Goal: Task Accomplishment & Management: Manage account settings

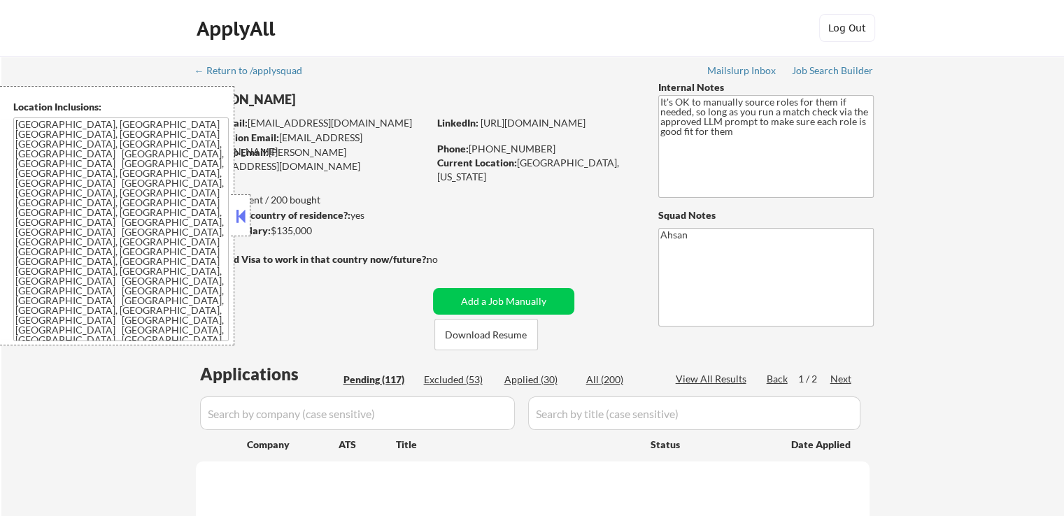
select select ""pending""
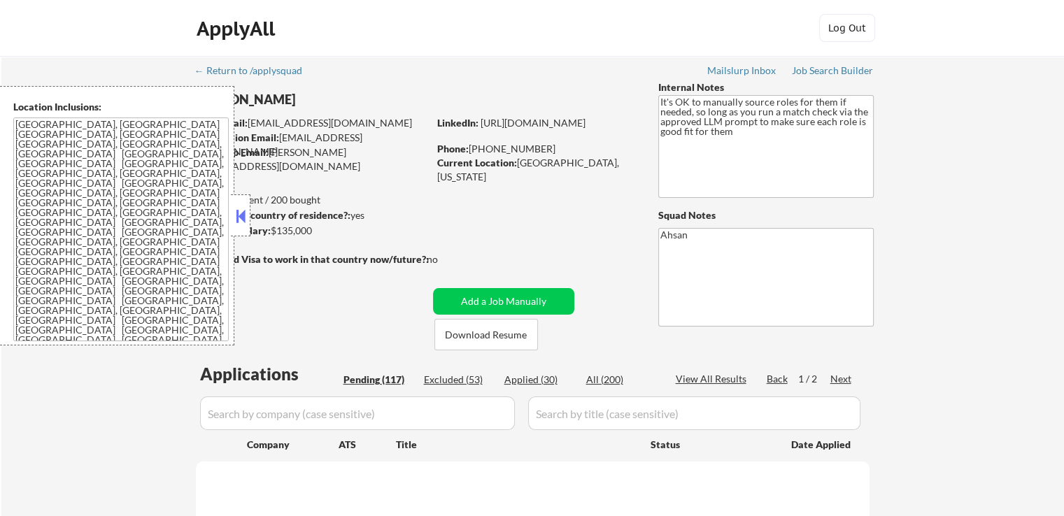
select select ""pending""
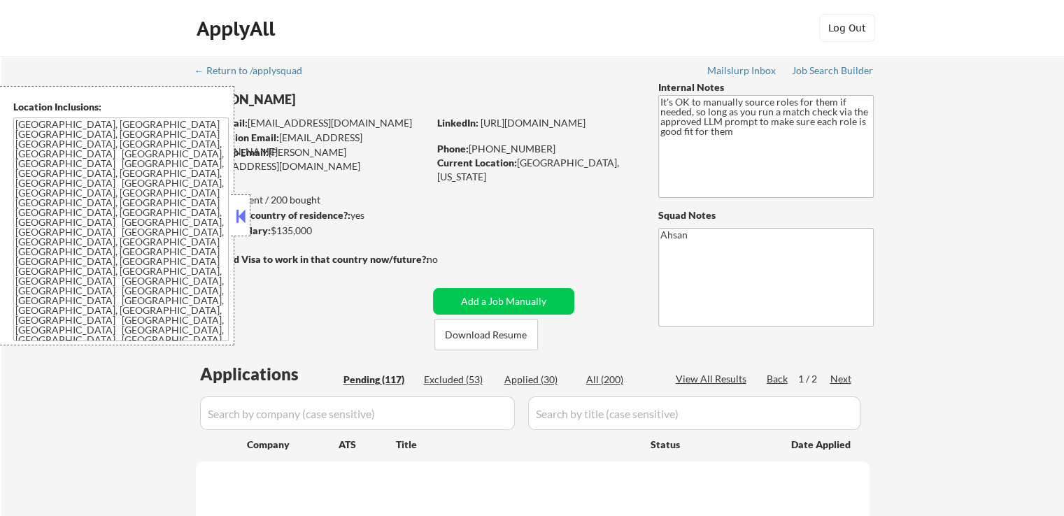
select select ""pending""
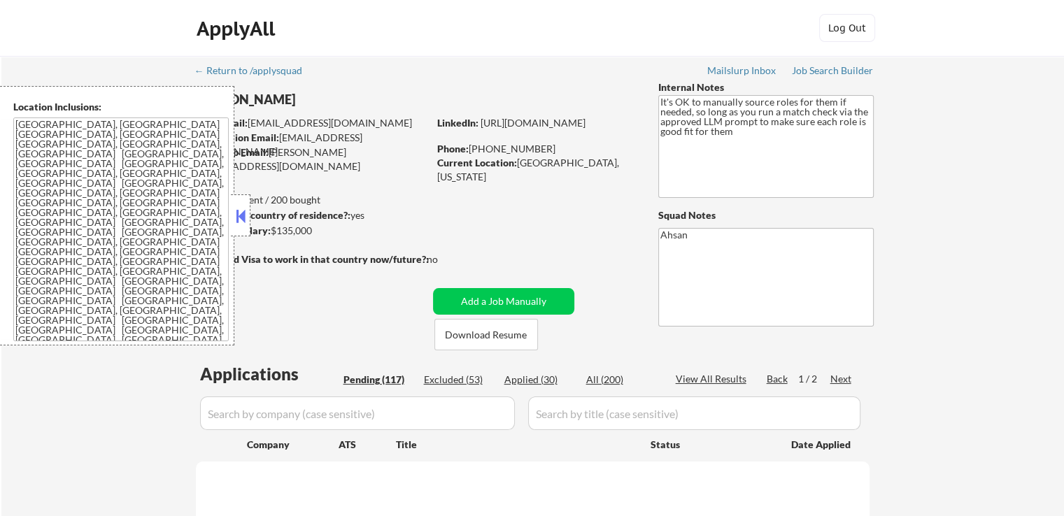
select select ""pending""
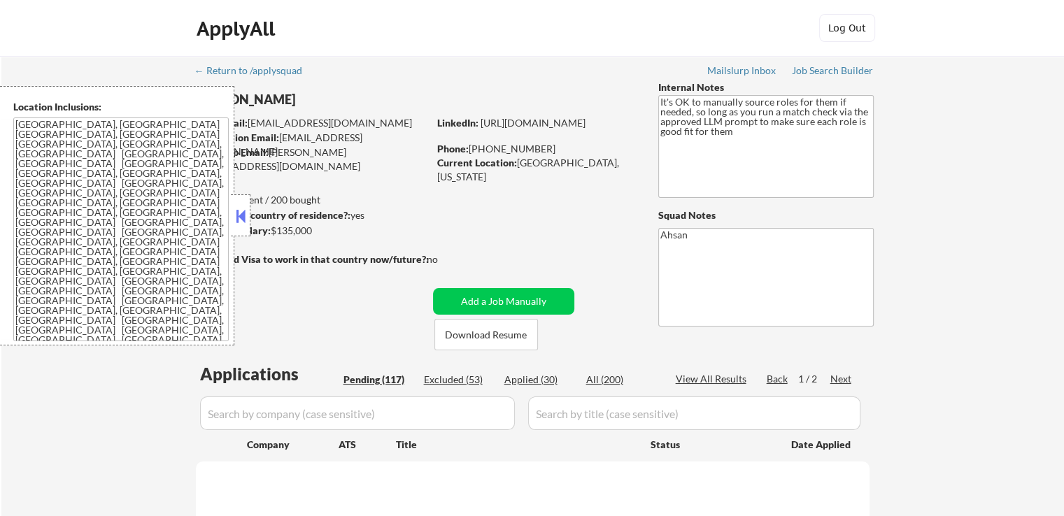
select select ""pending""
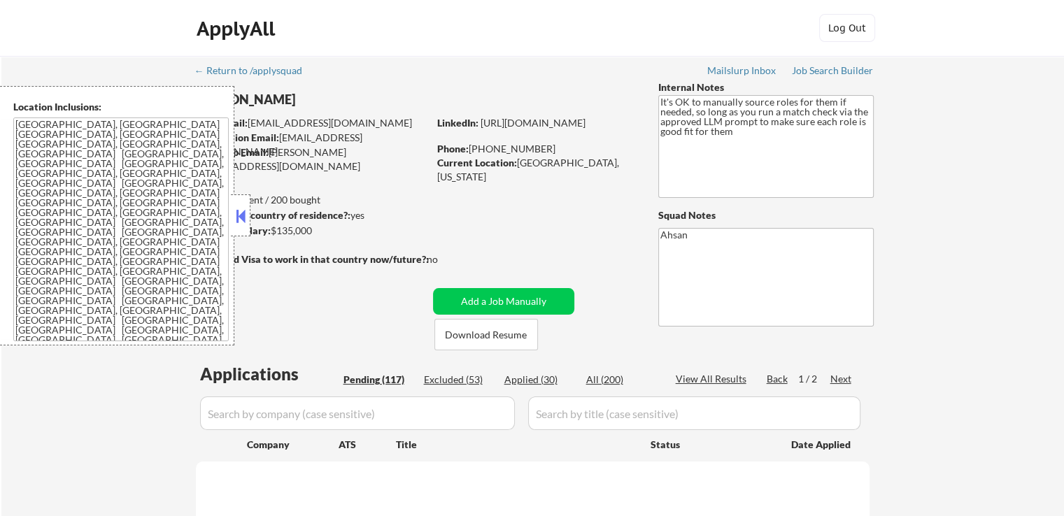
select select ""pending""
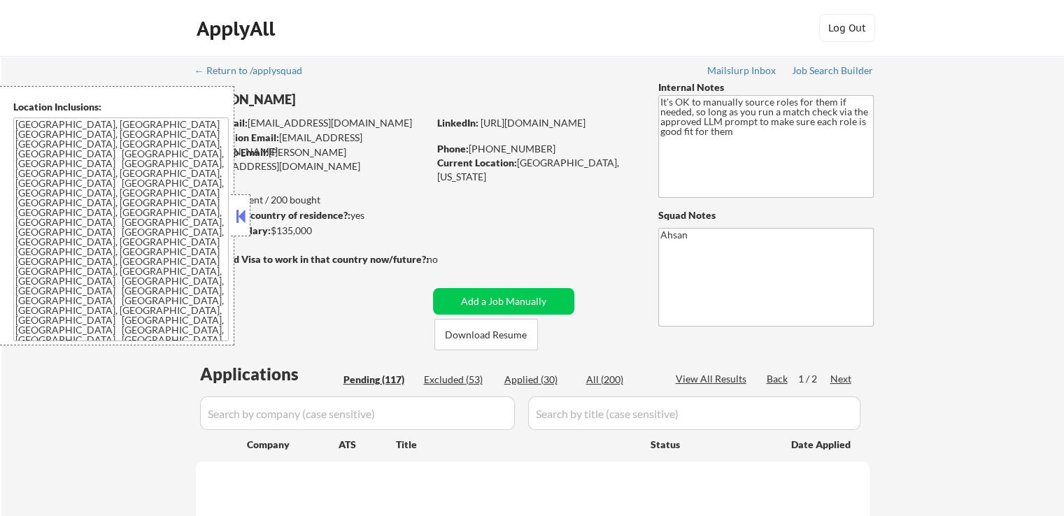
select select ""pending""
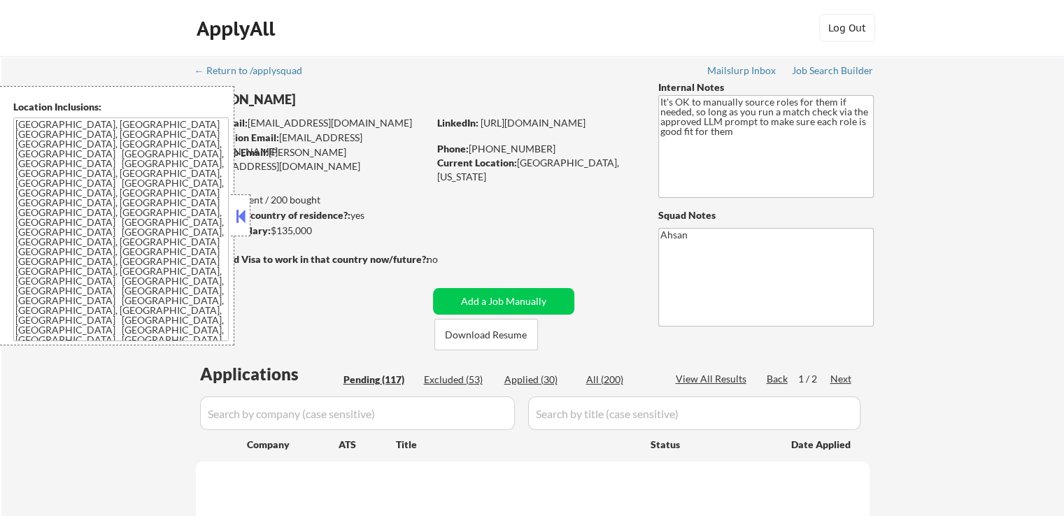
select select ""pending""
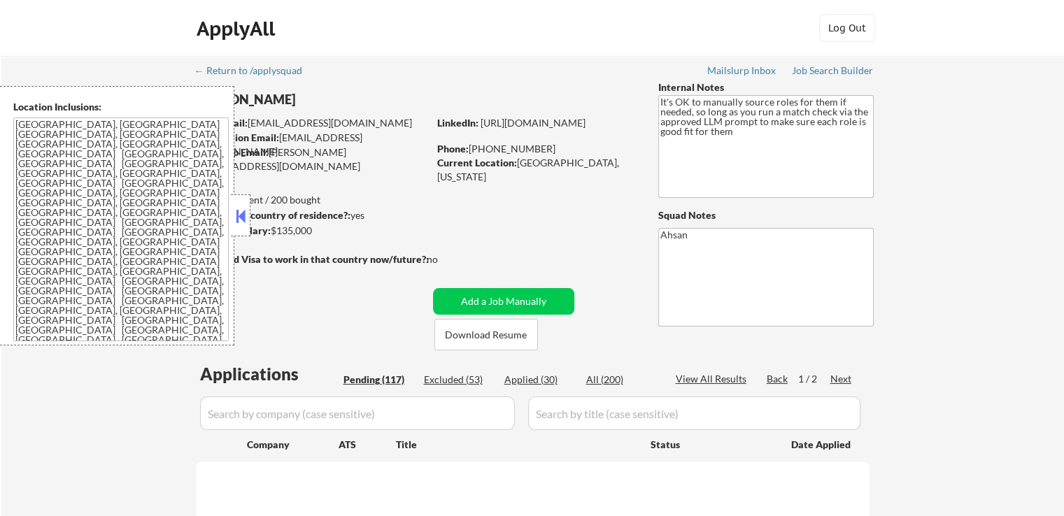
select select ""pending""
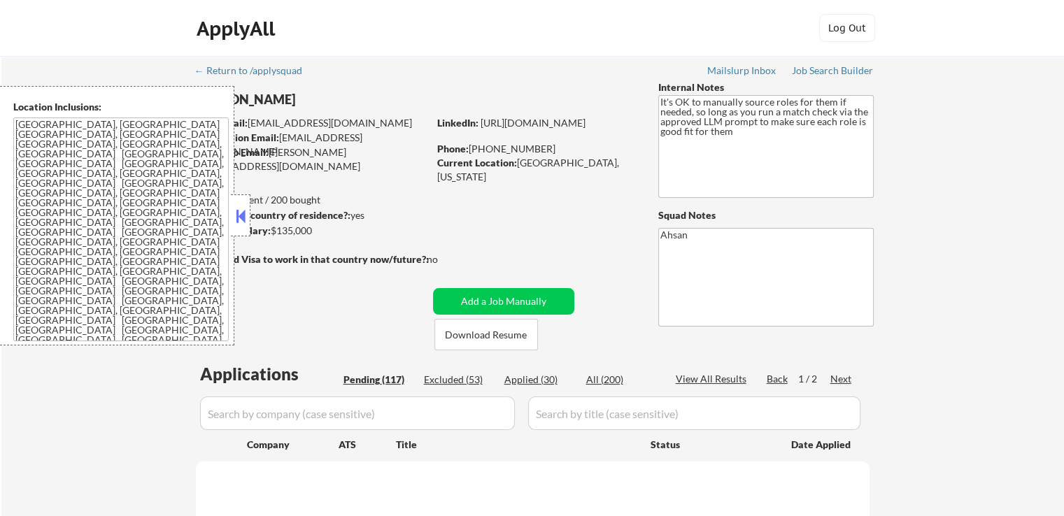
select select ""pending""
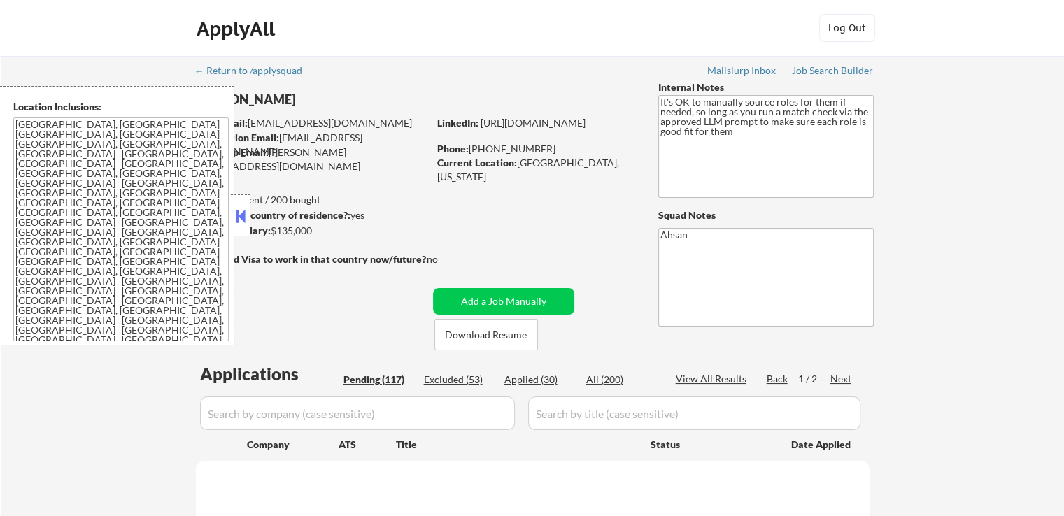
select select ""pending""
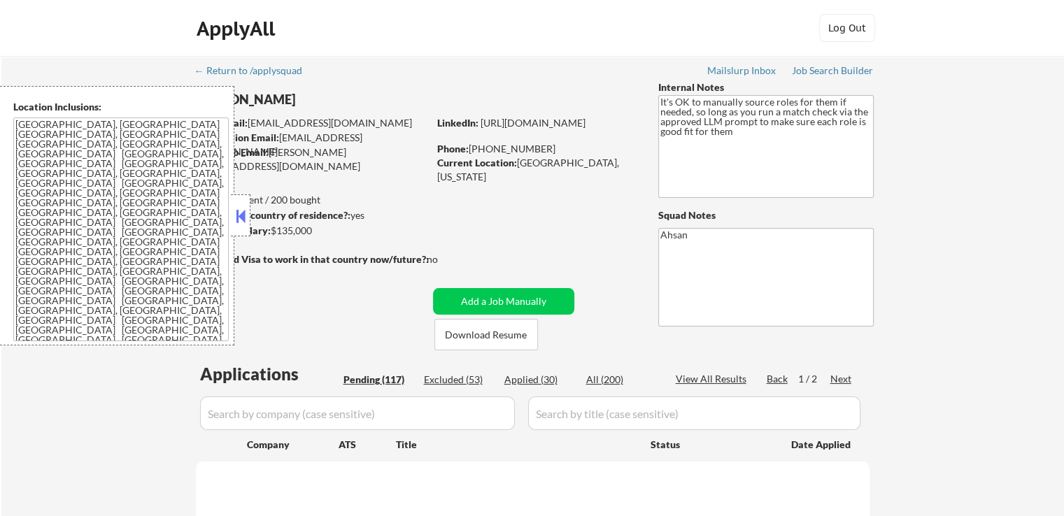
select select ""pending""
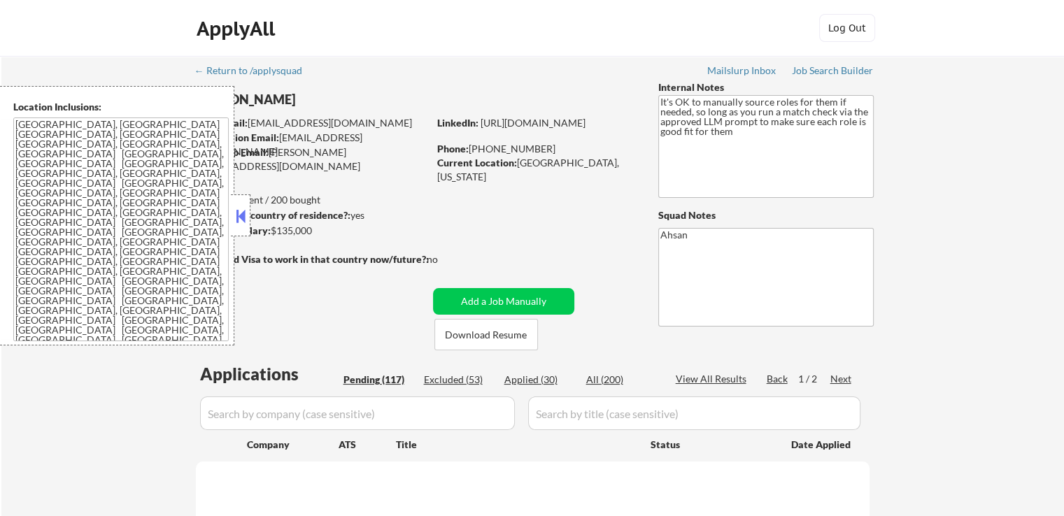
select select ""pending""
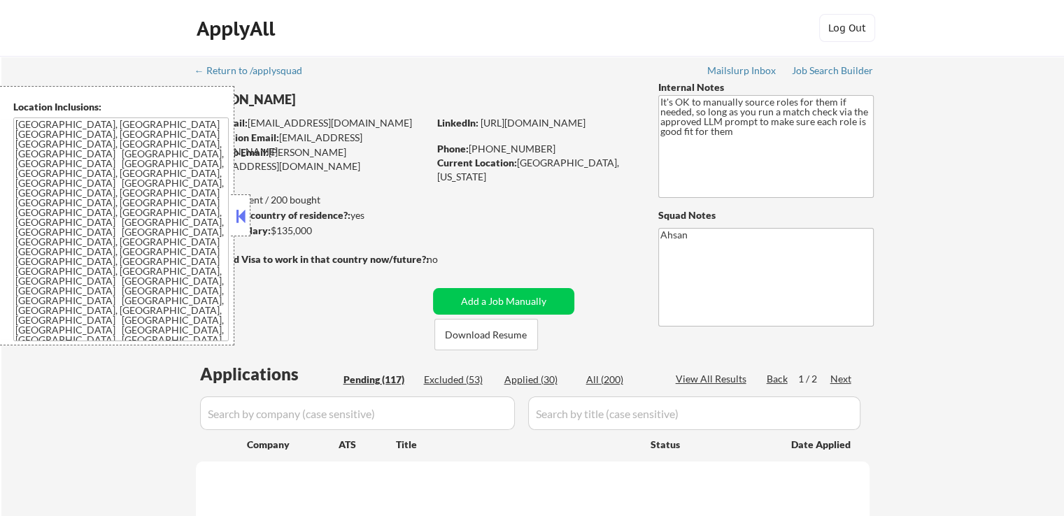
select select ""pending""
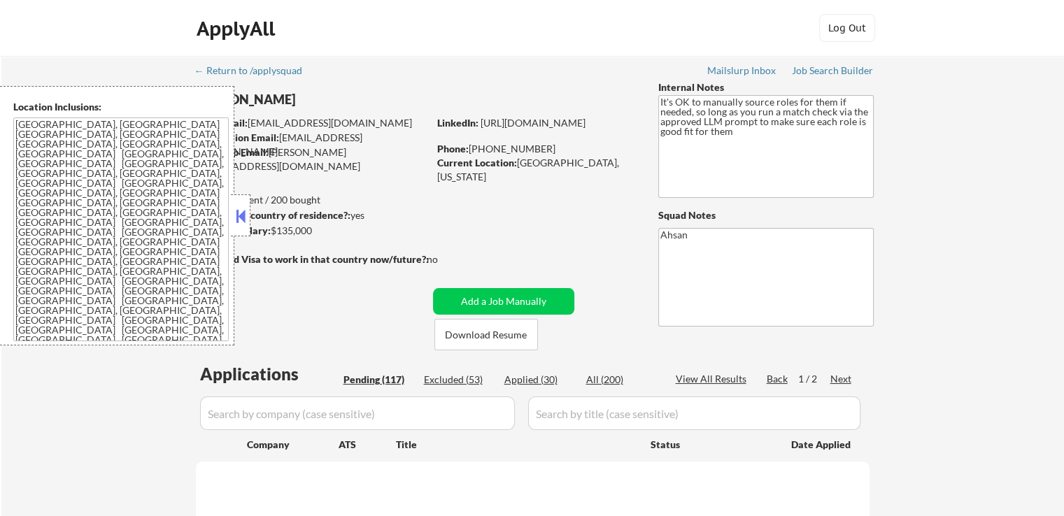
select select ""pending""
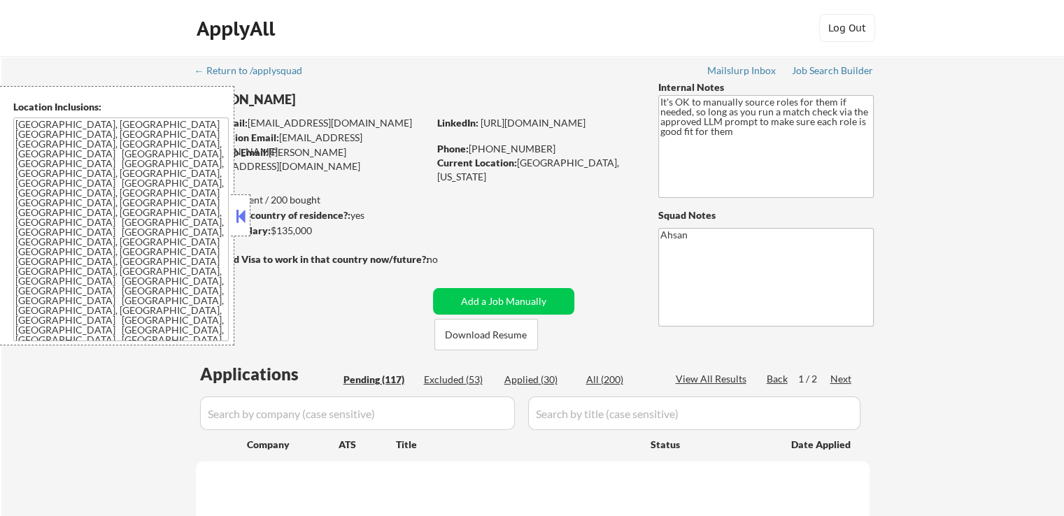
select select ""pending""
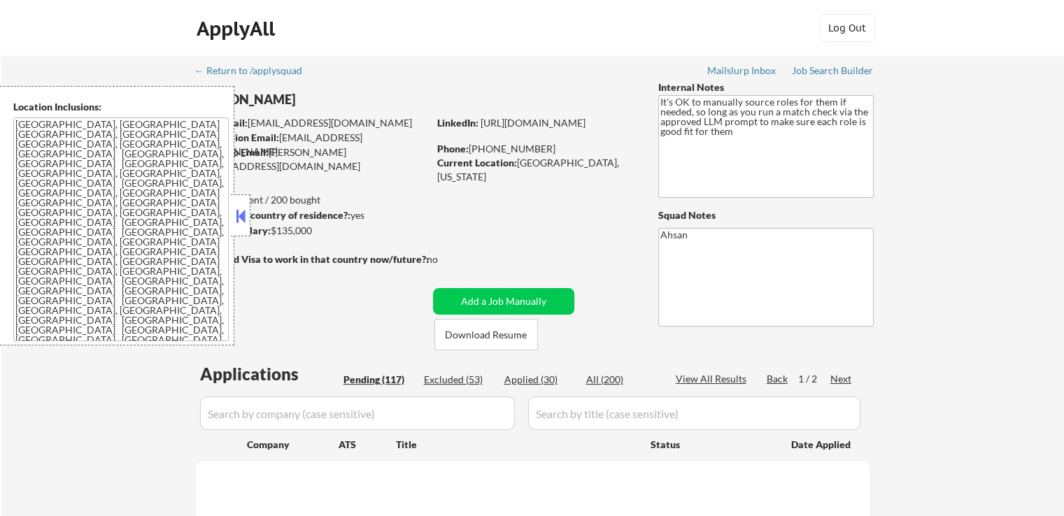
select select ""pending""
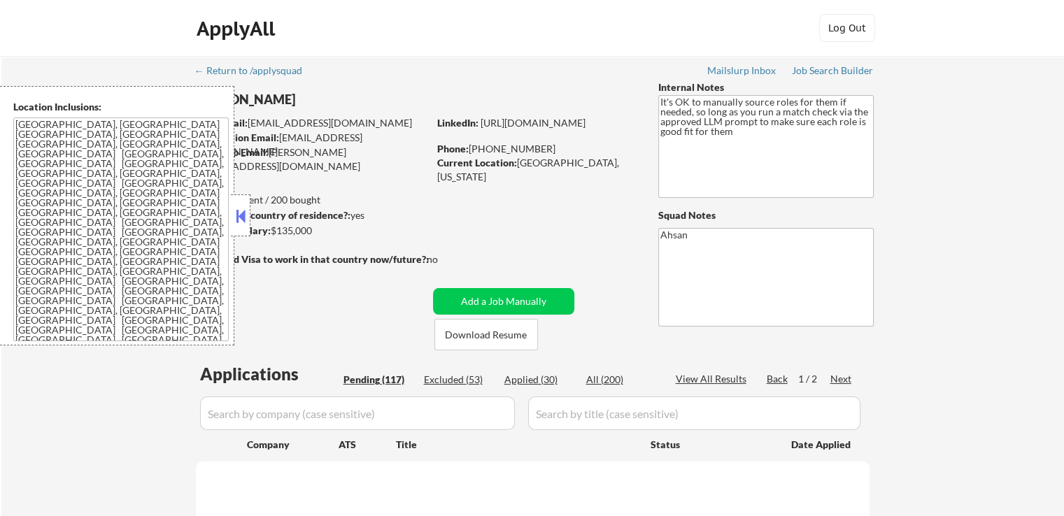
select select ""pending""
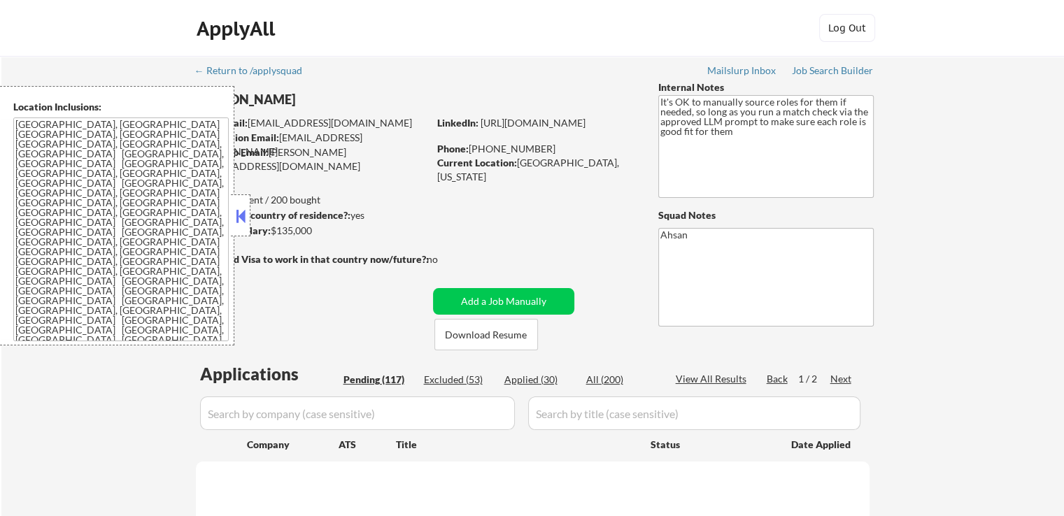
select select ""pending""
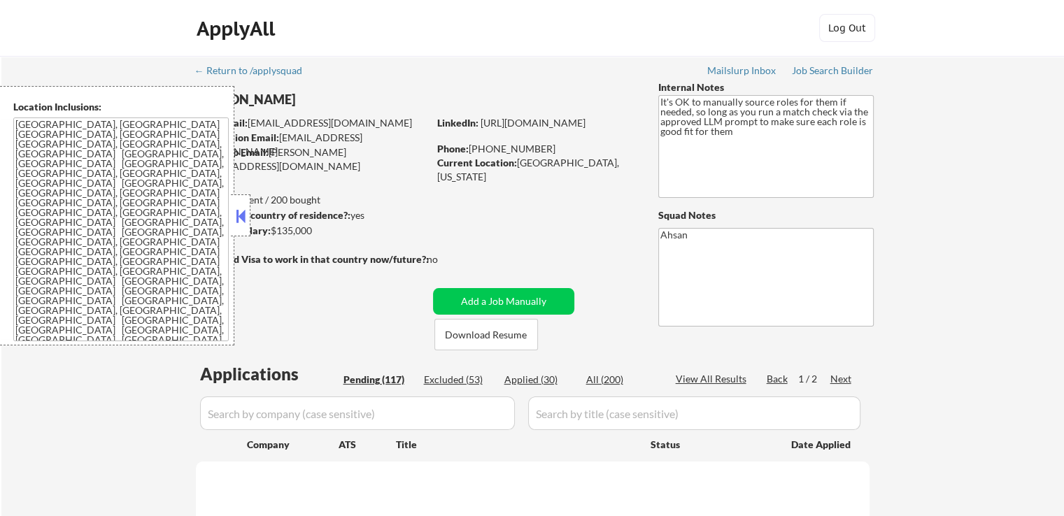
select select ""pending""
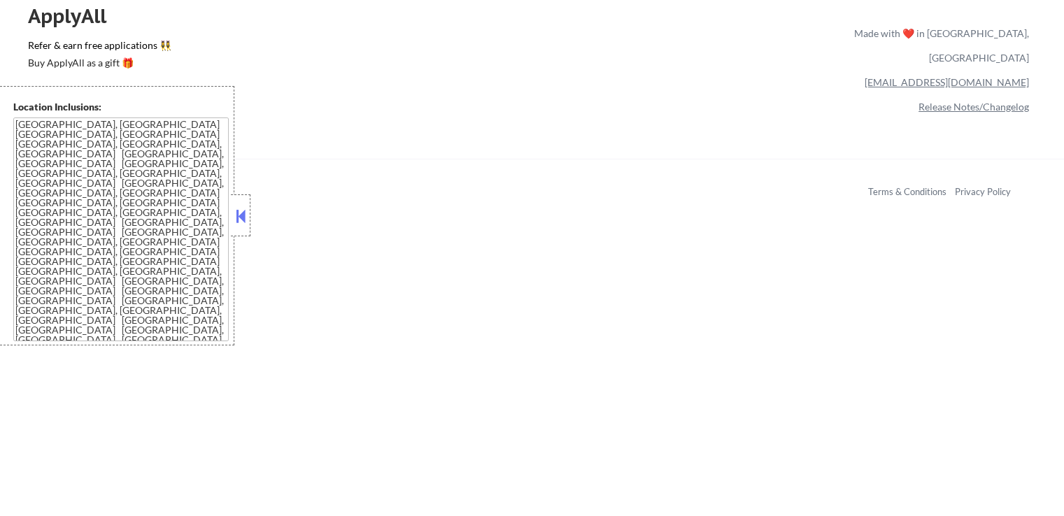
scroll to position [6355, 0]
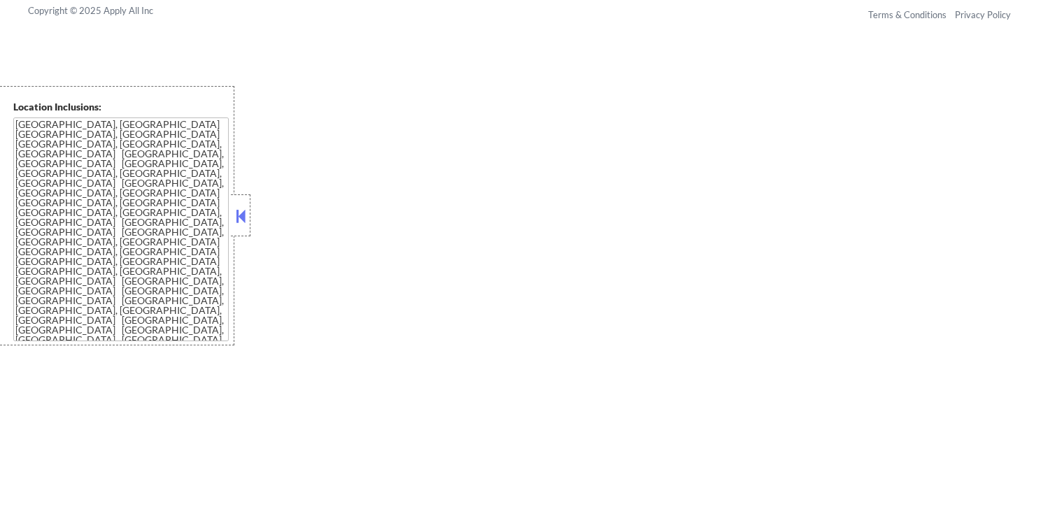
click at [247, 211] on button at bounding box center [240, 216] width 15 height 21
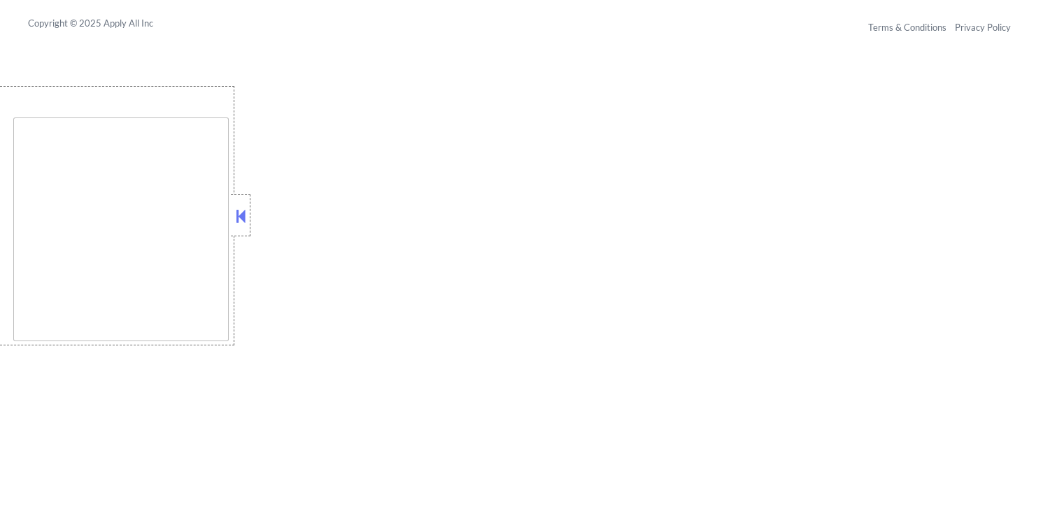
scroll to position [1470, 0]
type textarea "[GEOGRAPHIC_DATA], [GEOGRAPHIC_DATA] [GEOGRAPHIC_DATA], [GEOGRAPHIC_DATA] [GEOG…"
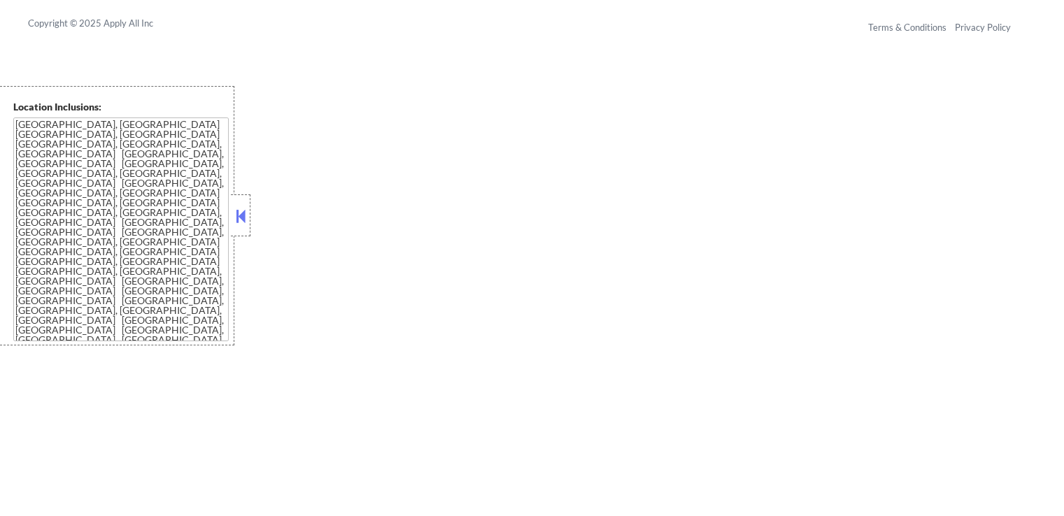
select select ""pending""
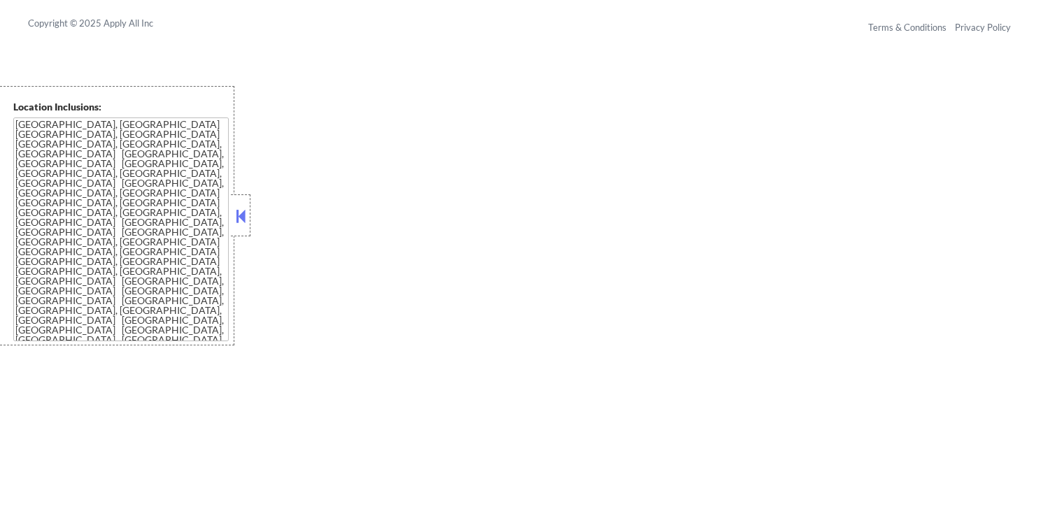
select select ""pending""
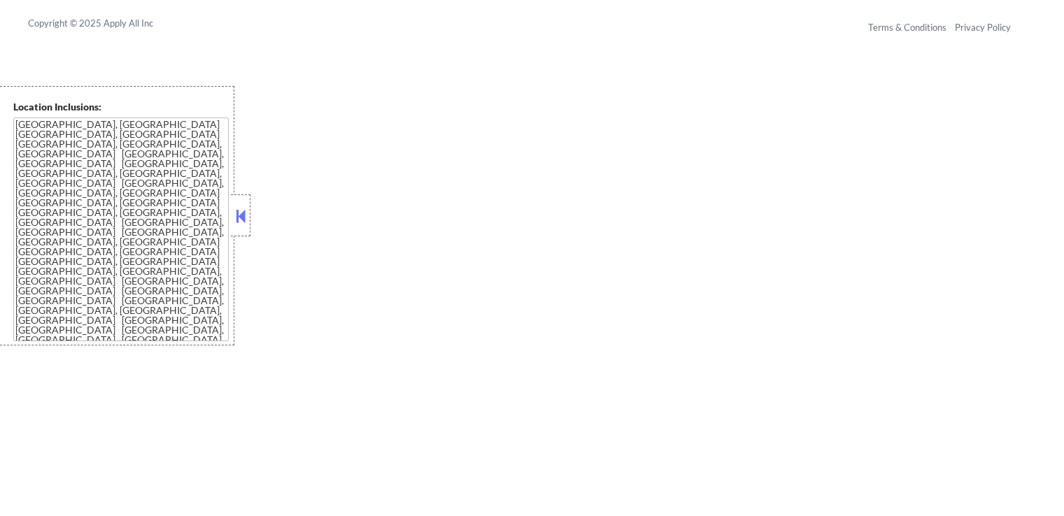
select select ""pending""
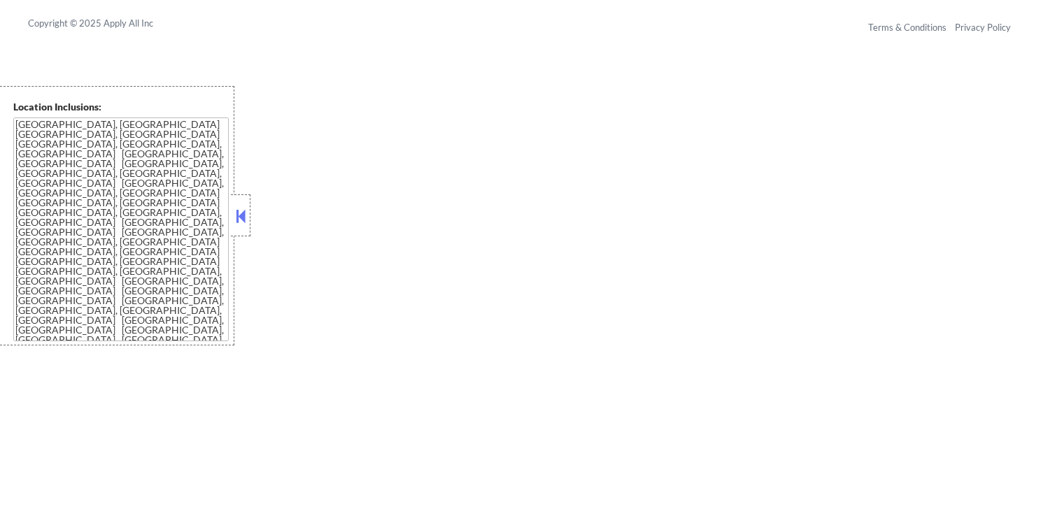
select select ""pending""
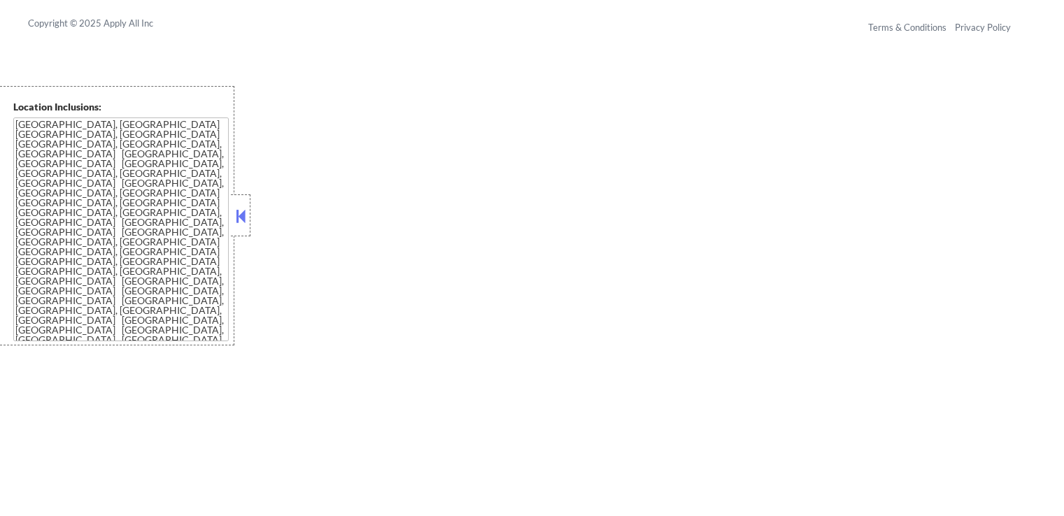
select select ""pending""
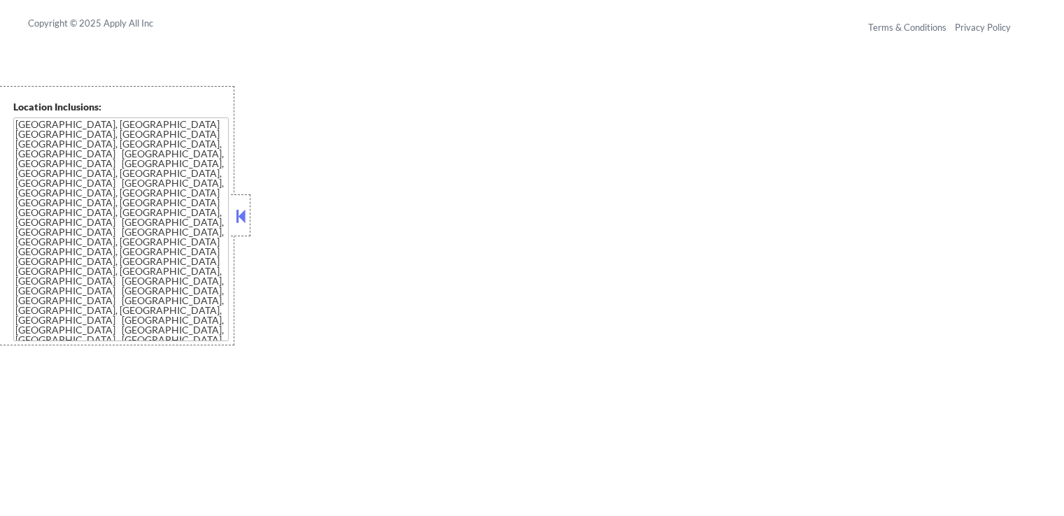
select select ""pending""
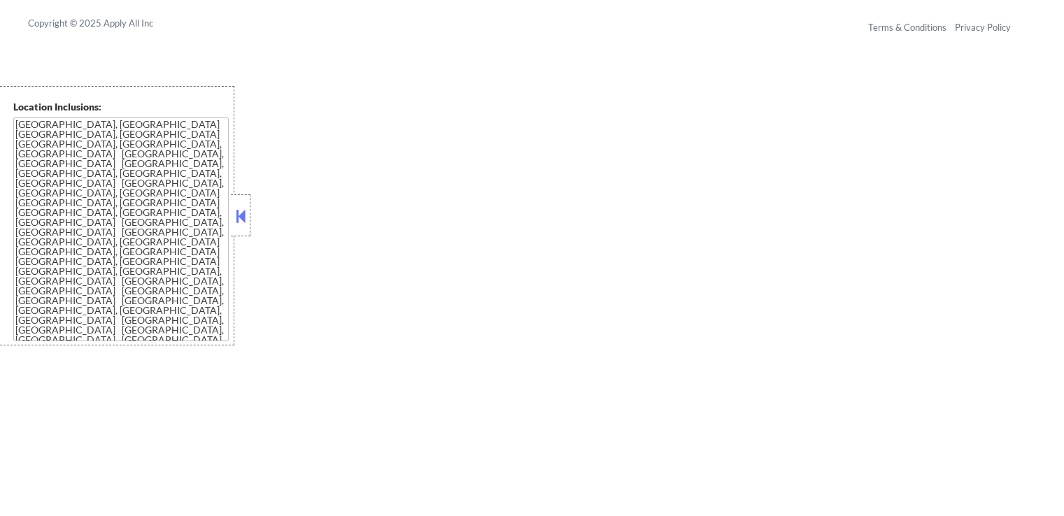
select select ""pending""
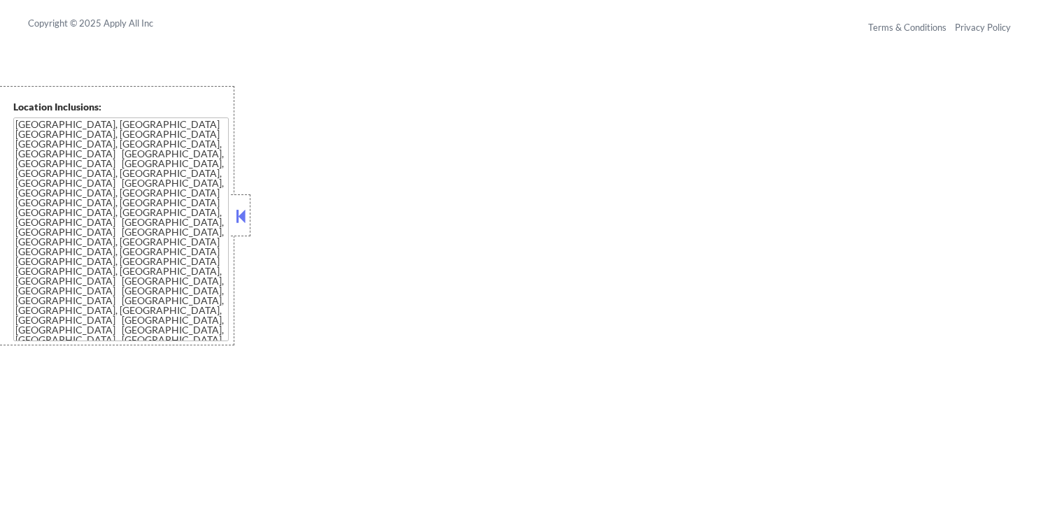
select select ""pending""
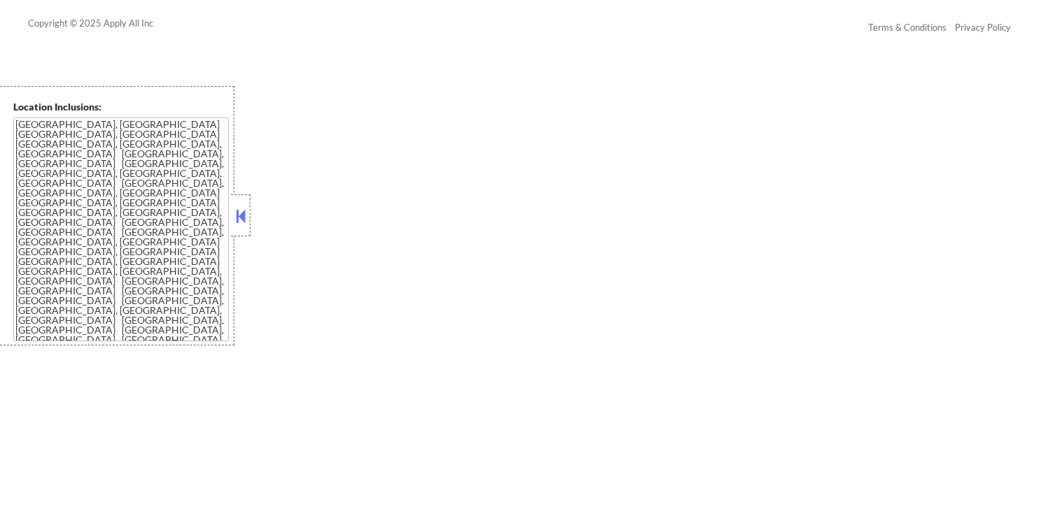
select select ""pending""
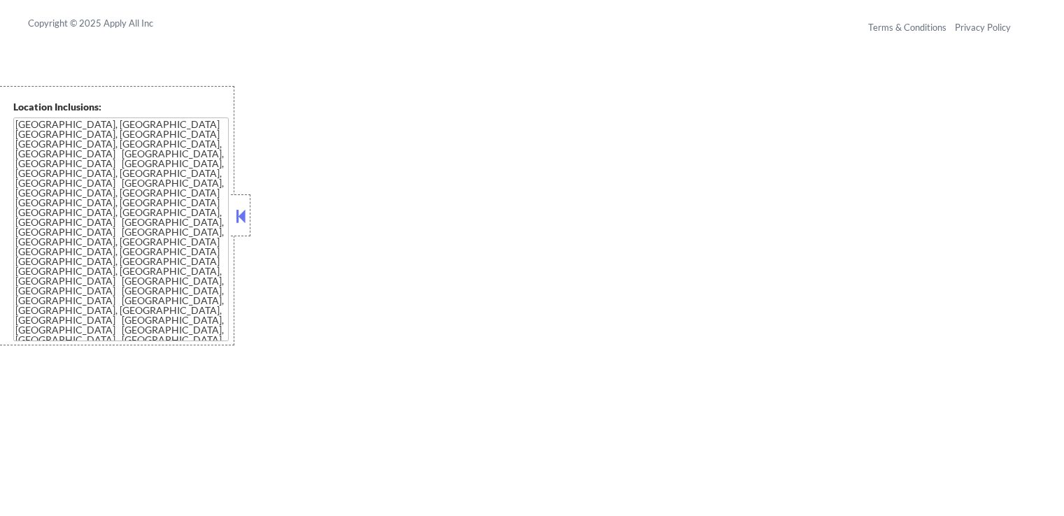
select select ""pending""
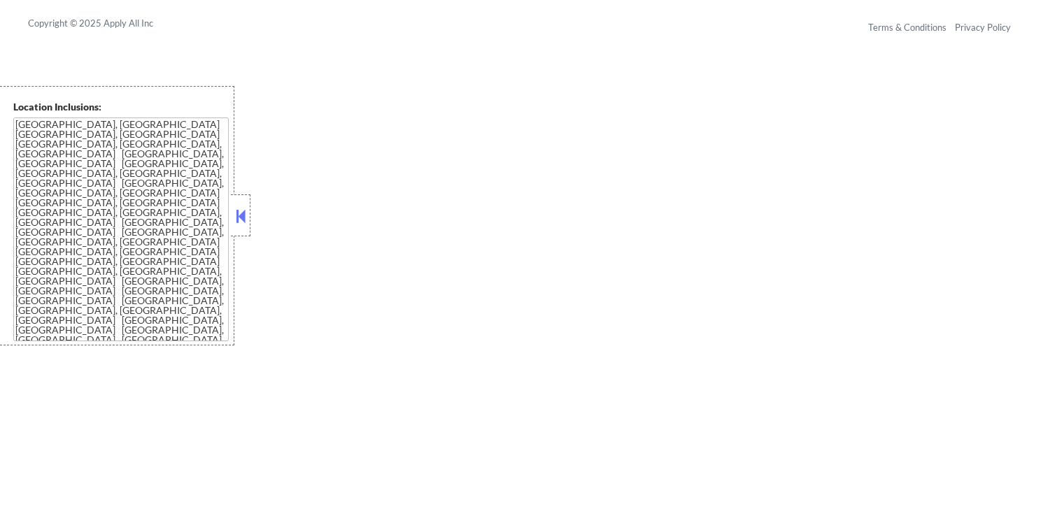
select select ""pending""
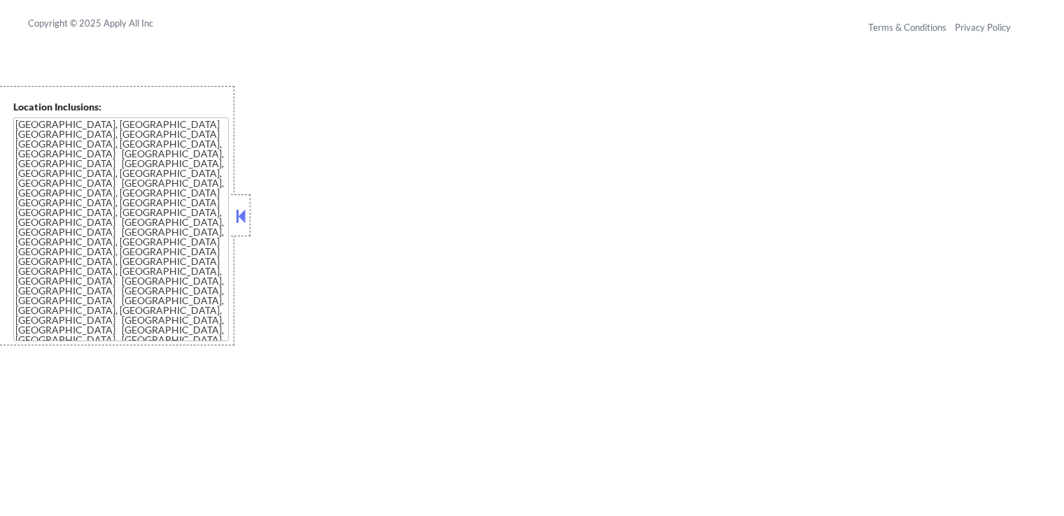
select select ""pending""
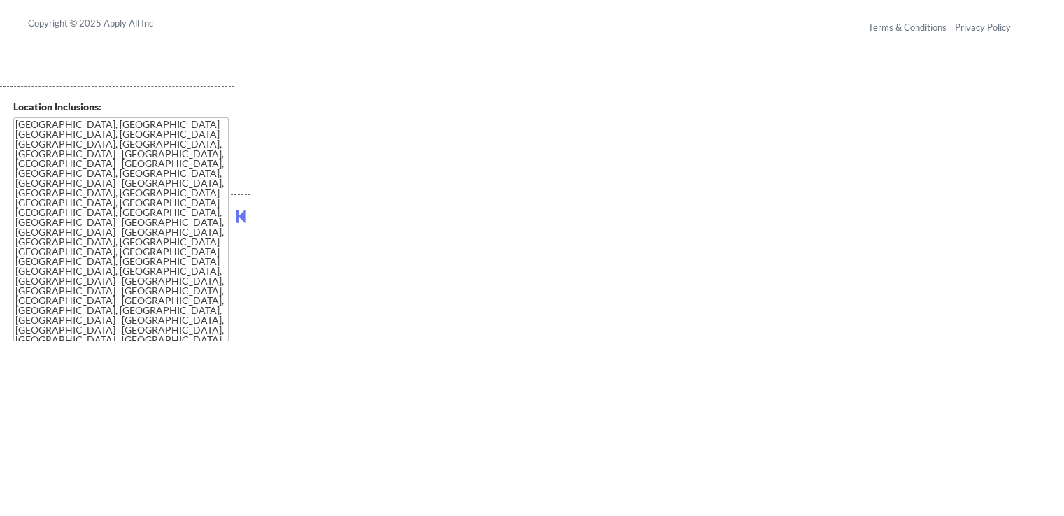
select select ""pending""
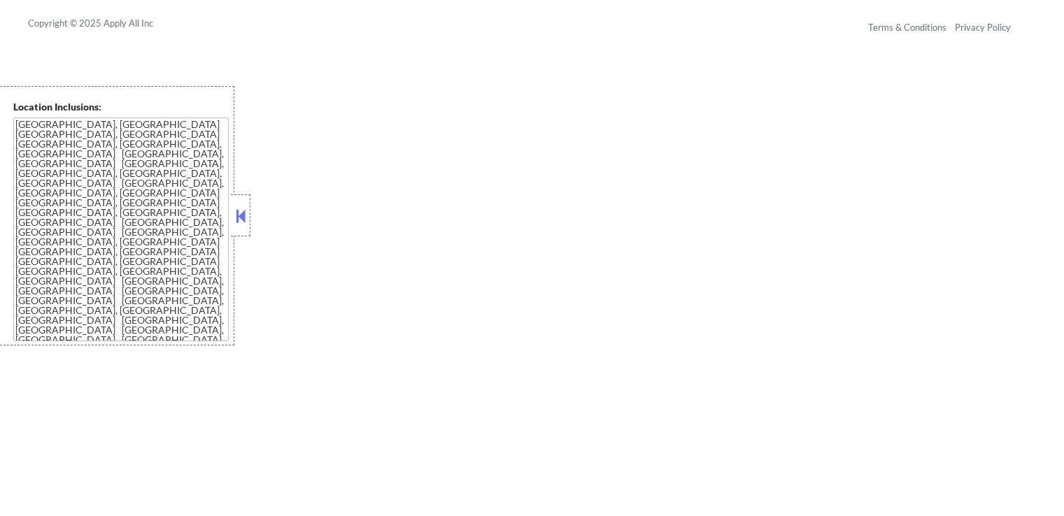
select select ""pending""
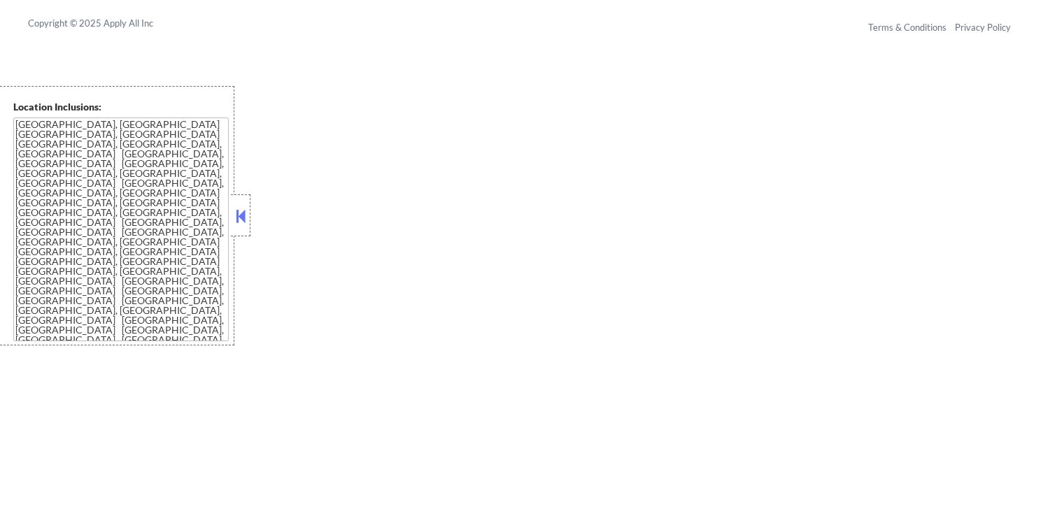
select select ""pending""
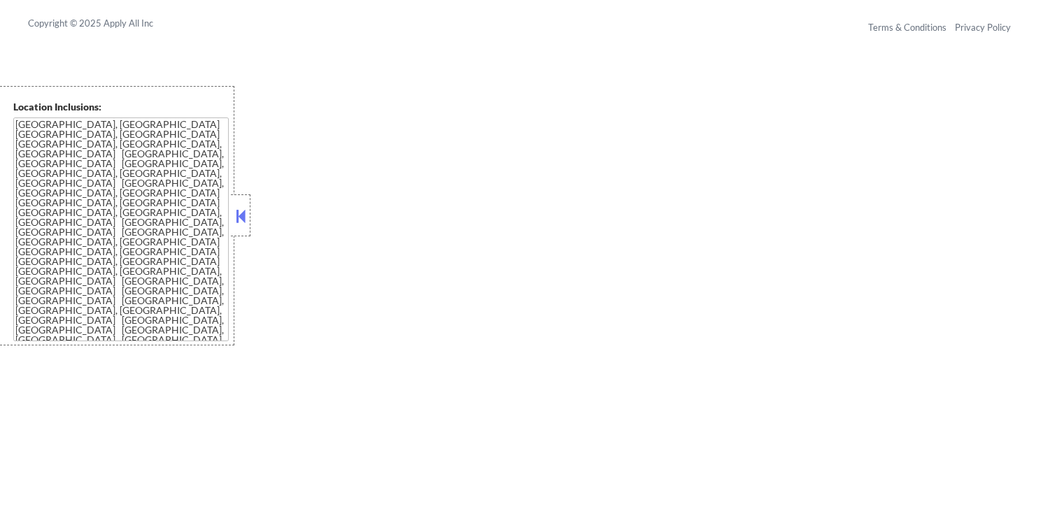
select select ""pending""
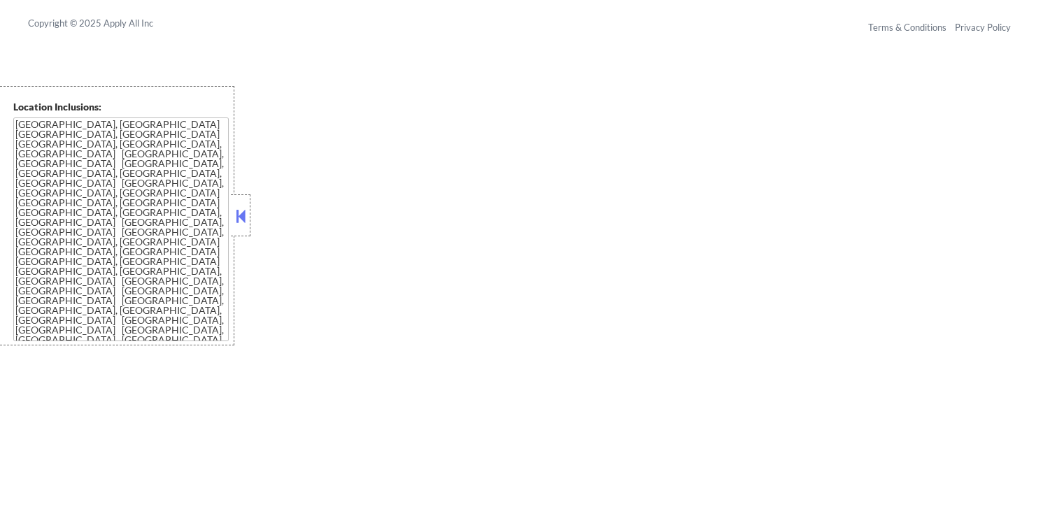
select select ""pending""
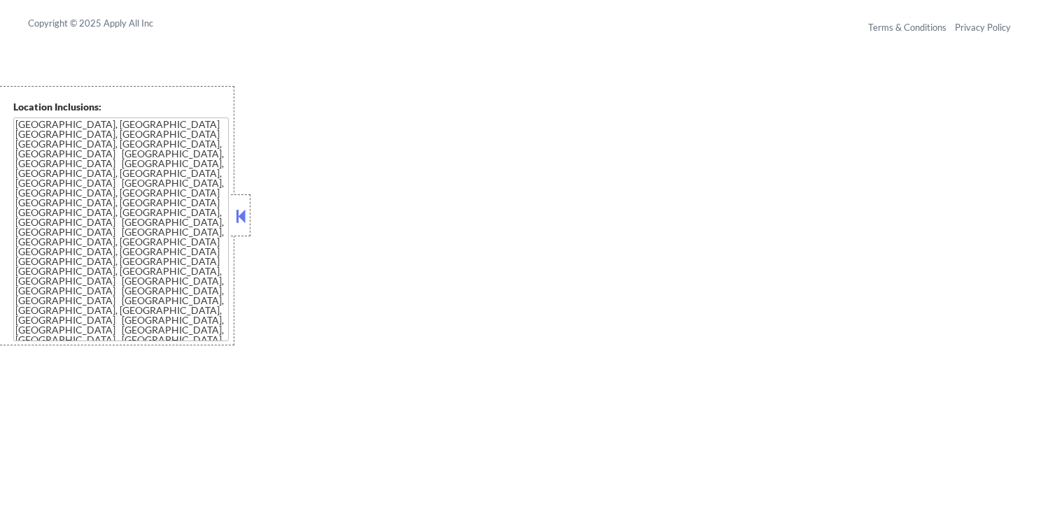
select select ""pending""
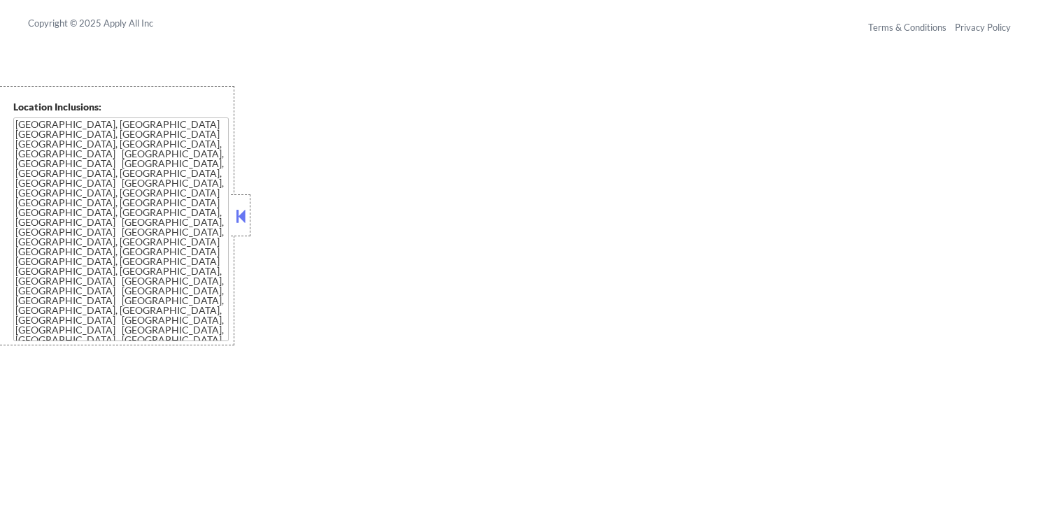
select select ""pending""
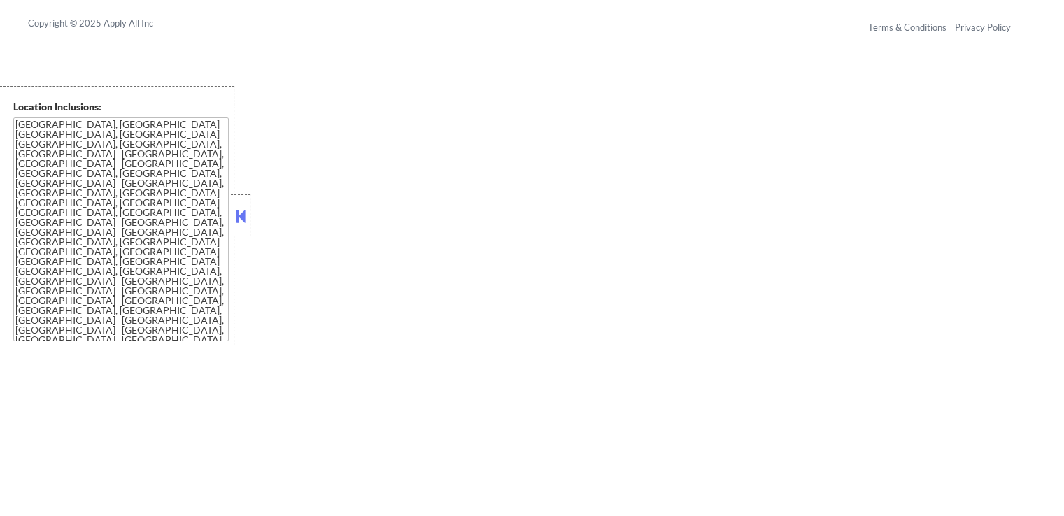
select select ""pending""
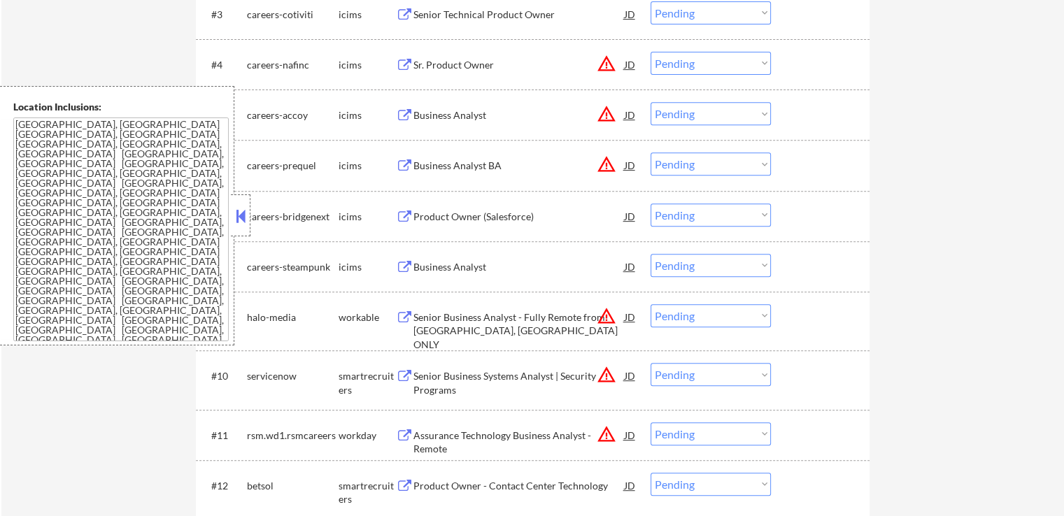
click at [240, 213] on button at bounding box center [240, 216] width 15 height 21
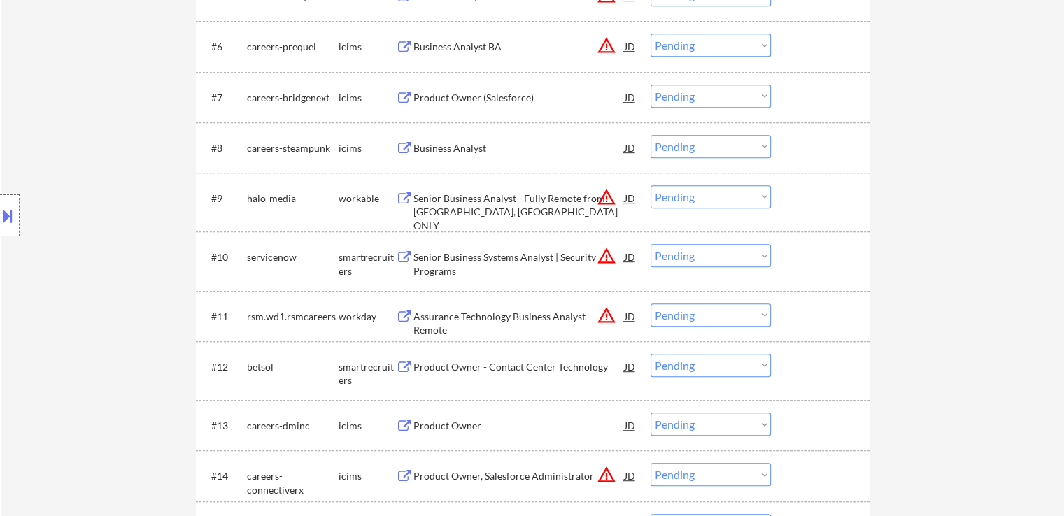
scroll to position [714, 0]
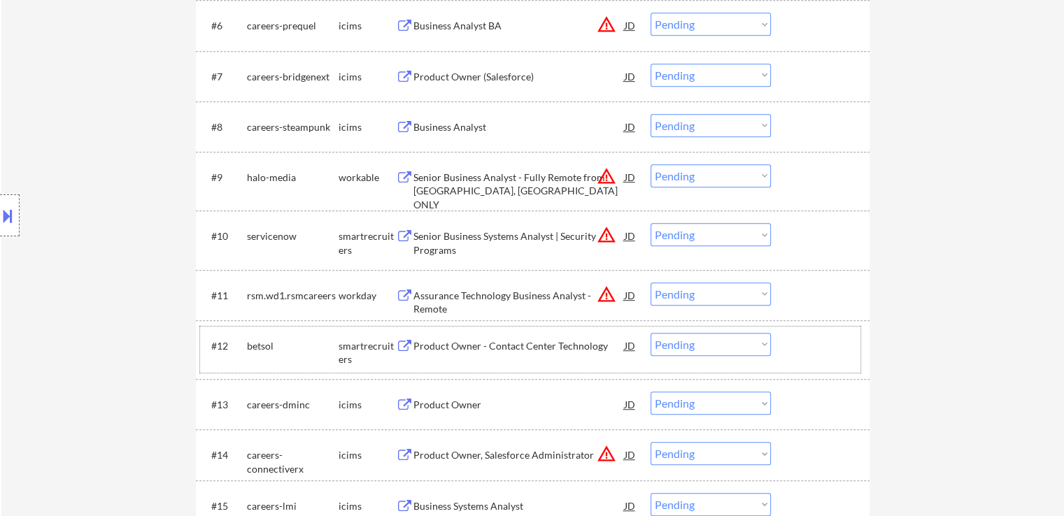
click at [395, 342] on div "smartrecruiters" at bounding box center [367, 352] width 57 height 27
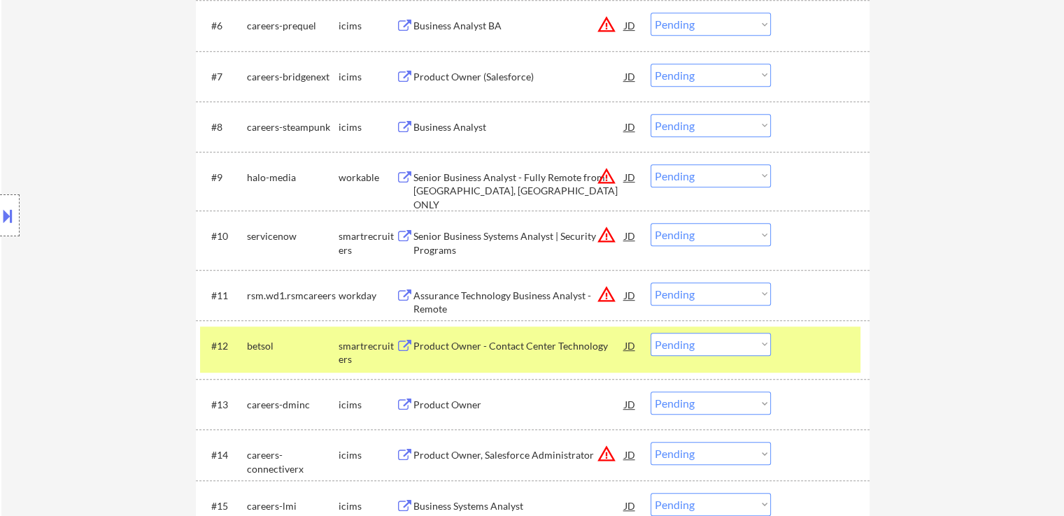
click at [404, 345] on button at bounding box center [404, 346] width 17 height 13
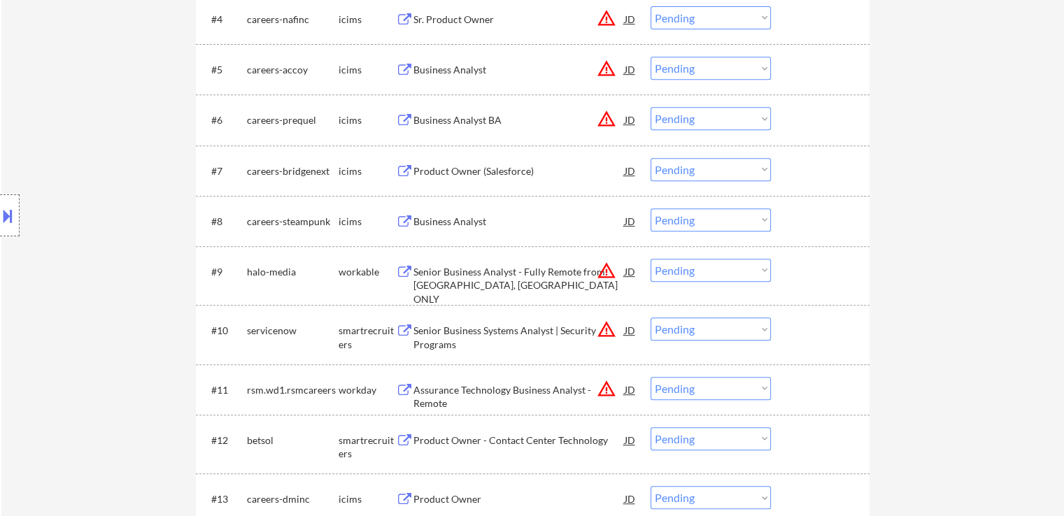
scroll to position [644, 0]
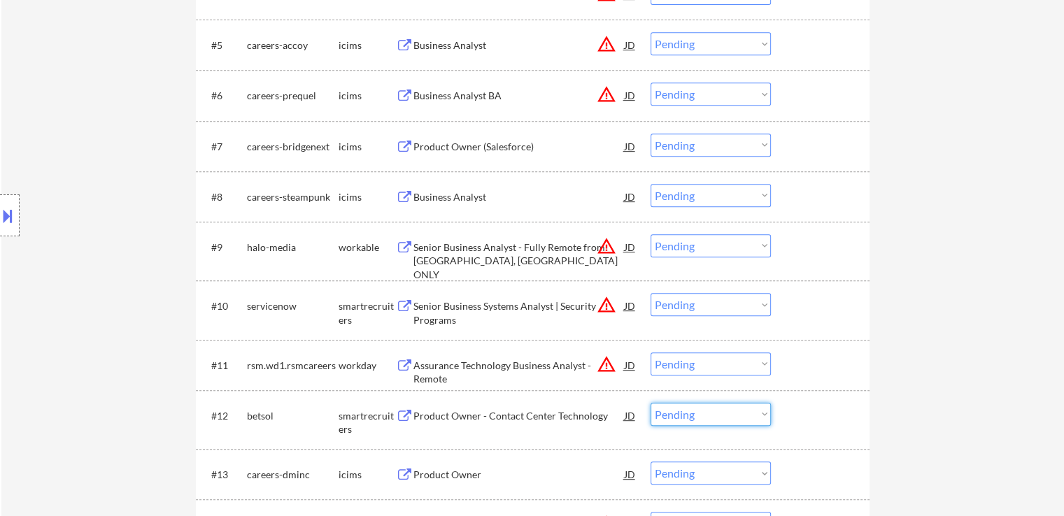
click at [698, 421] on select "Choose an option... Pending Applied Excluded (Questions) Excluded (Expired) Exc…" at bounding box center [711, 414] width 120 height 23
click at [651, 403] on select "Choose an option... Pending Applied Excluded (Questions) Excluded (Expired) Exc…" at bounding box center [711, 414] width 120 height 23
select select ""pending""
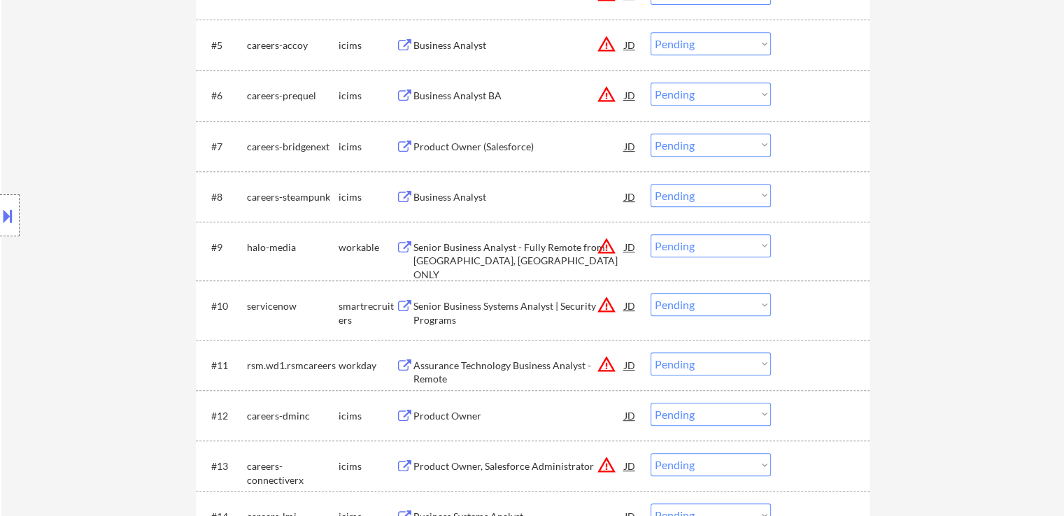
click at [134, 232] on div "Location Inclusions: [GEOGRAPHIC_DATA], [GEOGRAPHIC_DATA] [GEOGRAPHIC_DATA], [G…" at bounding box center [125, 216] width 251 height 260
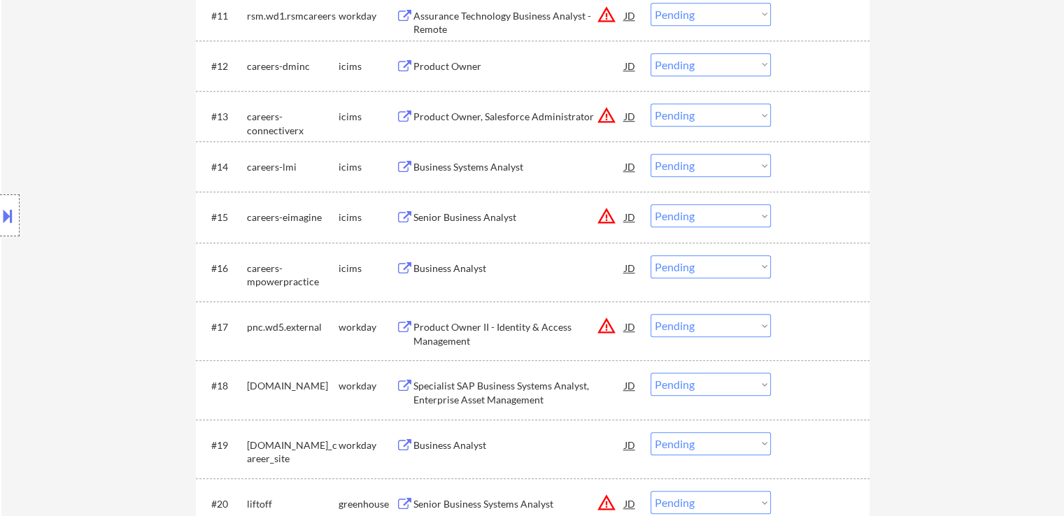
scroll to position [1064, 0]
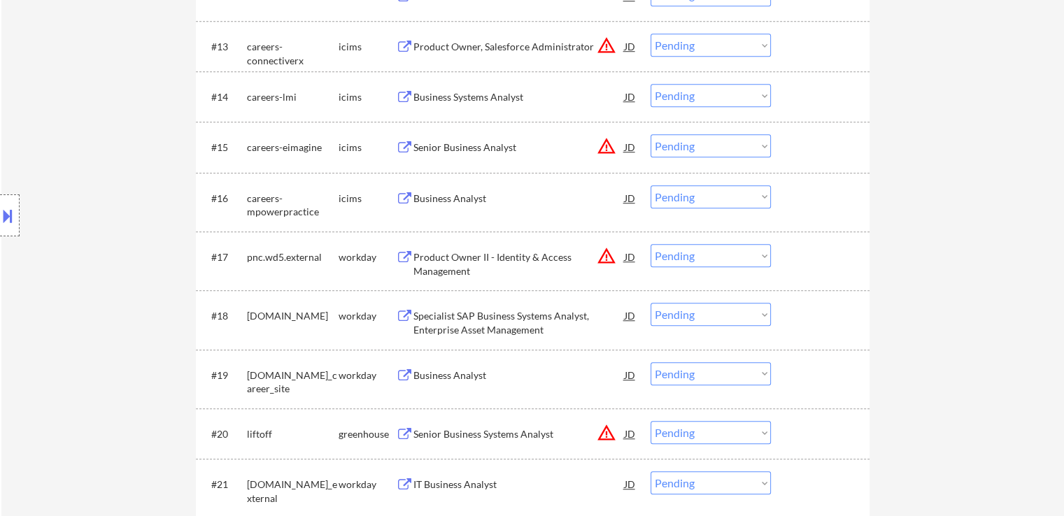
click at [406, 316] on button at bounding box center [404, 316] width 17 height 13
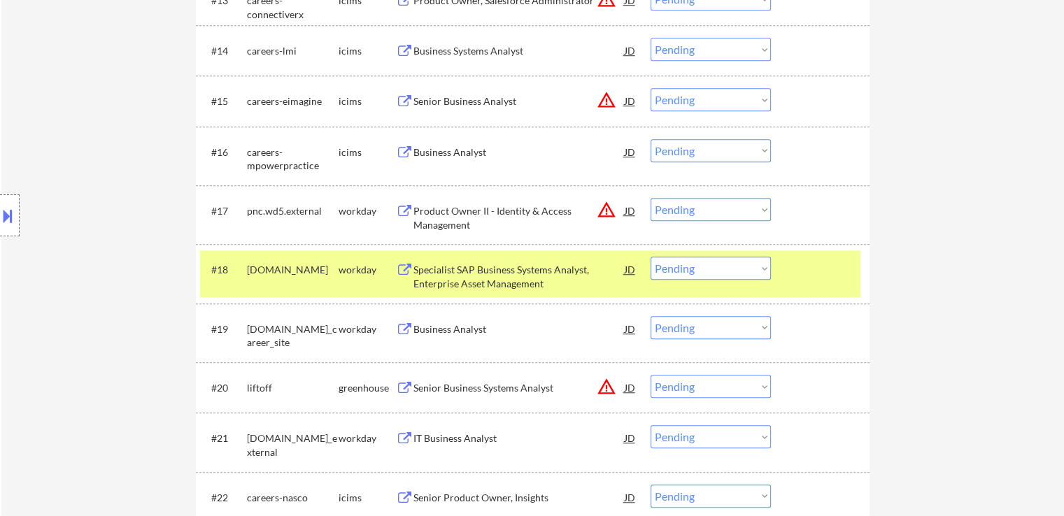
scroll to position [1134, 0]
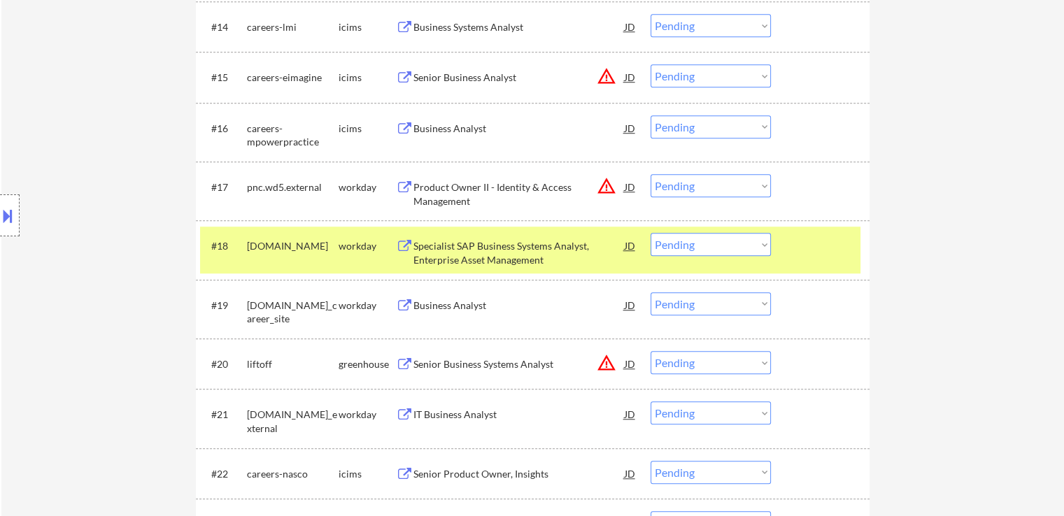
click at [722, 244] on select "Choose an option... Pending Applied Excluded (Questions) Excluded (Expired) Exc…" at bounding box center [711, 244] width 120 height 23
click at [651, 233] on select "Choose an option... Pending Applied Excluded (Questions) Excluded (Expired) Exc…" at bounding box center [711, 244] width 120 height 23
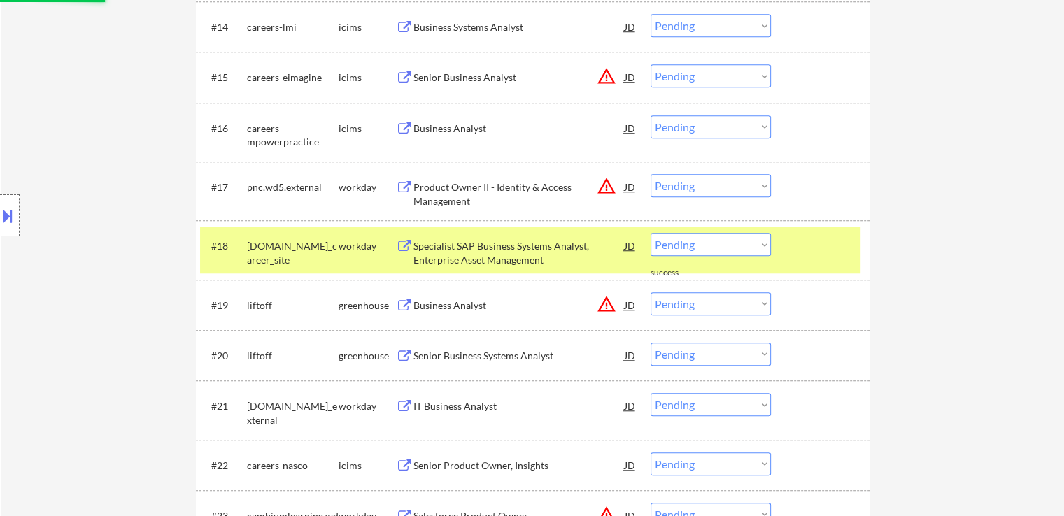
click at [405, 304] on button at bounding box center [404, 306] width 17 height 13
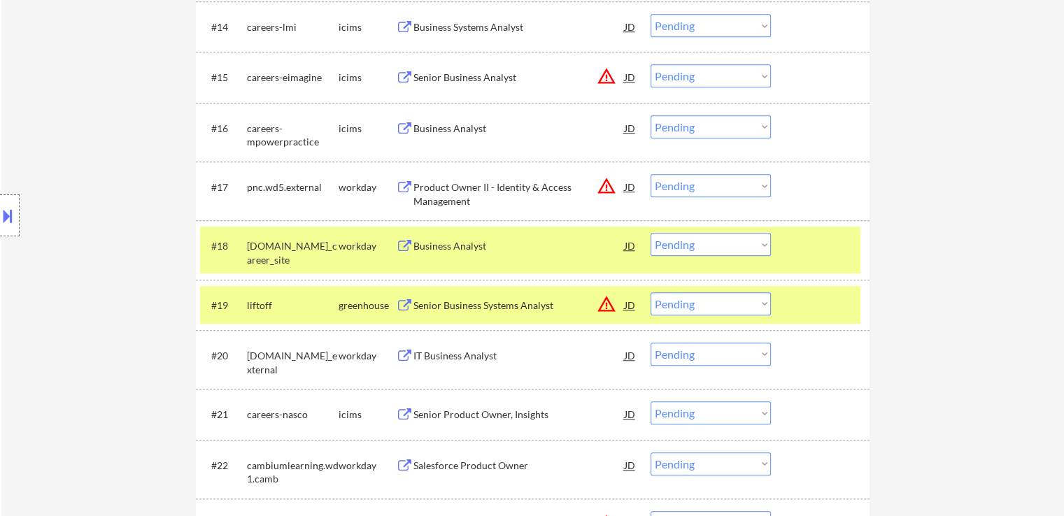
click at [405, 239] on div "Business Analyst JD warning_amber" at bounding box center [516, 245] width 241 height 25
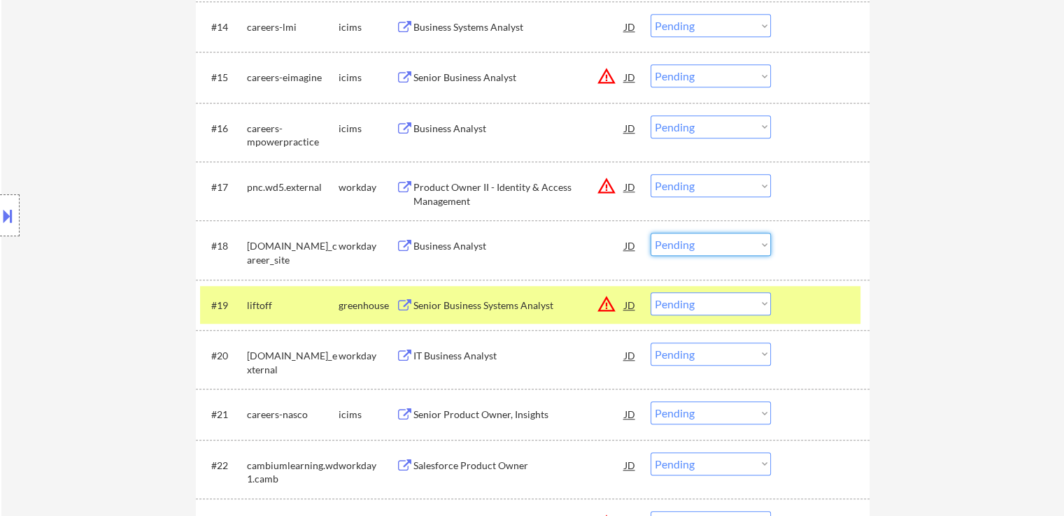
click at [675, 241] on select "Choose an option... Pending Applied Excluded (Questions) Excluded (Expired) Exc…" at bounding box center [711, 244] width 120 height 23
click at [651, 233] on select "Choose an option... Pending Applied Excluded (Questions) Excluded (Expired) Exc…" at bounding box center [711, 244] width 120 height 23
click at [408, 356] on button at bounding box center [404, 356] width 17 height 13
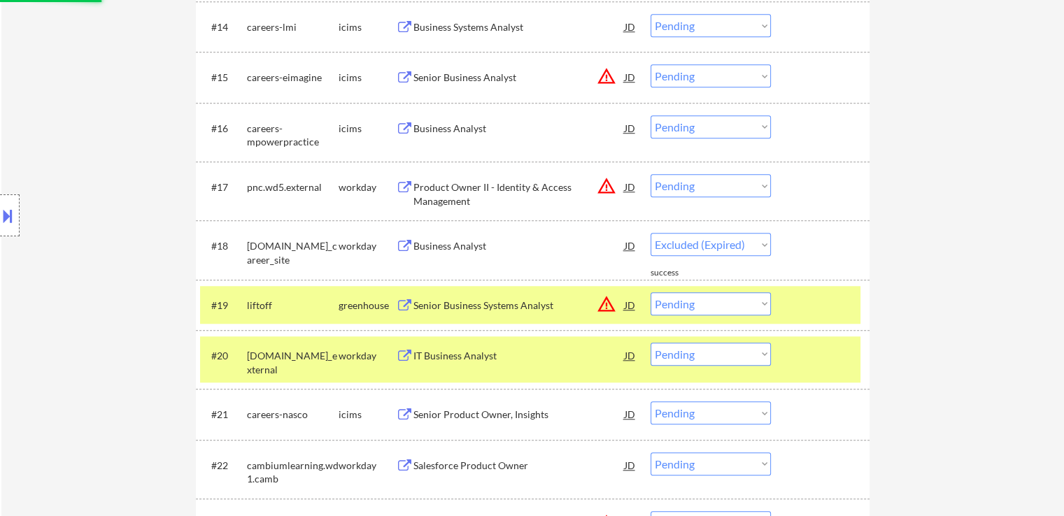
select select ""pending""
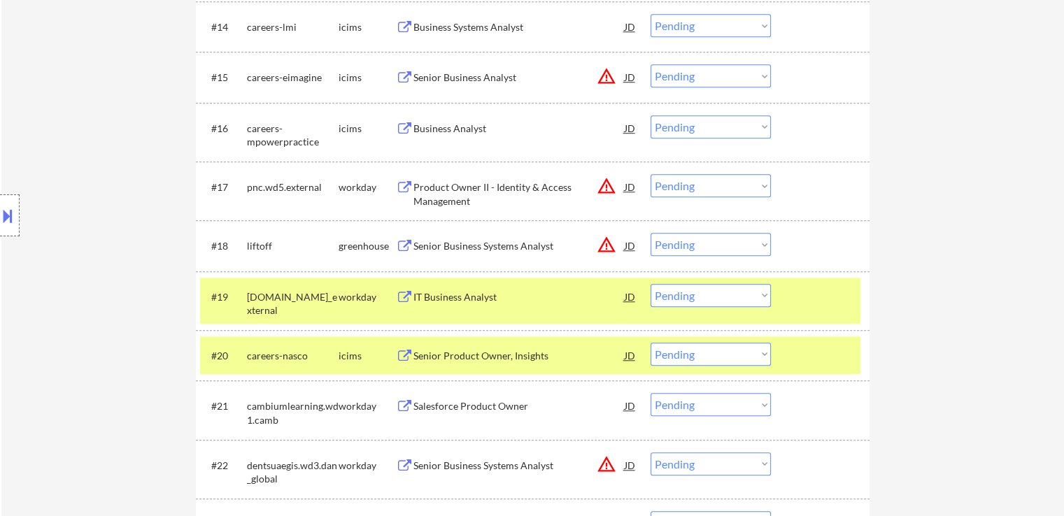
click at [705, 293] on select "Choose an option... Pending Applied Excluded (Questions) Excluded (Expired) Exc…" at bounding box center [711, 295] width 120 height 23
click at [651, 284] on select "Choose an option... Pending Applied Excluded (Questions) Excluded (Expired) Exc…" at bounding box center [711, 295] width 120 height 23
click at [406, 406] on button at bounding box center [404, 406] width 17 height 13
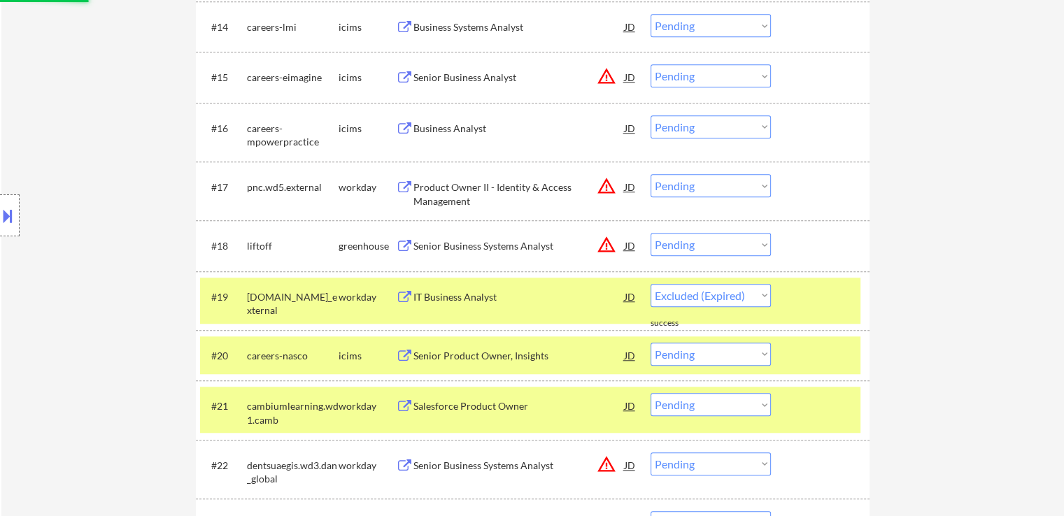
select select ""pending""
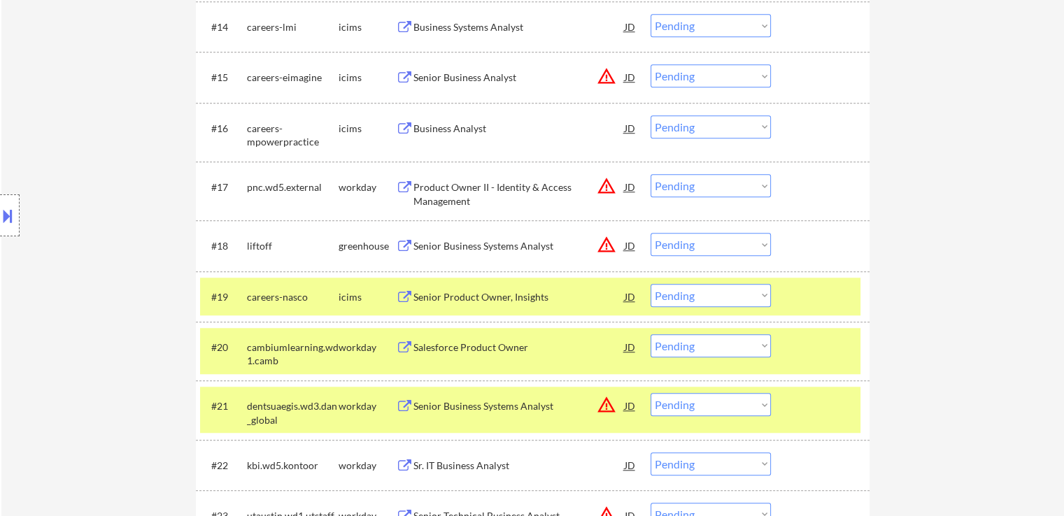
click at [401, 345] on button at bounding box center [404, 348] width 17 height 13
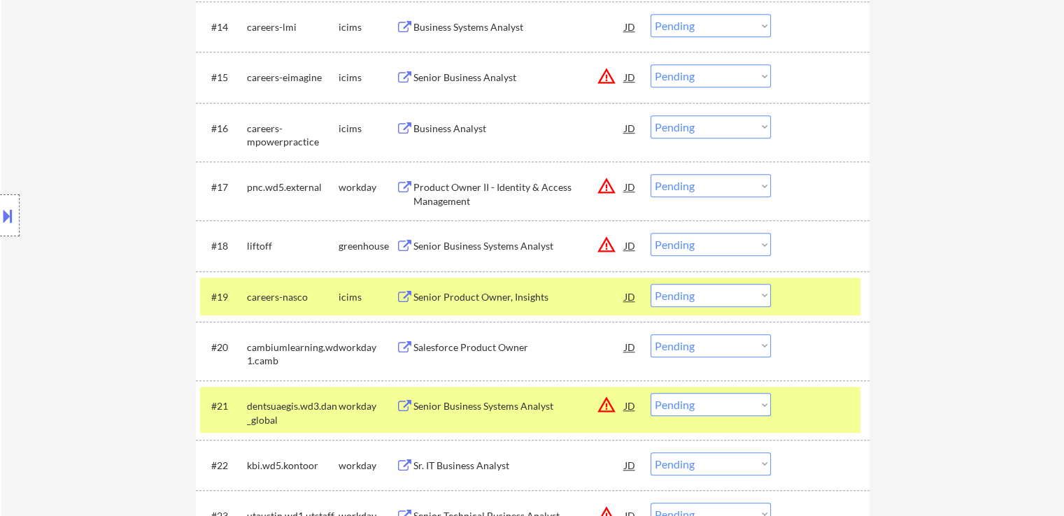
click at [405, 406] on button at bounding box center [404, 406] width 17 height 13
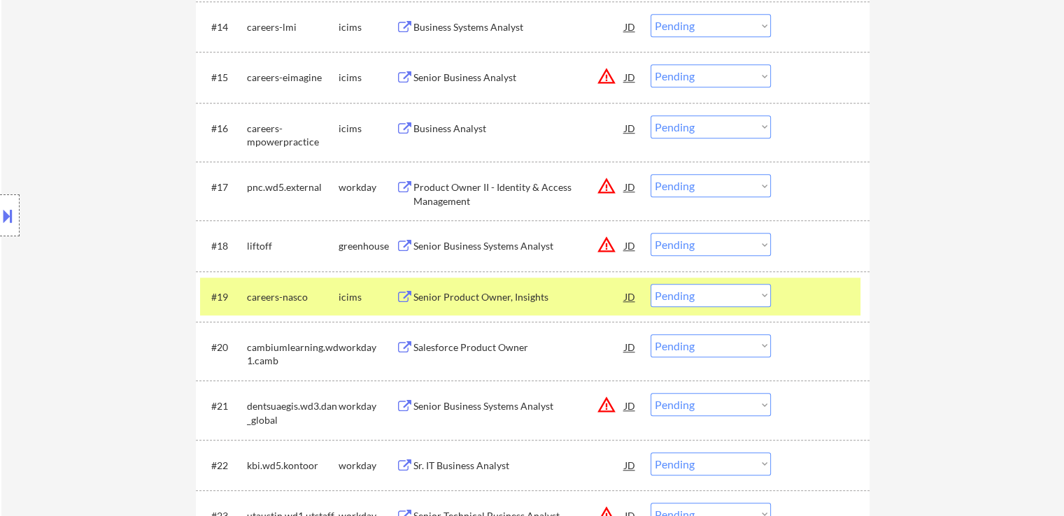
click at [682, 346] on select "Choose an option... Pending Applied Excluded (Questions) Excluded (Expired) Exc…" at bounding box center [711, 346] width 120 height 23
click at [651, 335] on select "Choose an option... Pending Applied Excluded (Questions) Excluded (Expired) Exc…" at bounding box center [711, 346] width 120 height 23
select select ""pending""
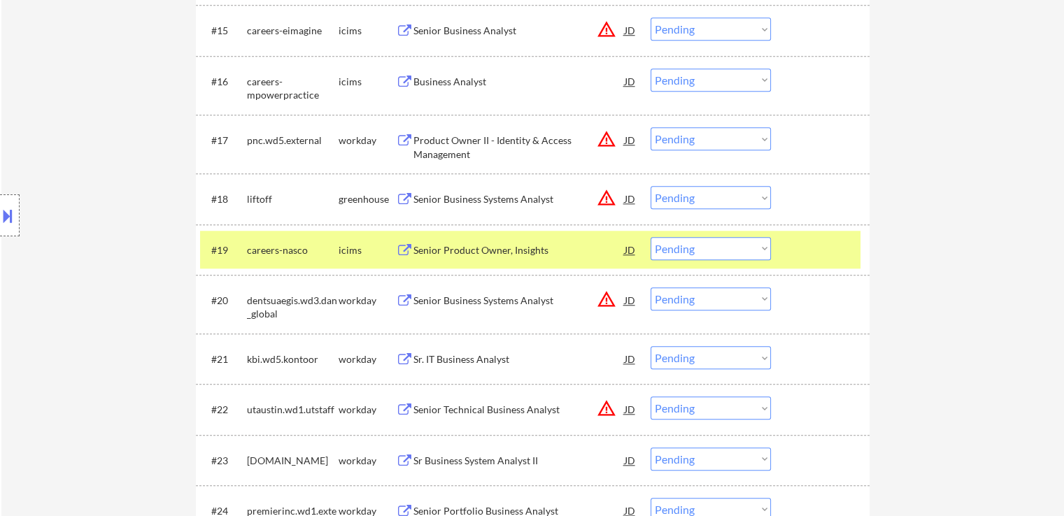
scroll to position [1204, 0]
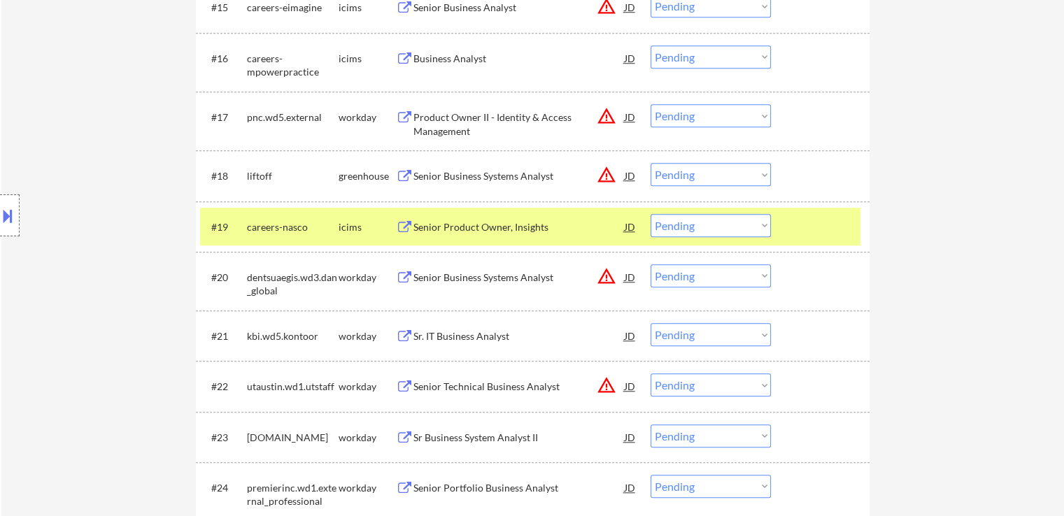
click at [401, 336] on button at bounding box center [404, 336] width 17 height 13
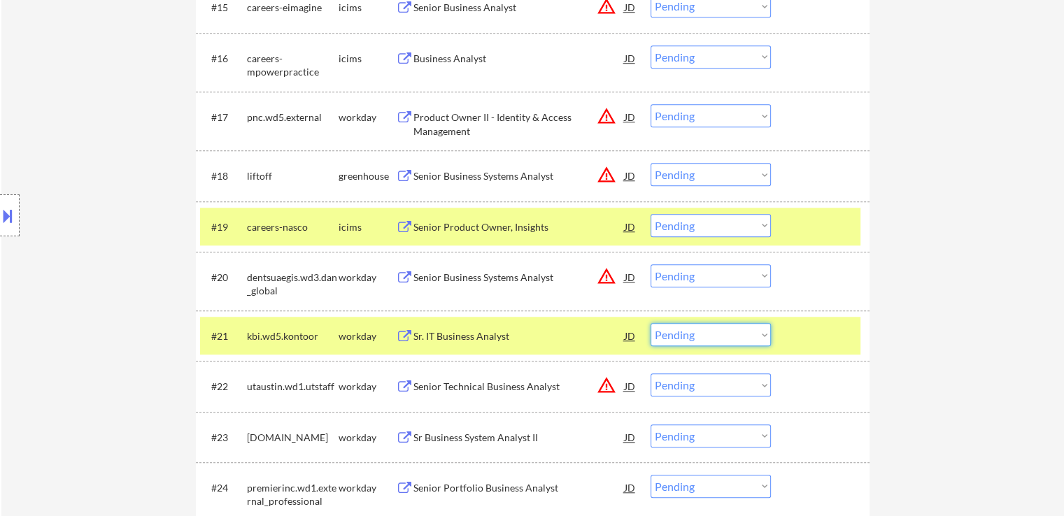
click at [697, 342] on select "Choose an option... Pending Applied Excluded (Questions) Excluded (Expired) Exc…" at bounding box center [711, 334] width 120 height 23
click at [651, 323] on select "Choose an option... Pending Applied Excluded (Questions) Excluded (Expired) Exc…" at bounding box center [711, 334] width 120 height 23
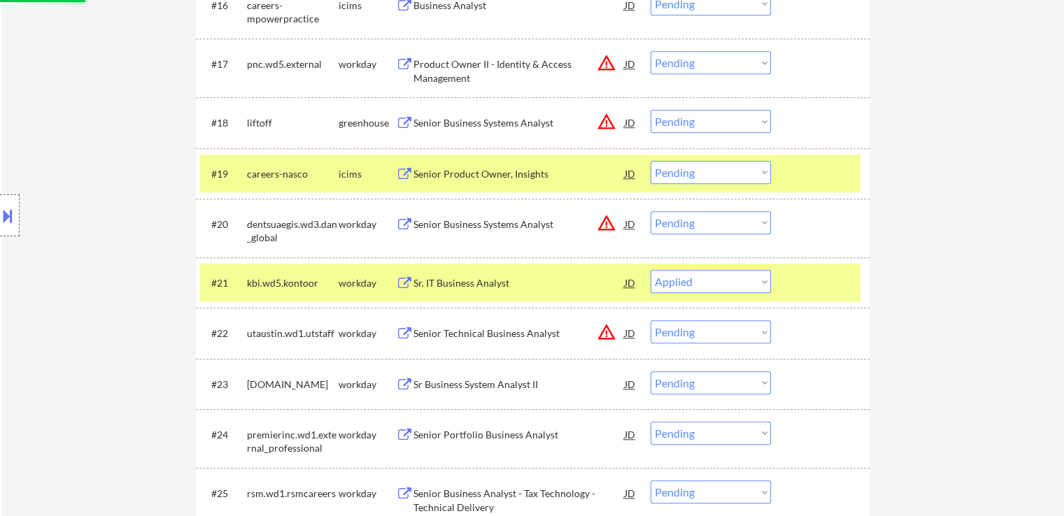
scroll to position [1344, 0]
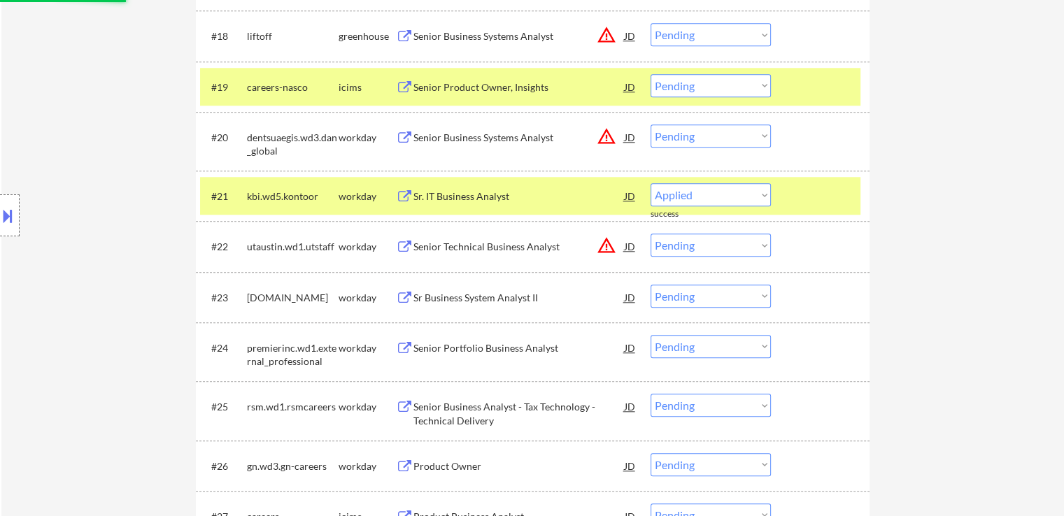
select select ""pending""
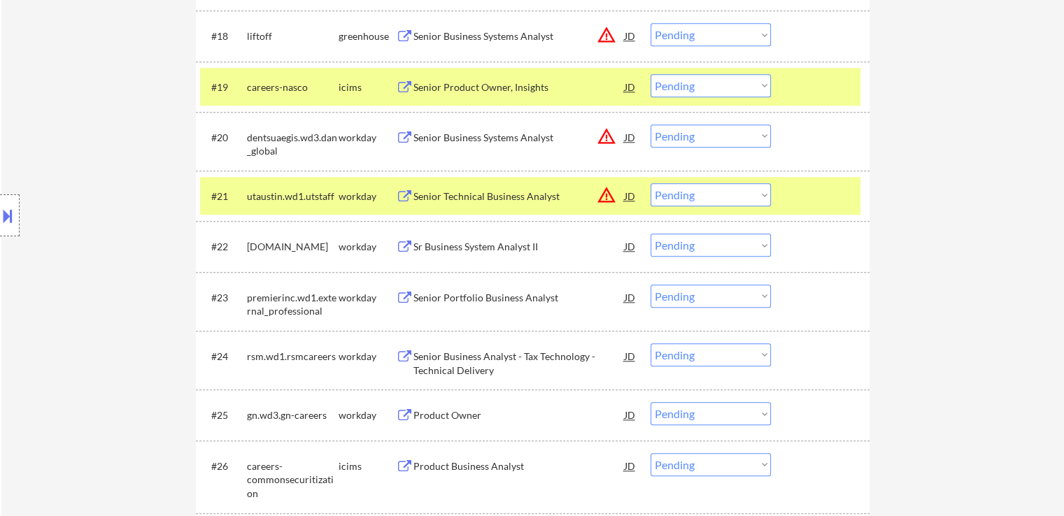
click at [409, 247] on button at bounding box center [404, 247] width 17 height 13
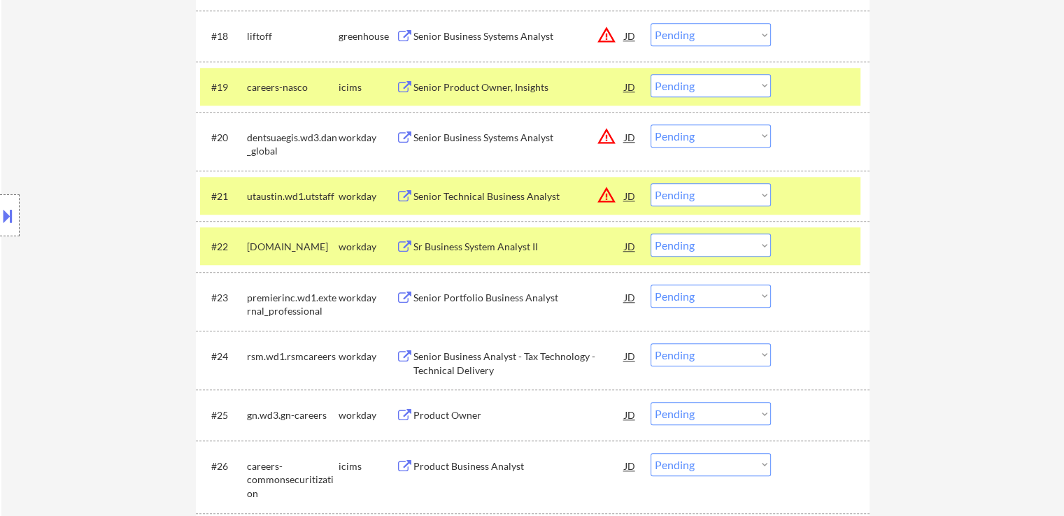
click at [703, 250] on select "Choose an option... Pending Applied Excluded (Questions) Excluded (Expired) Exc…" at bounding box center [711, 245] width 120 height 23
click at [651, 234] on select "Choose an option... Pending Applied Excluded (Questions) Excluded (Expired) Exc…" at bounding box center [711, 245] width 120 height 23
click at [403, 297] on button at bounding box center [404, 298] width 17 height 13
select select ""pending""
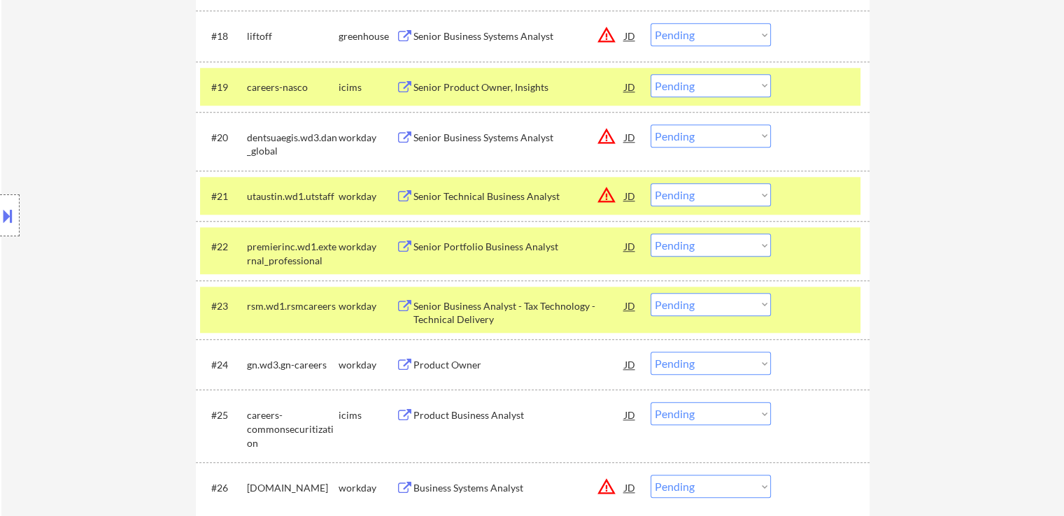
click at [716, 300] on select "Choose an option... Pending Applied Excluded (Questions) Excluded (Expired) Exc…" at bounding box center [711, 304] width 120 height 23
click at [651, 293] on select "Choose an option... Pending Applied Excluded (Questions) Excluded (Expired) Exc…" at bounding box center [711, 304] width 120 height 23
click at [400, 367] on button at bounding box center [404, 365] width 17 height 13
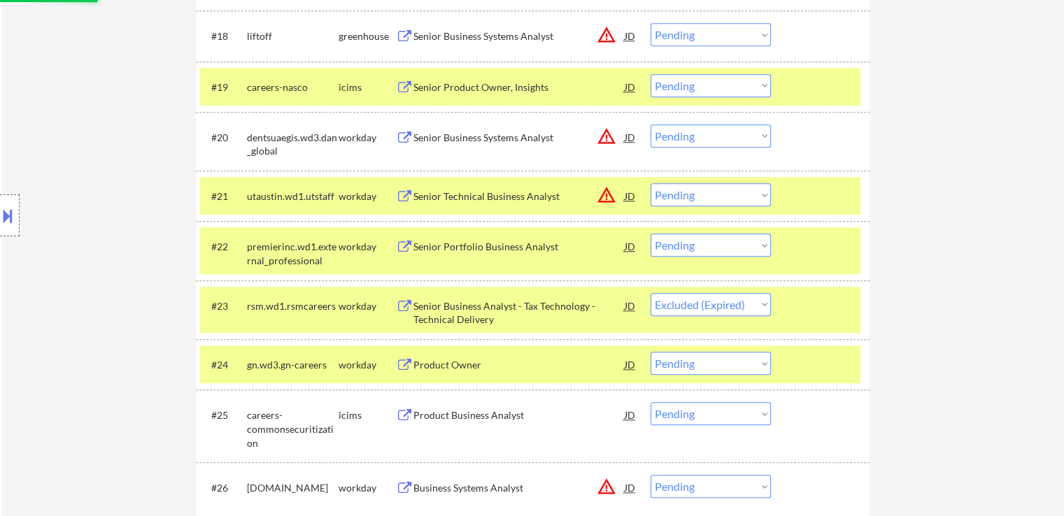
select select ""pending""
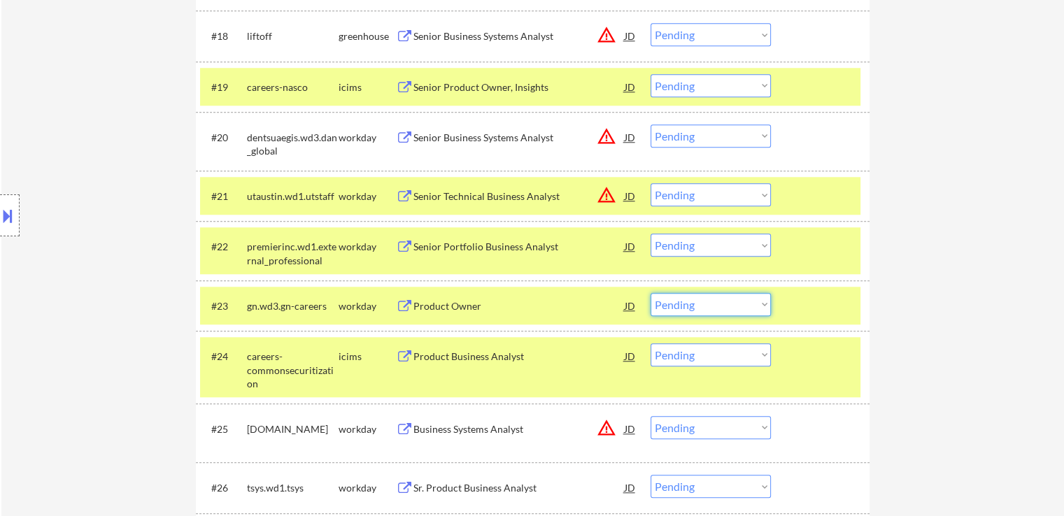
click at [687, 303] on select "Choose an option... Pending Applied Excluded (Questions) Excluded (Expired) Exc…" at bounding box center [711, 304] width 120 height 23
click at [651, 293] on select "Choose an option... Pending Applied Excluded (Questions) Excluded (Expired) Exc…" at bounding box center [711, 304] width 120 height 23
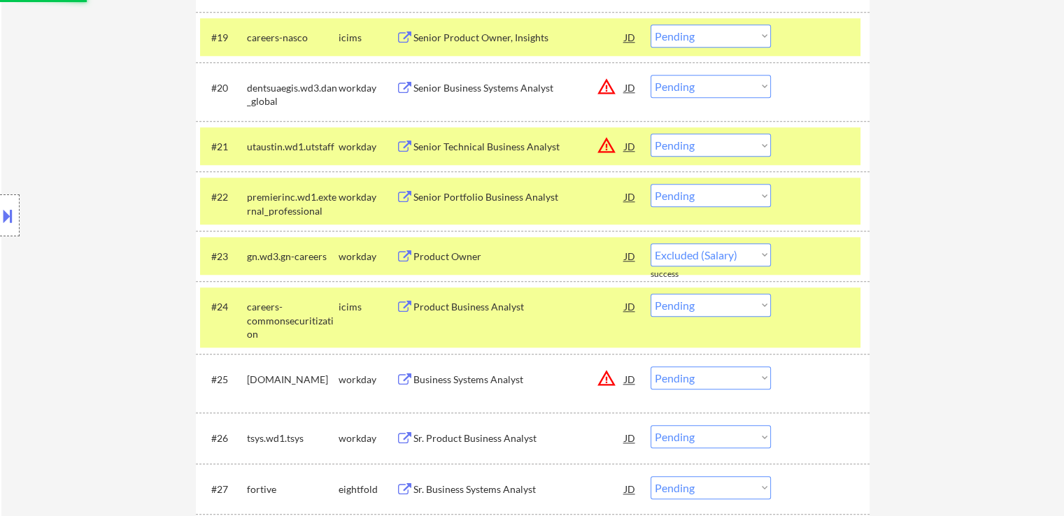
select select ""pending""
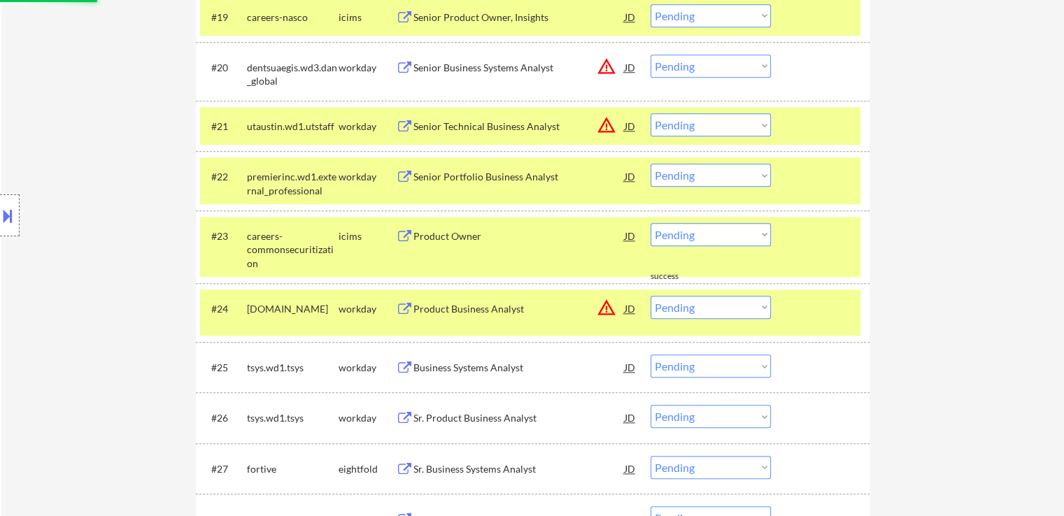
scroll to position [1484, 0]
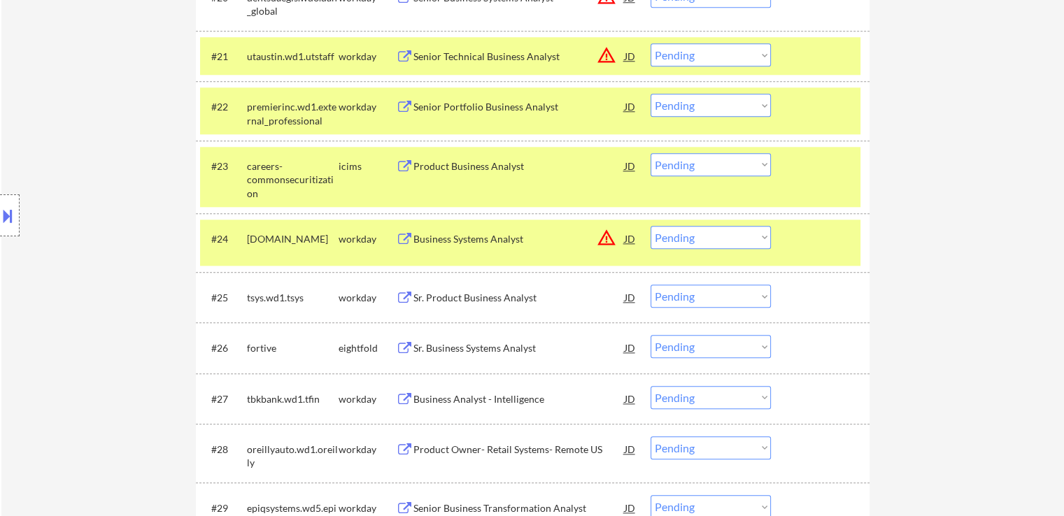
click at [407, 294] on button at bounding box center [404, 298] width 17 height 13
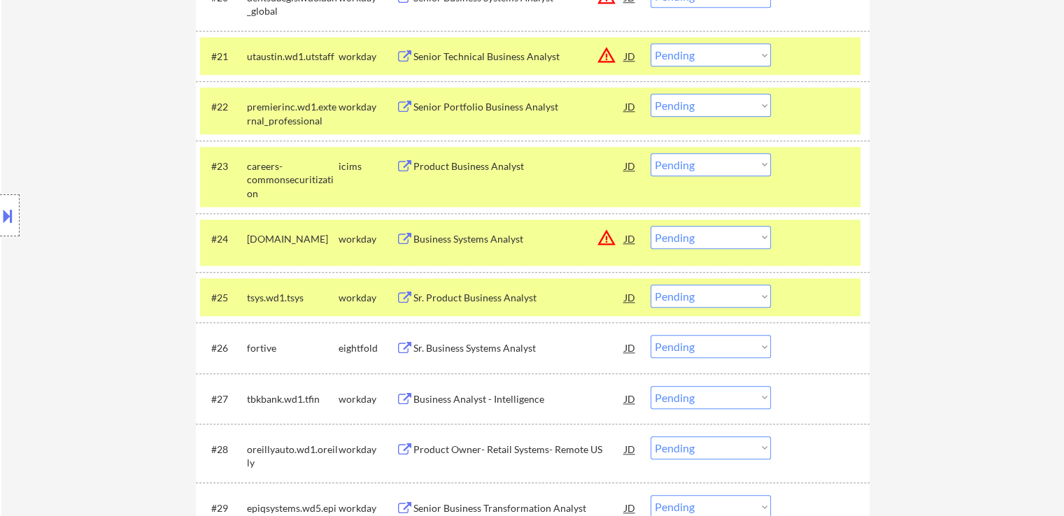
click at [701, 294] on select "Choose an option... Pending Applied Excluded (Questions) Excluded (Expired) Exc…" at bounding box center [711, 296] width 120 height 23
click at [651, 285] on select "Choose an option... Pending Applied Excluded (Questions) Excluded (Expired) Exc…" at bounding box center [711, 296] width 120 height 23
select select ""pending""
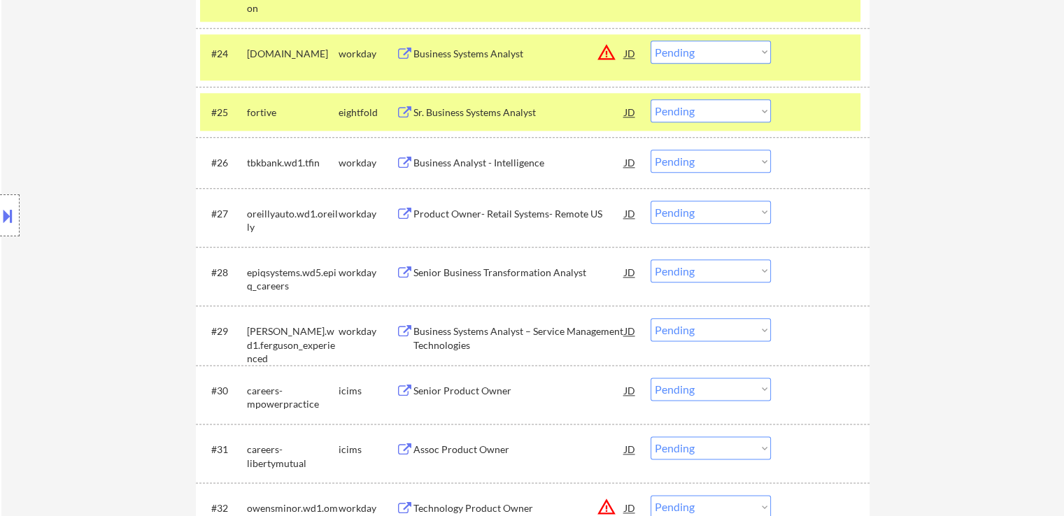
scroll to position [1694, 0]
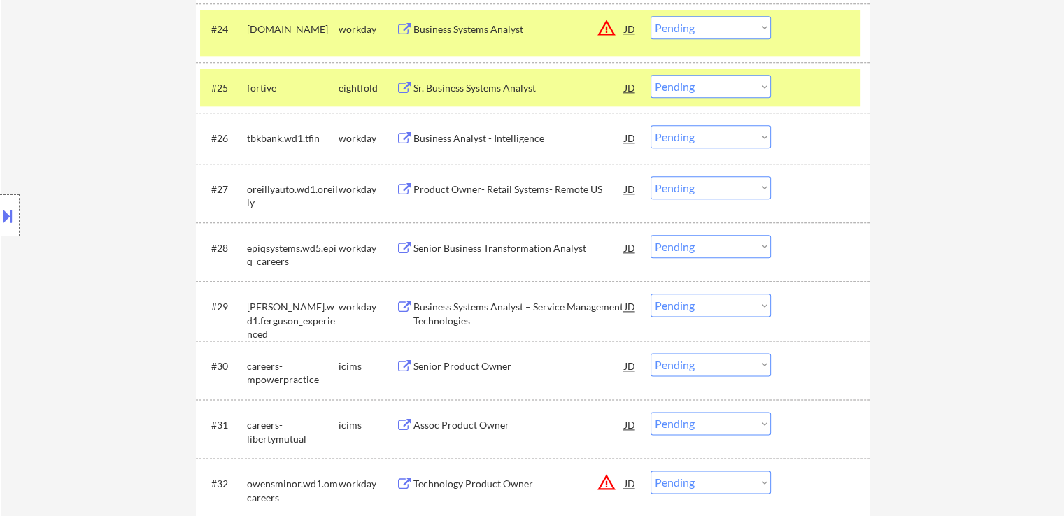
click at [401, 136] on button at bounding box center [404, 138] width 17 height 13
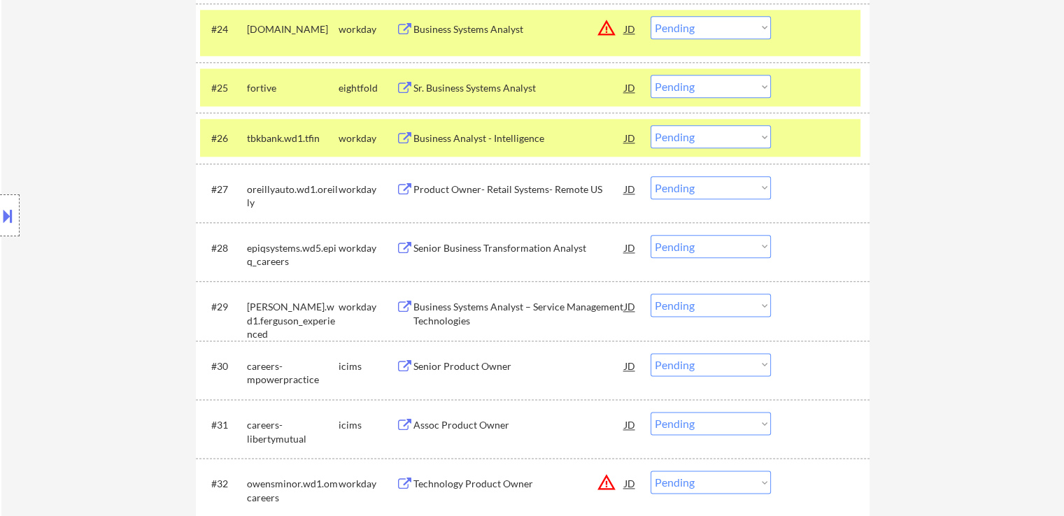
click at [710, 133] on select "Choose an option... Pending Applied Excluded (Questions) Excluded (Expired) Exc…" at bounding box center [711, 136] width 120 height 23
click at [651, 125] on select "Choose an option... Pending Applied Excluded (Questions) Excluded (Expired) Exc…" at bounding box center [711, 136] width 120 height 23
select select ""pending""
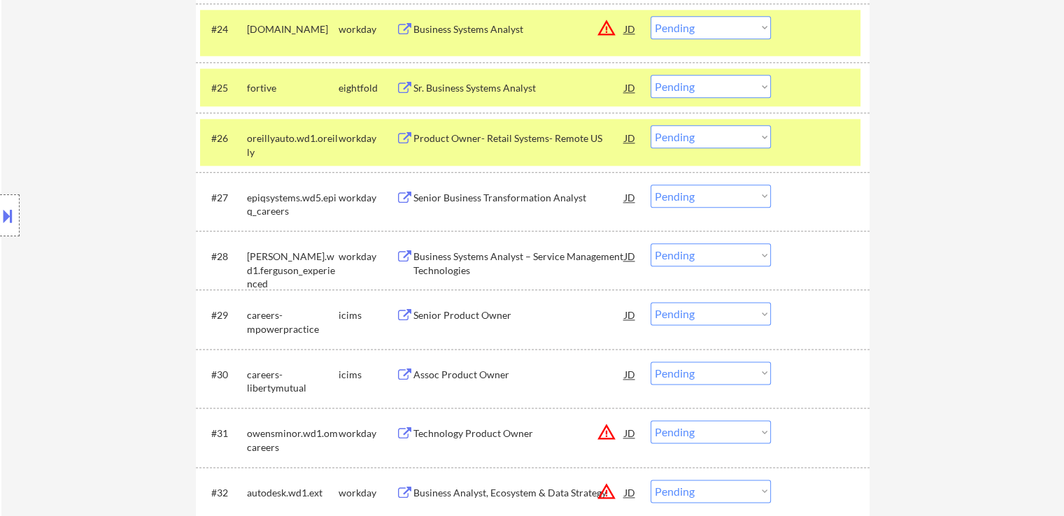
click at [403, 85] on button at bounding box center [404, 88] width 17 height 13
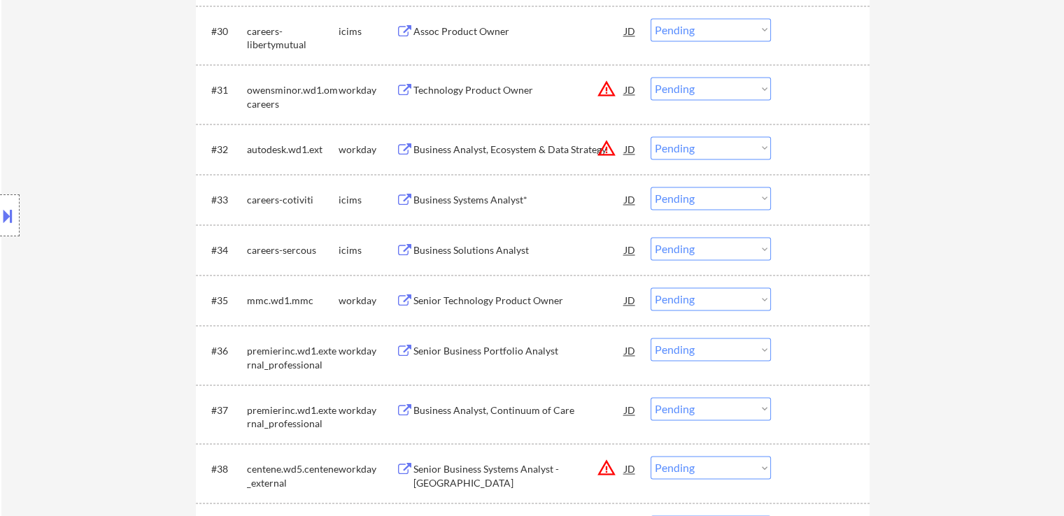
scroll to position [2044, 0]
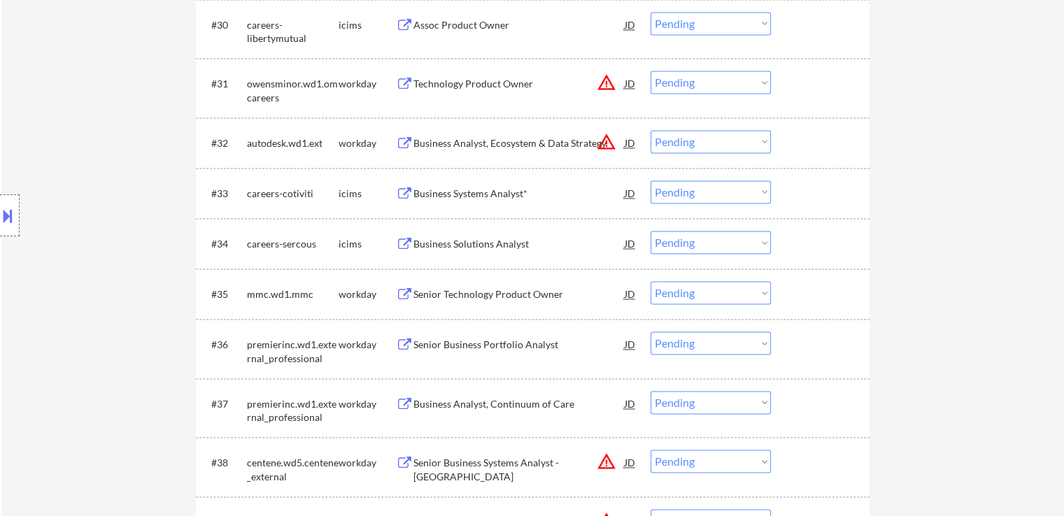
click at [402, 296] on button at bounding box center [404, 294] width 17 height 13
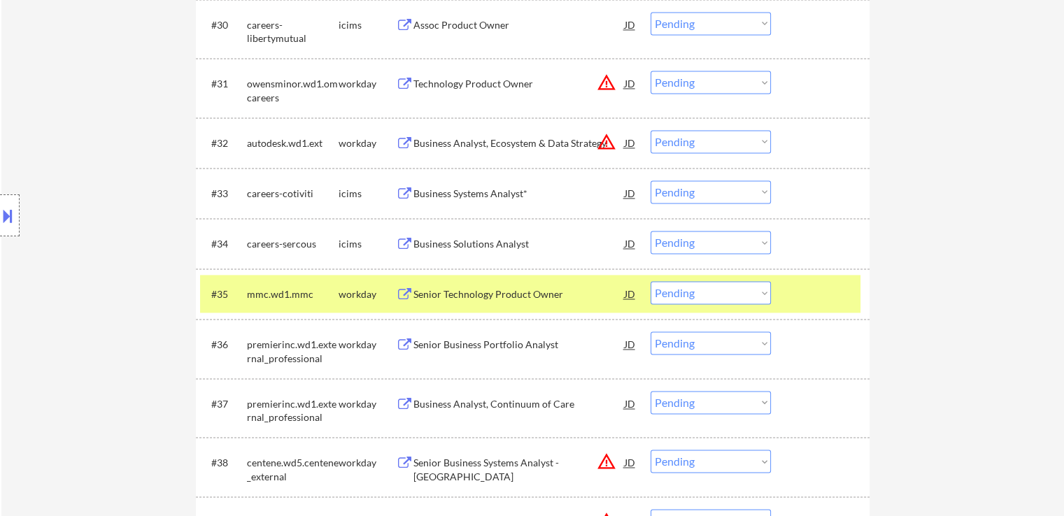
click at [696, 295] on select "Choose an option... Pending Applied Excluded (Questions) Excluded (Expired) Exc…" at bounding box center [711, 292] width 120 height 23
click at [651, 281] on select "Choose an option... Pending Applied Excluded (Questions) Excluded (Expired) Exc…" at bounding box center [711, 292] width 120 height 23
click at [397, 347] on button at bounding box center [404, 345] width 17 height 13
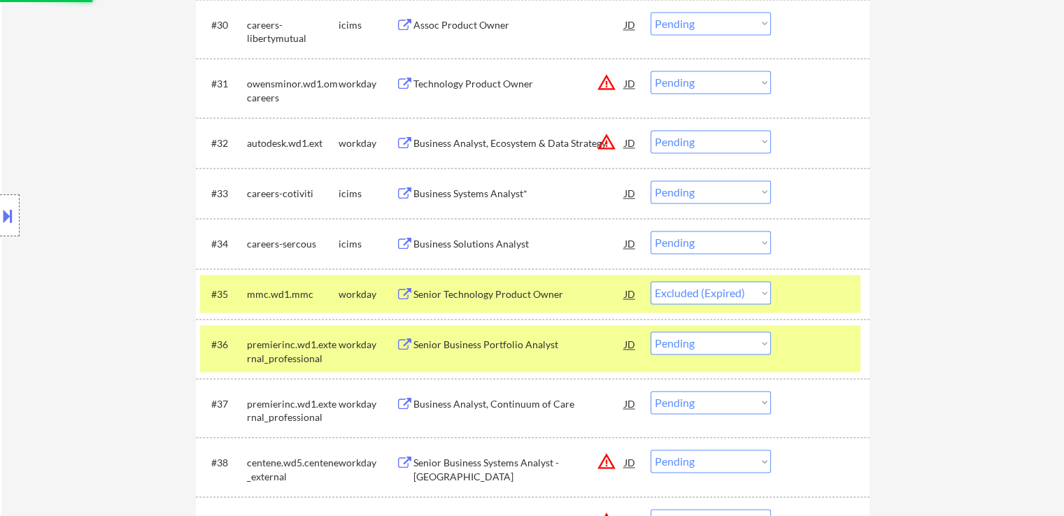
select select ""pending""
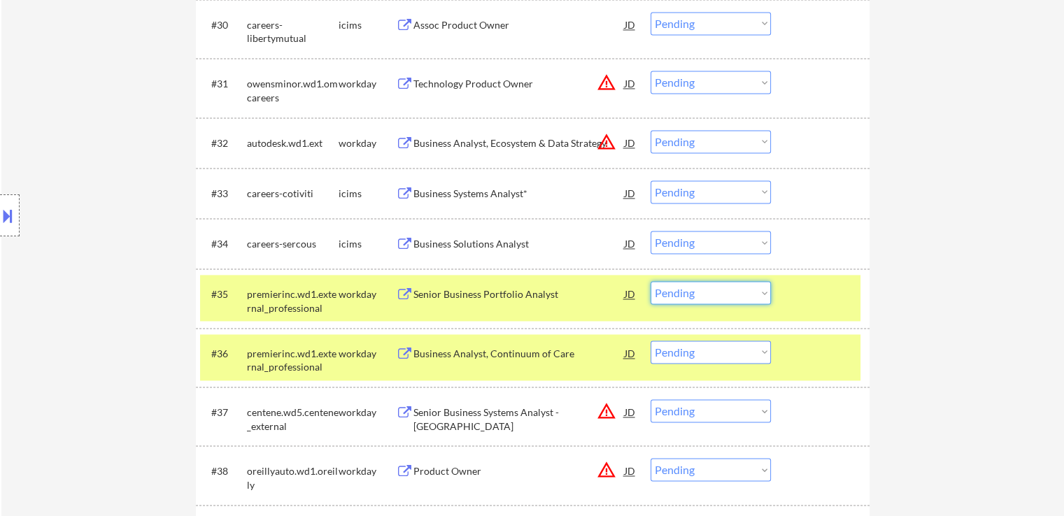
click at [677, 293] on select "Choose an option... Pending Applied Excluded (Questions) Excluded (Expired) Exc…" at bounding box center [711, 292] width 120 height 23
click at [651, 281] on select "Choose an option... Pending Applied Excluded (Questions) Excluded (Expired) Exc…" at bounding box center [711, 292] width 120 height 23
click at [402, 351] on button at bounding box center [404, 354] width 17 height 13
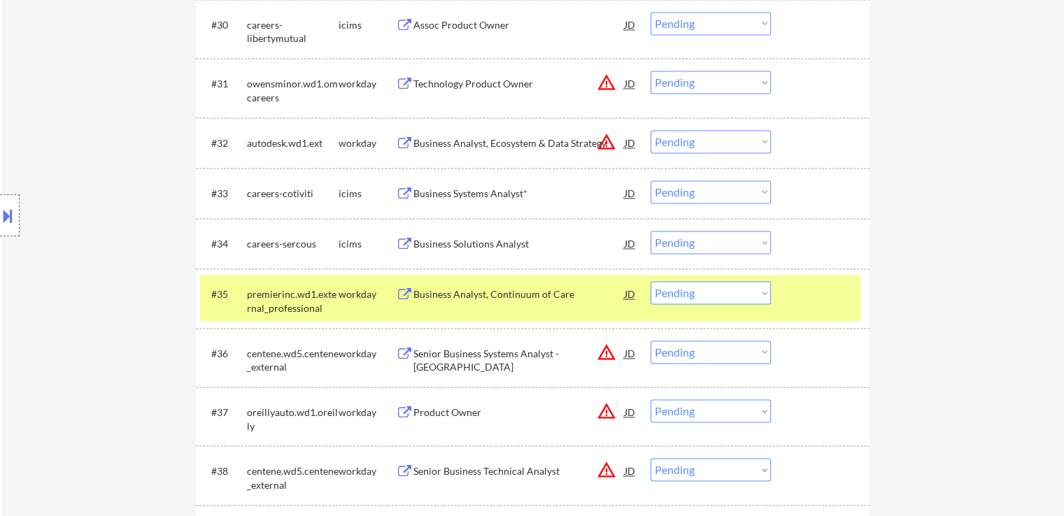
click at [669, 291] on select "Choose an option... Pending Applied Excluded (Questions) Excluded (Expired) Exc…" at bounding box center [711, 292] width 120 height 23
click at [651, 281] on select "Choose an option... Pending Applied Excluded (Questions) Excluded (Expired) Exc…" at bounding box center [711, 292] width 120 height 23
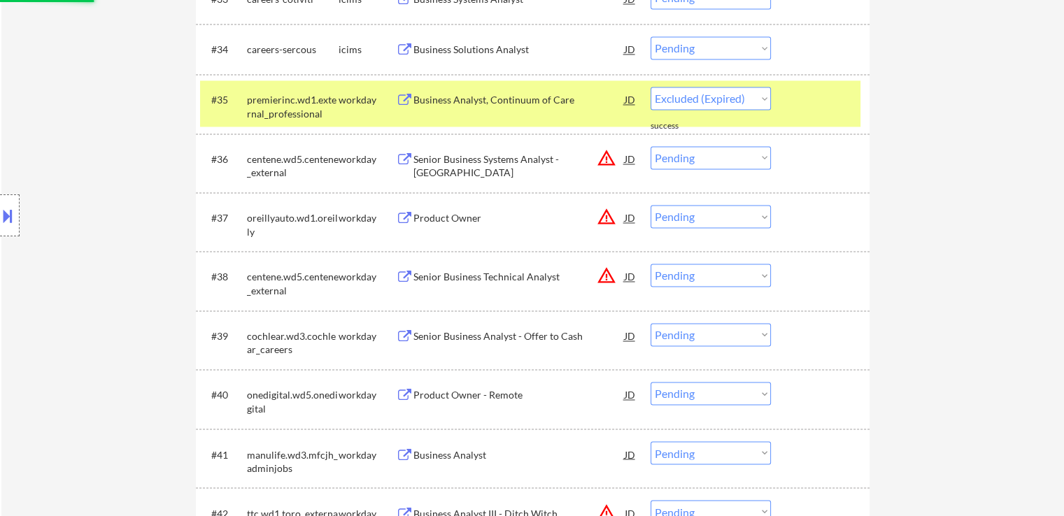
scroll to position [2254, 0]
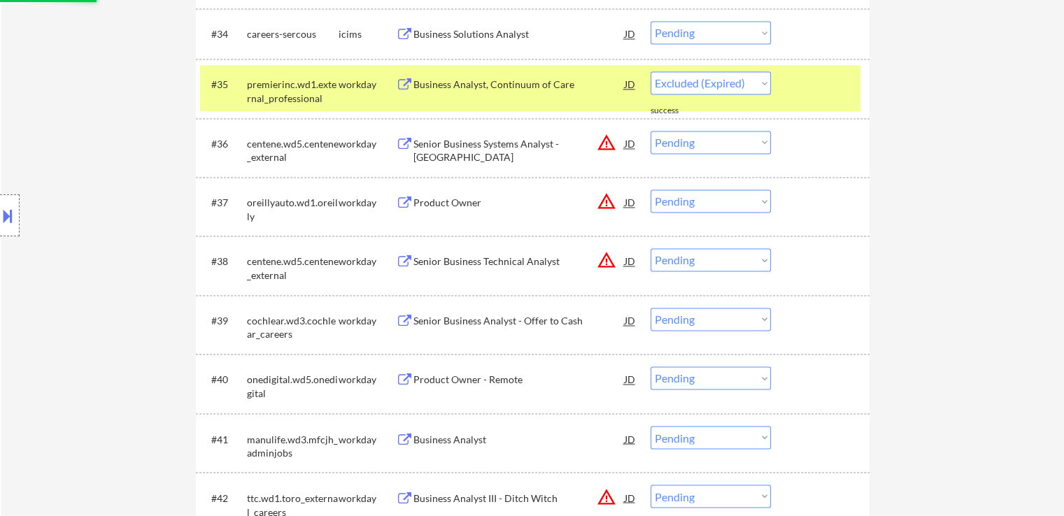
select select ""pending""
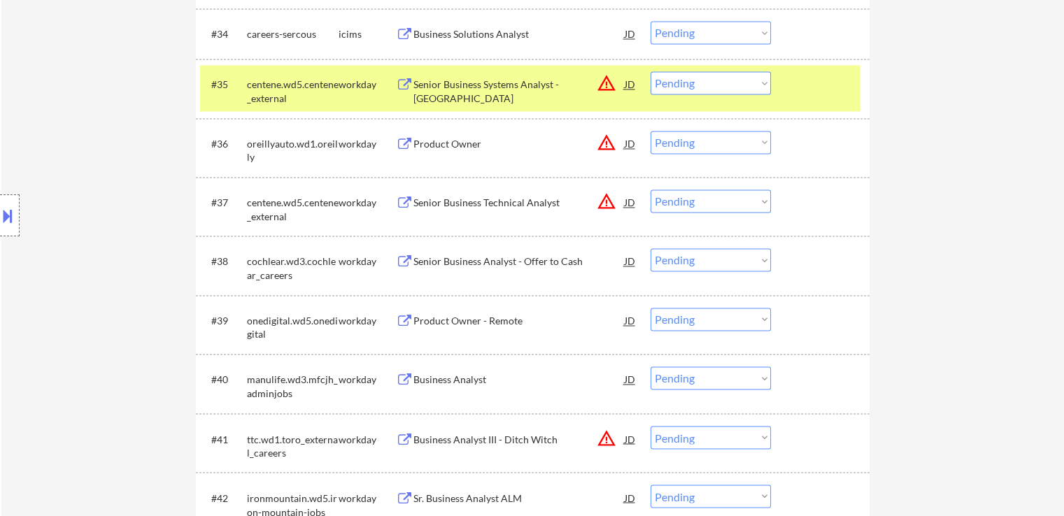
click at [407, 264] on button at bounding box center [404, 261] width 17 height 13
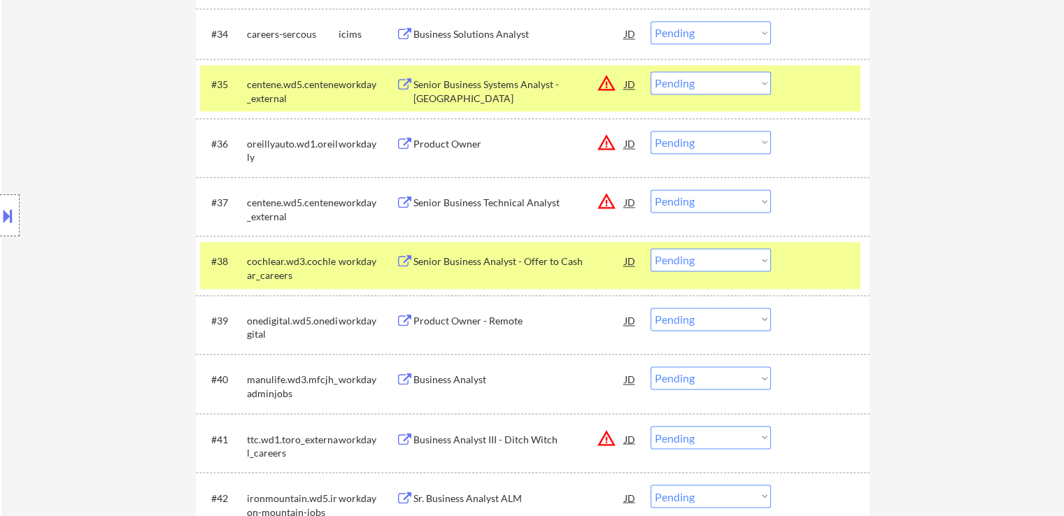
click at [403, 318] on button at bounding box center [404, 321] width 17 height 13
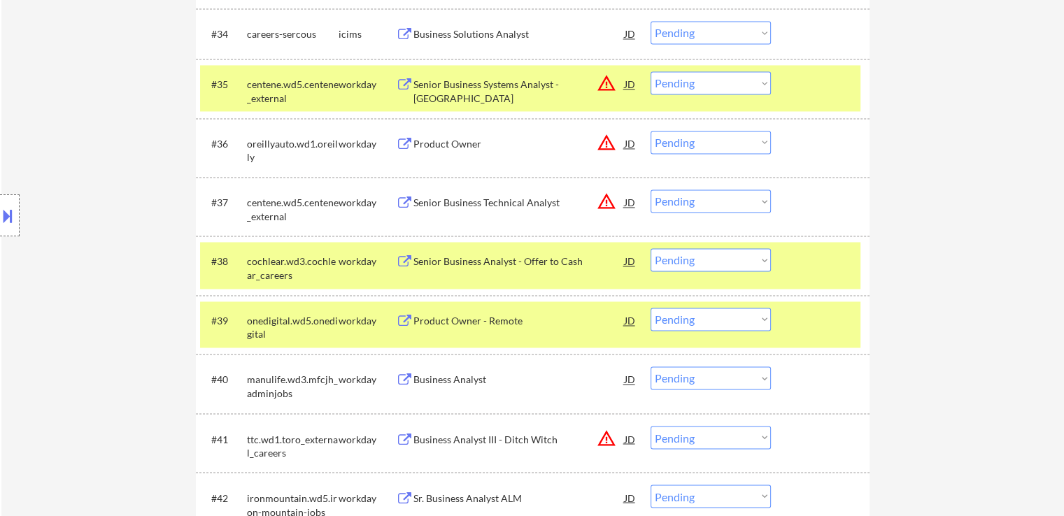
scroll to position [2324, 0]
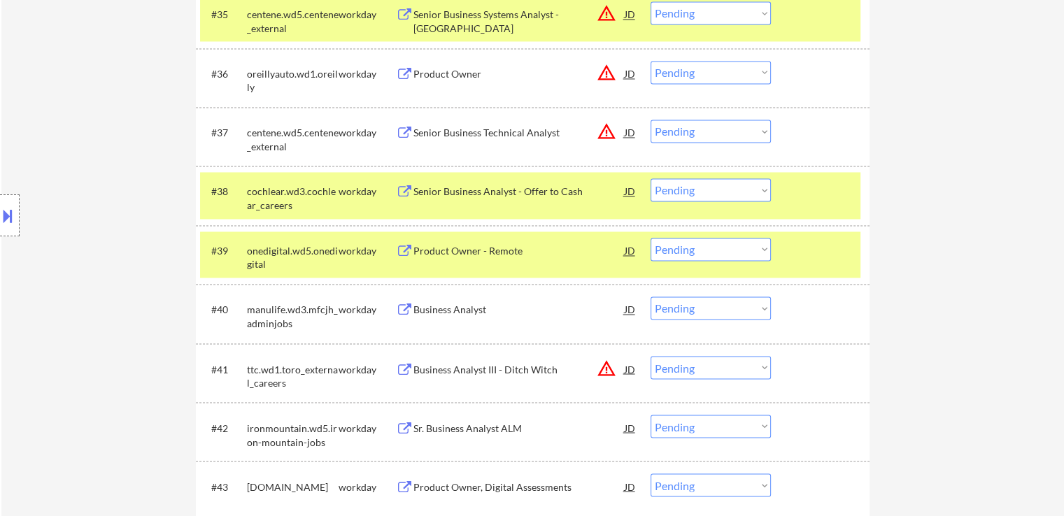
click at [391, 253] on div "workday" at bounding box center [367, 251] width 57 height 14
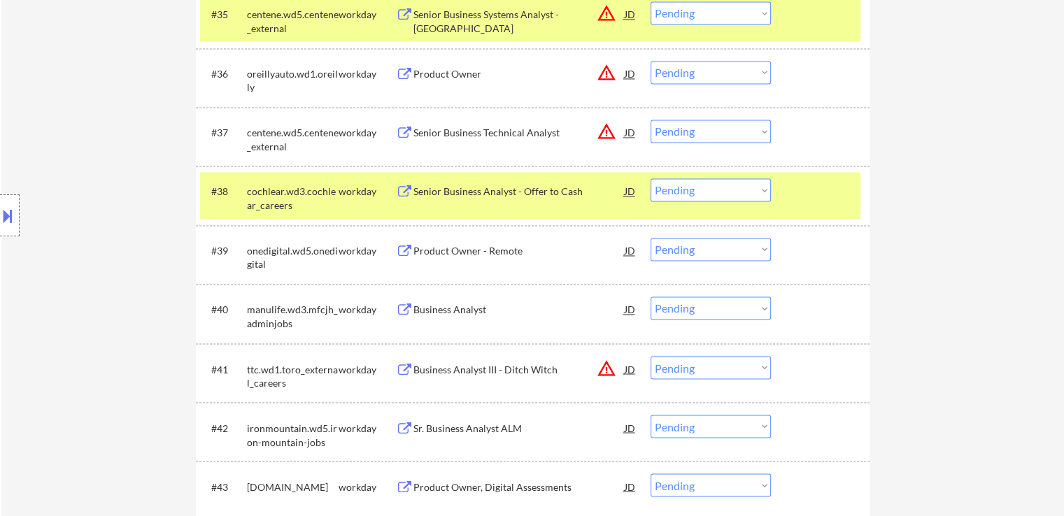
click at [397, 252] on button at bounding box center [404, 251] width 17 height 13
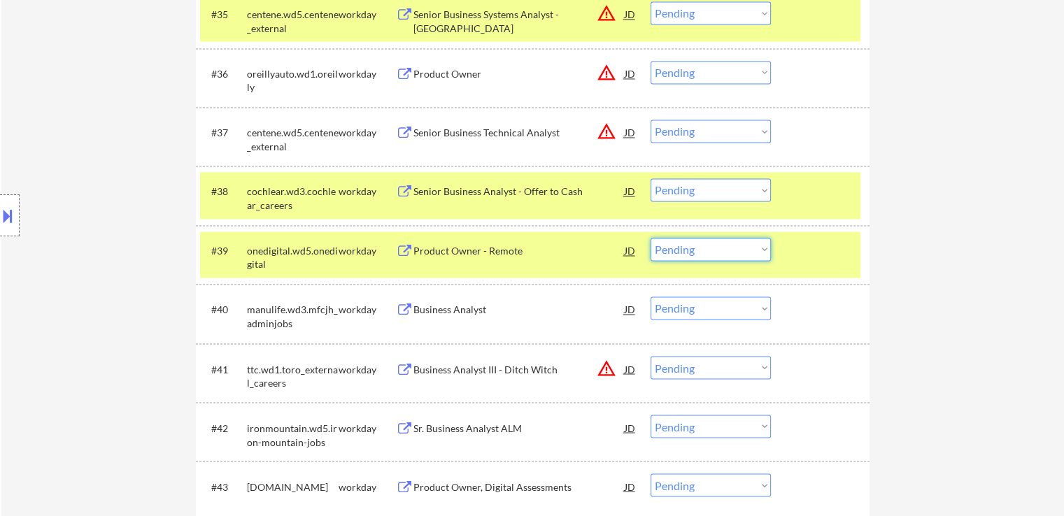
click at [689, 248] on select "Choose an option... Pending Applied Excluded (Questions) Excluded (Expired) Exc…" at bounding box center [711, 249] width 120 height 23
click at [651, 238] on select "Choose an option... Pending Applied Excluded (Questions) Excluded (Expired) Exc…" at bounding box center [711, 249] width 120 height 23
click at [705, 400] on div "#41 ttc.wd1.toro_external_careers workday Business Analyst III - Ditch Witch JD…" at bounding box center [533, 373] width 674 height 59
click at [722, 244] on select "Choose an option... Pending Applied Excluded (Questions) Excluded (Expired) Exc…" at bounding box center [711, 249] width 120 height 23
select select ""pending""
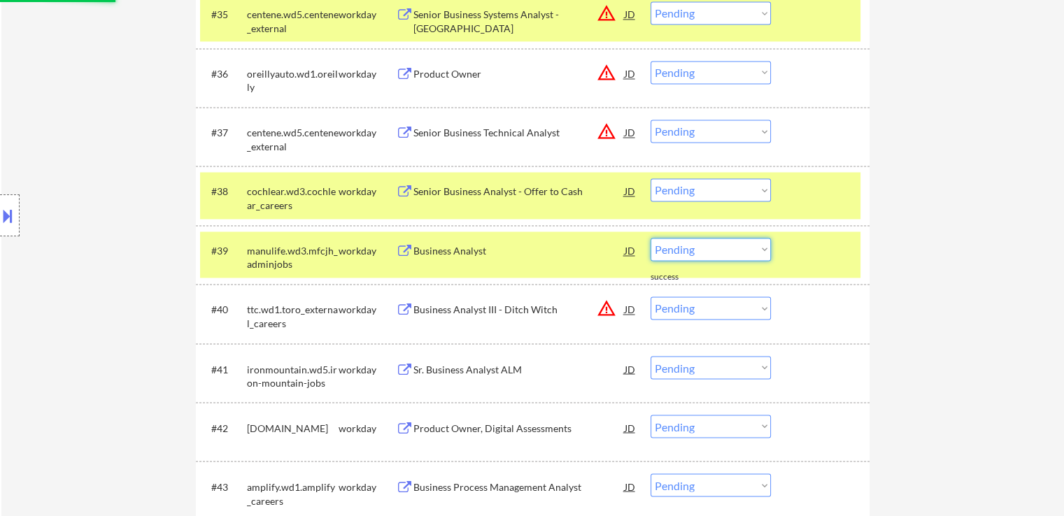
click at [134, 300] on div "Location Inclusions: [GEOGRAPHIC_DATA], [GEOGRAPHIC_DATA] [GEOGRAPHIC_DATA], [G…" at bounding box center [125, 216] width 251 height 260
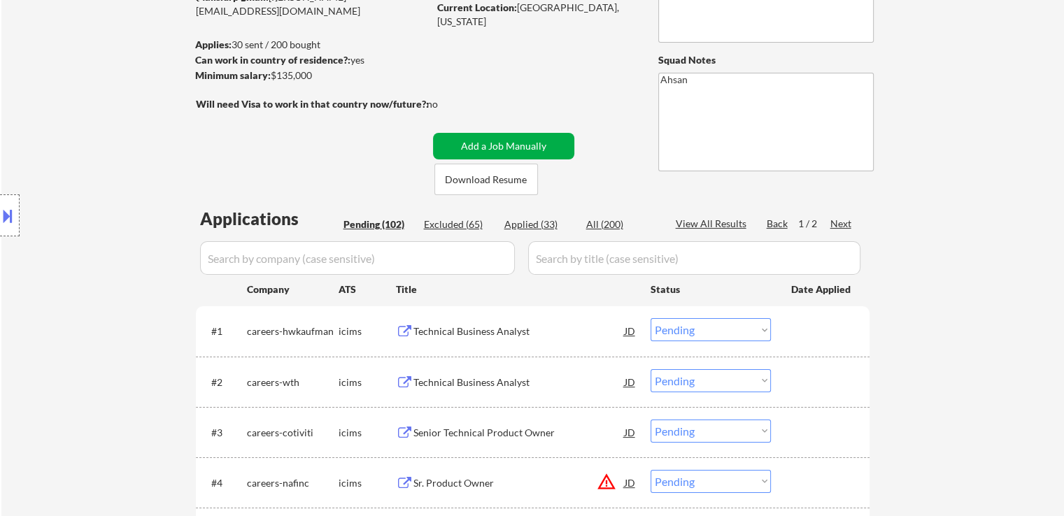
scroll to position [154, 0]
click at [456, 227] on div "Excluded (65)" at bounding box center [459, 226] width 70 height 14
select select ""excluded__salary_""
select select ""excluded""
select select ""excluded__location_""
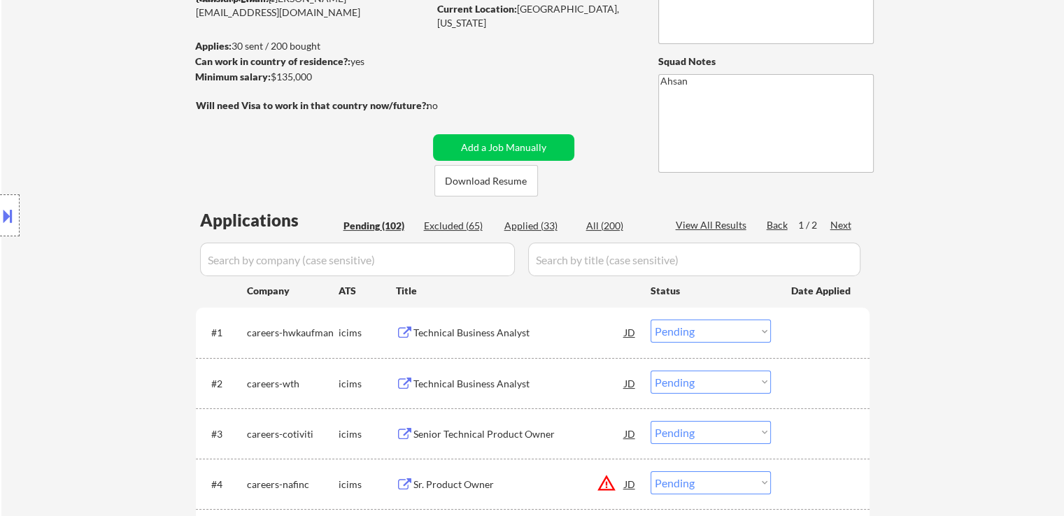
select select ""excluded__location_""
select select ""excluded__salary_""
select select ""excluded__location_""
select select ""excluded__salary_""
select select ""excluded__expired_""
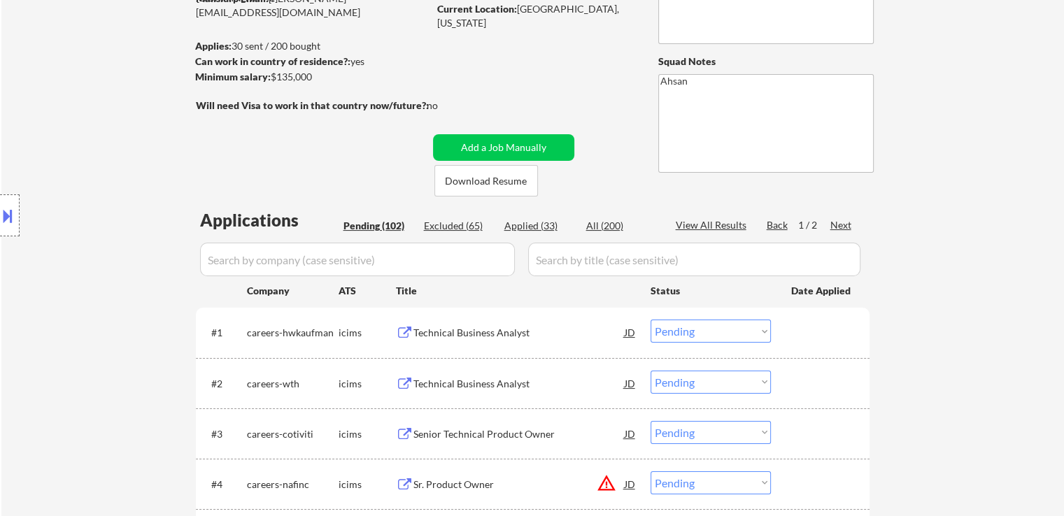
select select ""excluded__salary_""
select select ""excluded__expired_""
select select ""excluded__salary_""
select select ""excluded""
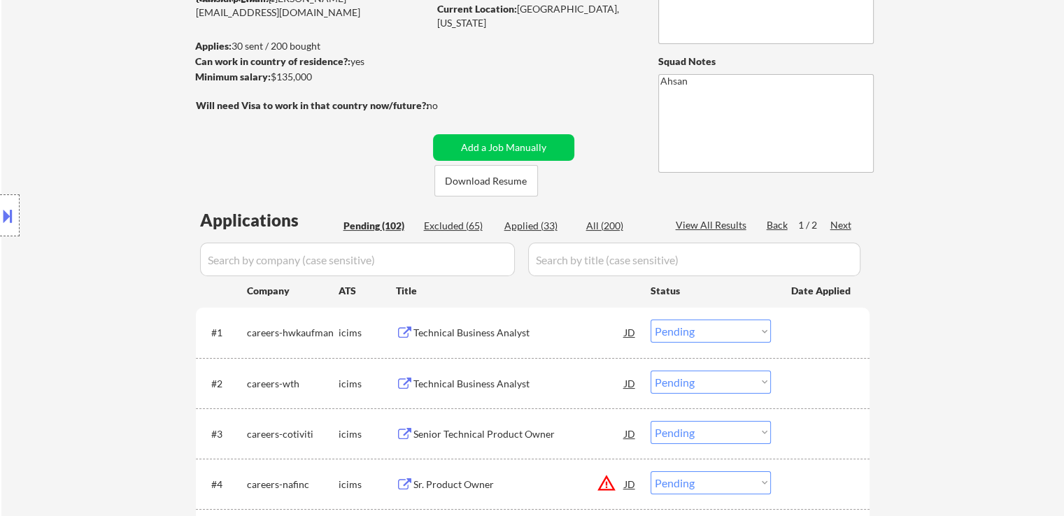
select select ""excluded__expired_""
select select ""excluded__salary_""
select select ""excluded__expired_""
select select ""excluded__salary_""
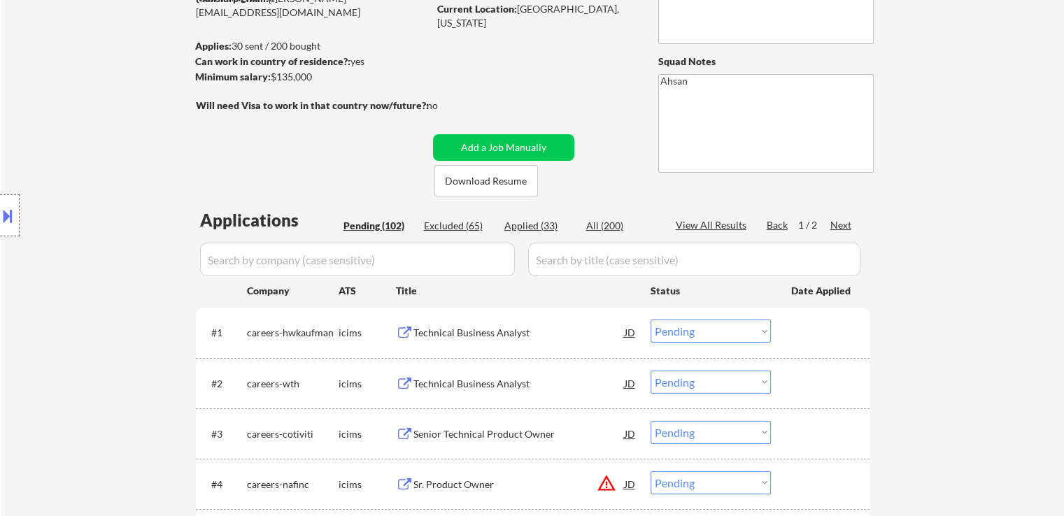
select select ""excluded__location_""
select select ""excluded__expired_""
select select ""excluded__salary_""
select select ""excluded__expired_""
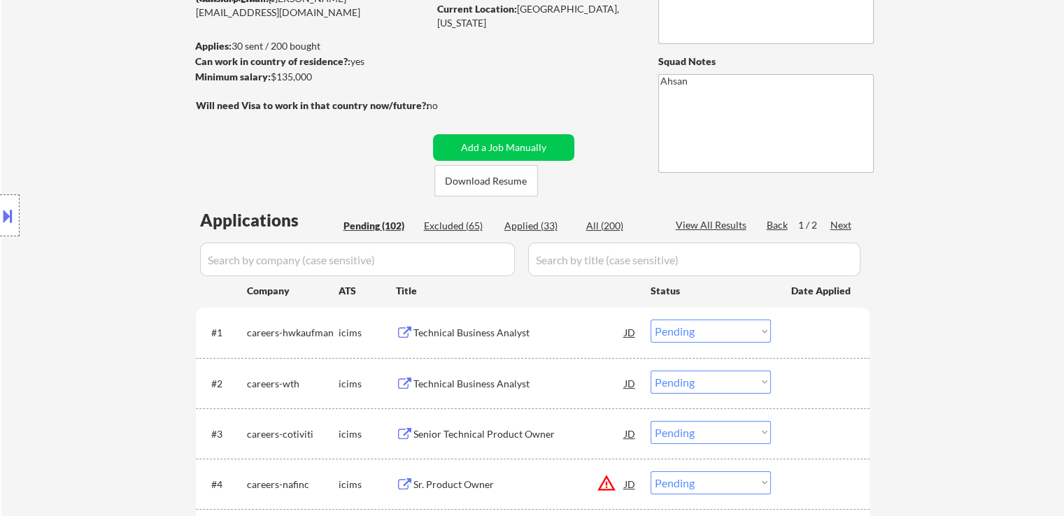
select select ""excluded__expired_""
select select ""excluded""
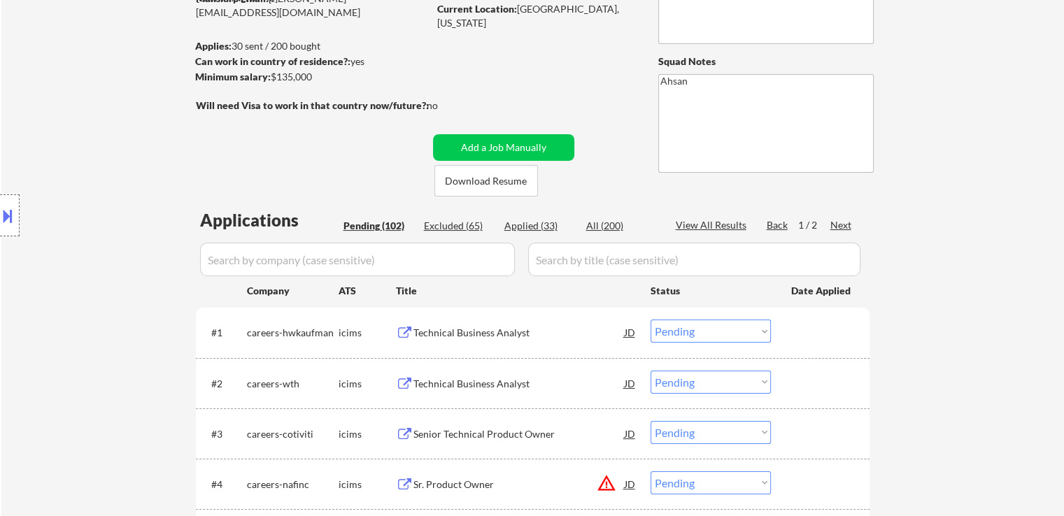
select select ""excluded__expired_""
select select ""excluded__salary_""
select select ""excluded__expired_""
select select ""excluded__salary_""
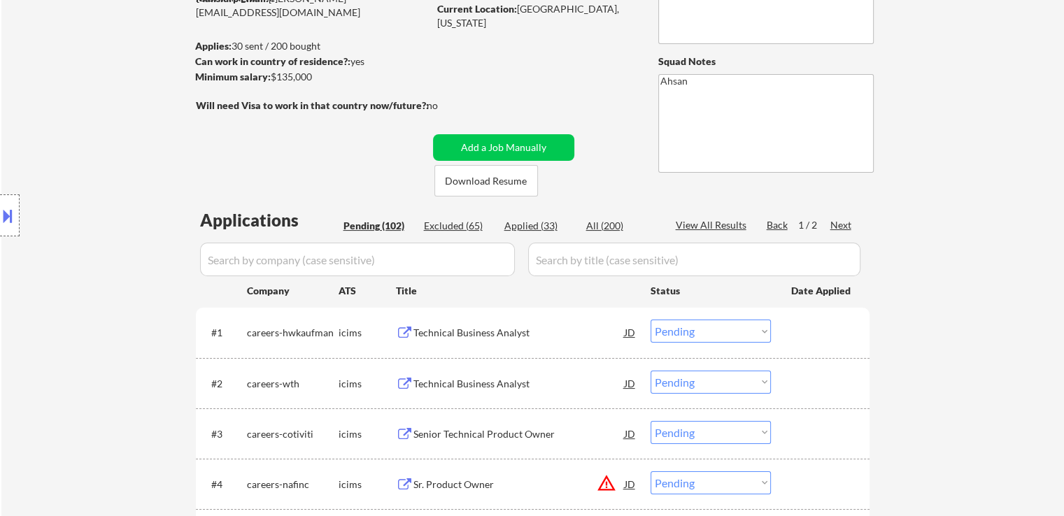
select select ""excluded__expired_""
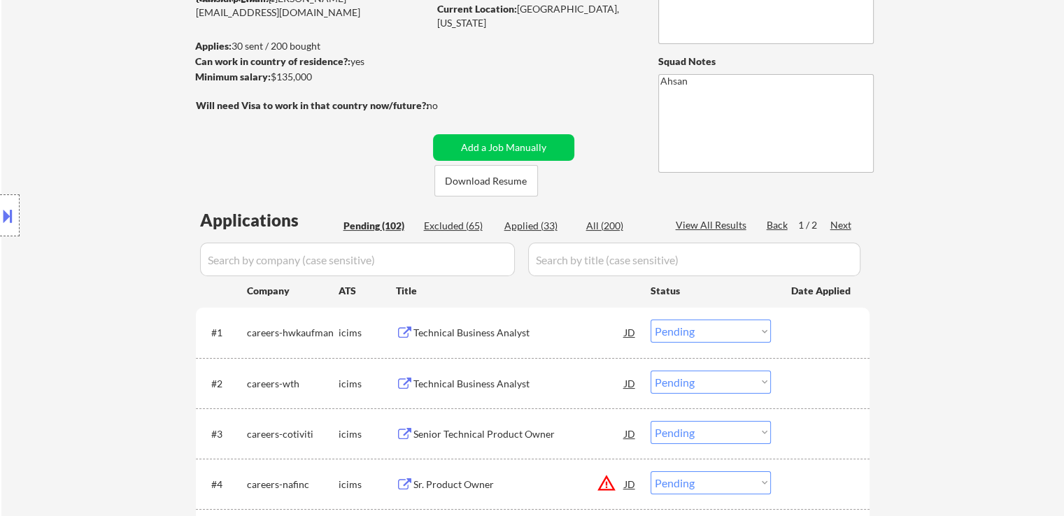
select select ""excluded__expired_""
select select ""excluded__salary_""
select select ""excluded__expired_""
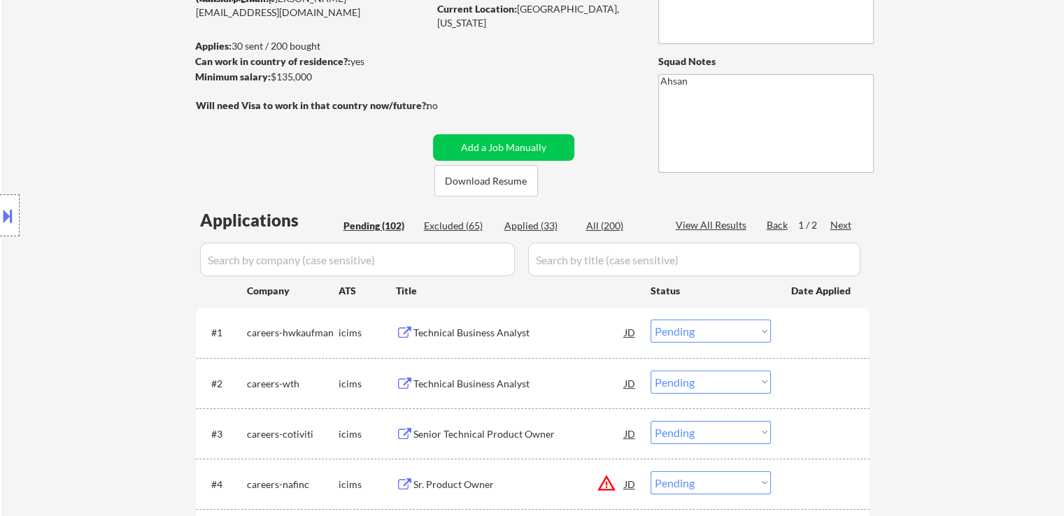
select select ""excluded__salary_""
select select ""excluded__location_""
select select ""excluded__expired_""
select select ""excluded__salary_""
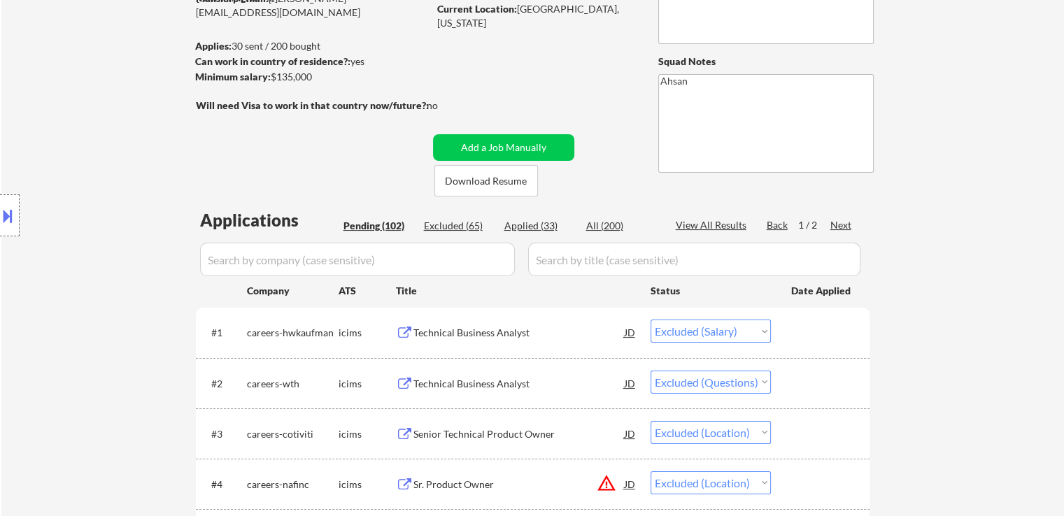
select select ""excluded__expired_""
select select ""excluded__other_""
select select ""excluded__salary_""
select select ""excluded__expired_""
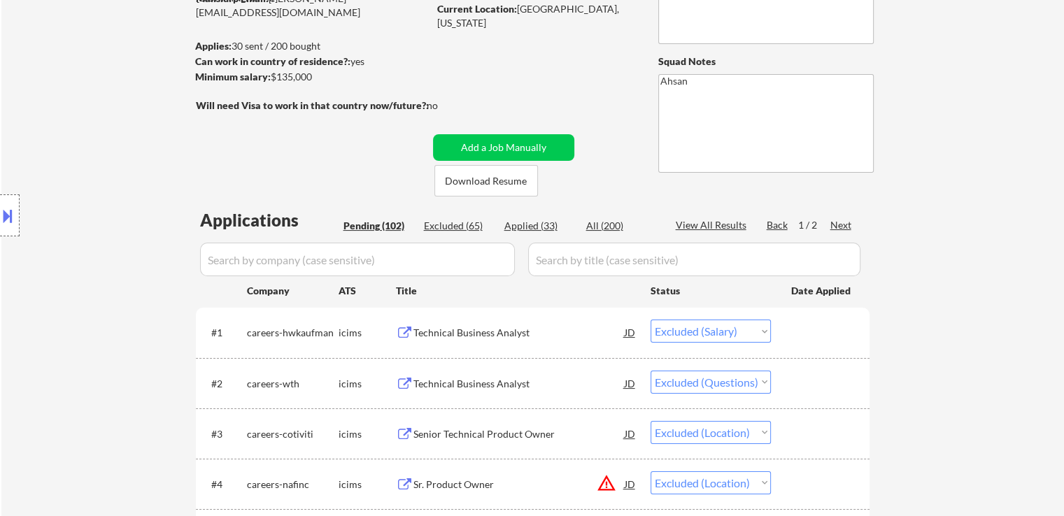
select select ""excluded__expired_""
select select ""excluded__location_""
select select ""excluded__salary_""
select select ""excluded__location_""
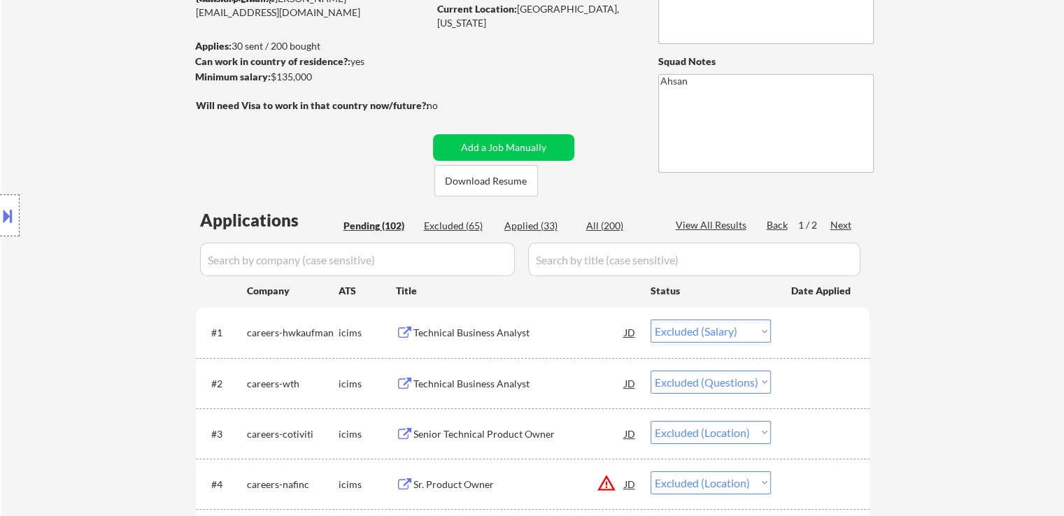
select select ""excluded__expired_""
select select ""excluded__salary_""
select select ""excluded""
select select ""excluded__expired_""
select select ""excluded__location_""
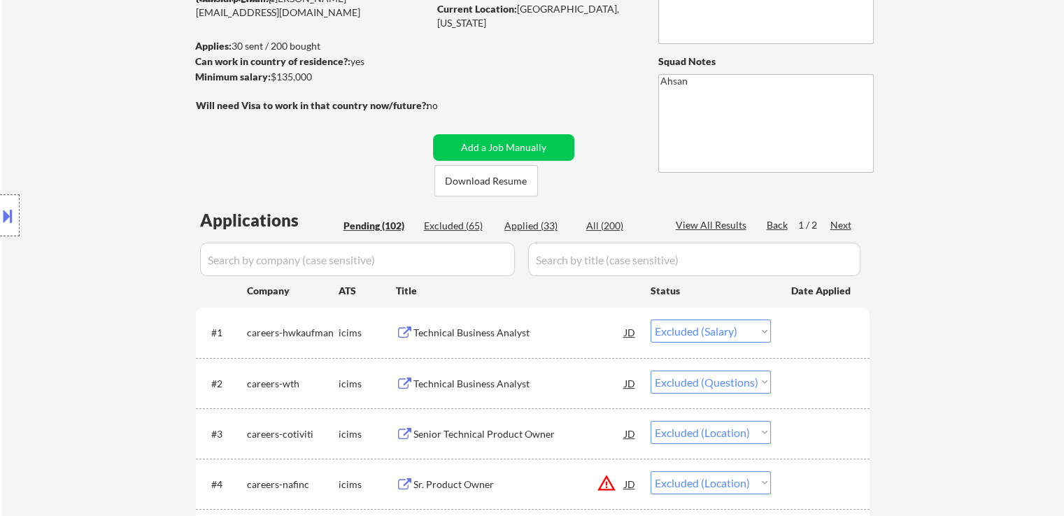
select select ""excluded__salary_""
select select ""excluded__location_""
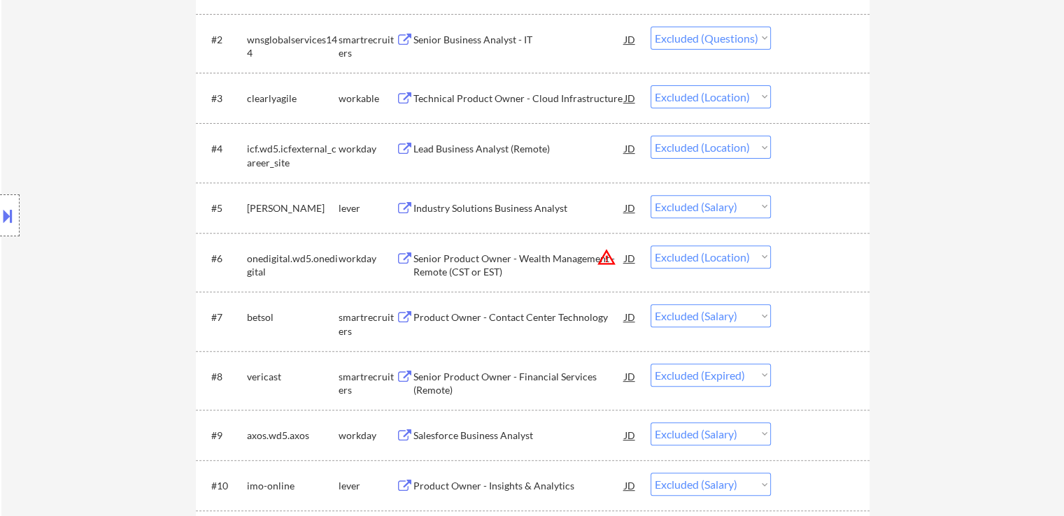
scroll to position [2476, 0]
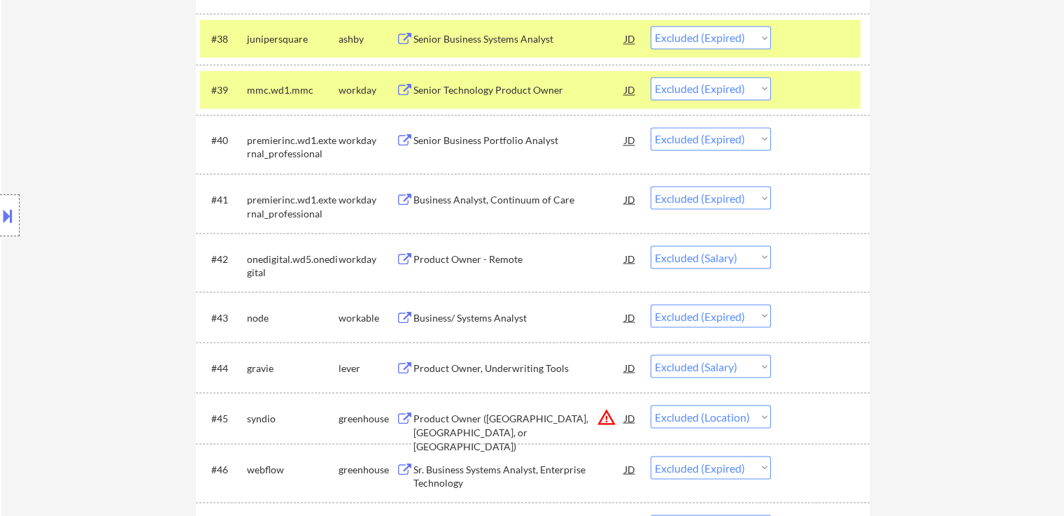
click at [718, 262] on select "Choose an option... Pending Applied Excluded (Questions) Excluded (Expired) Exc…" at bounding box center [711, 257] width 120 height 23
select select ""excluded""
click at [651, 246] on select "Choose an option... Pending Applied Excluded (Questions) Excluded (Expired) Exc…" at bounding box center [711, 257] width 120 height 23
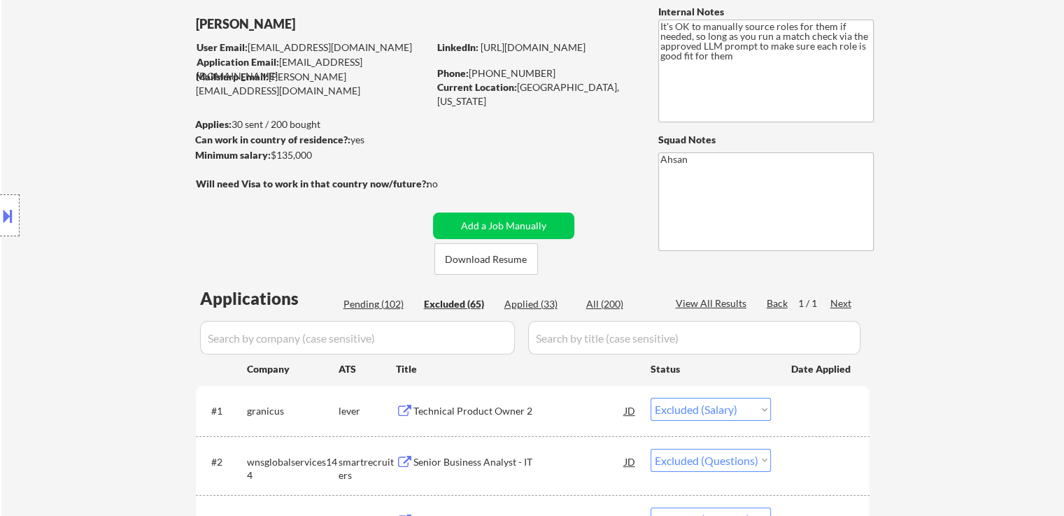
scroll to position [97, 0]
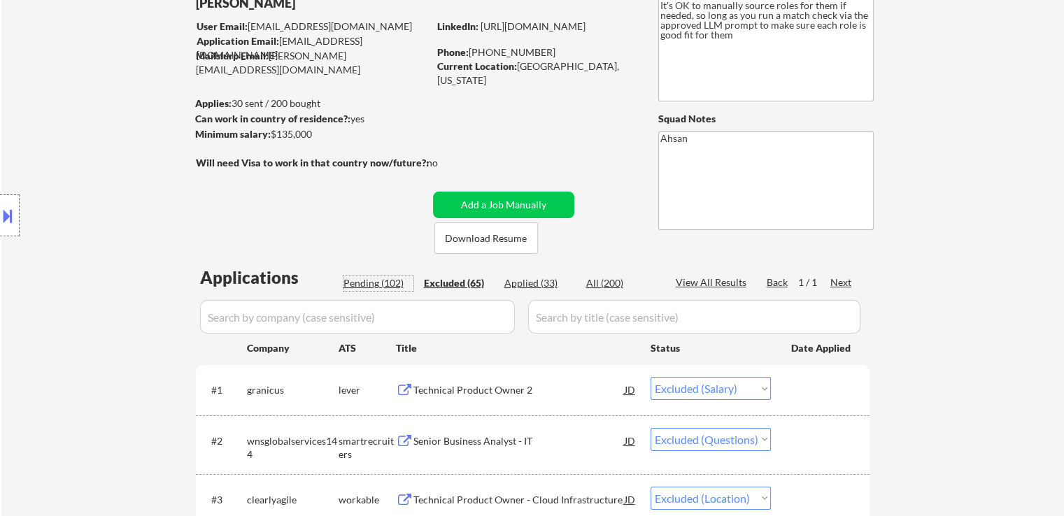
click at [365, 277] on div "Pending (102)" at bounding box center [379, 283] width 70 height 14
select select ""pending""
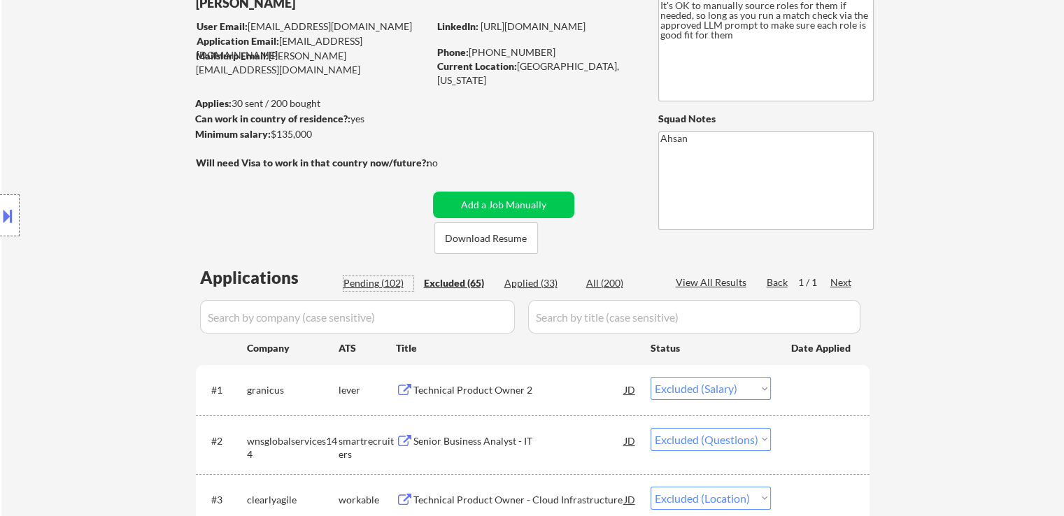
select select ""pending""
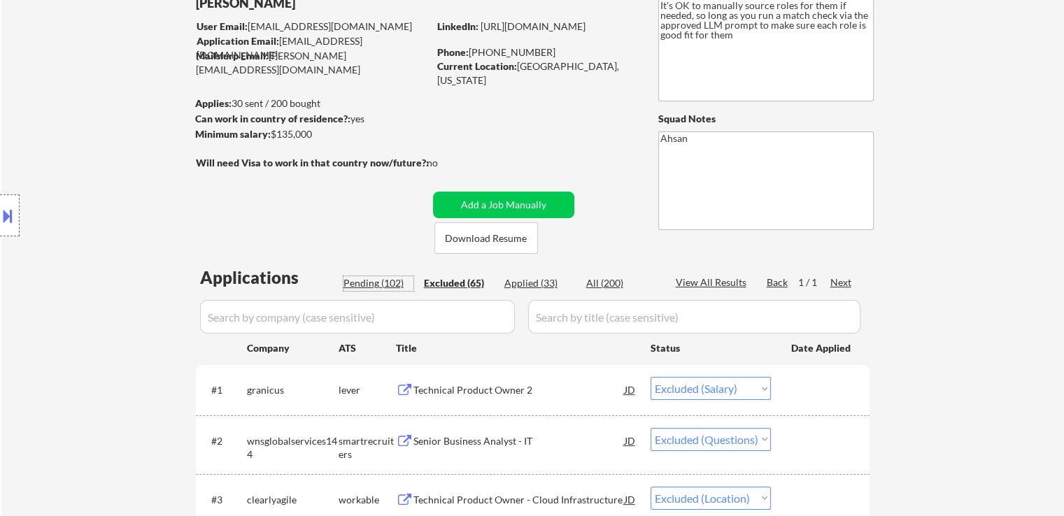
select select ""pending""
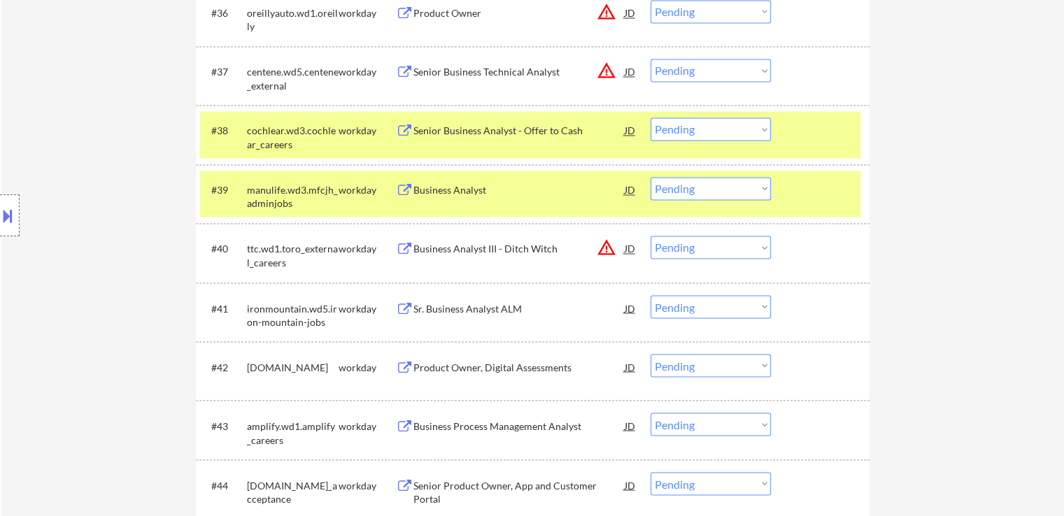
scroll to position [2406, 0]
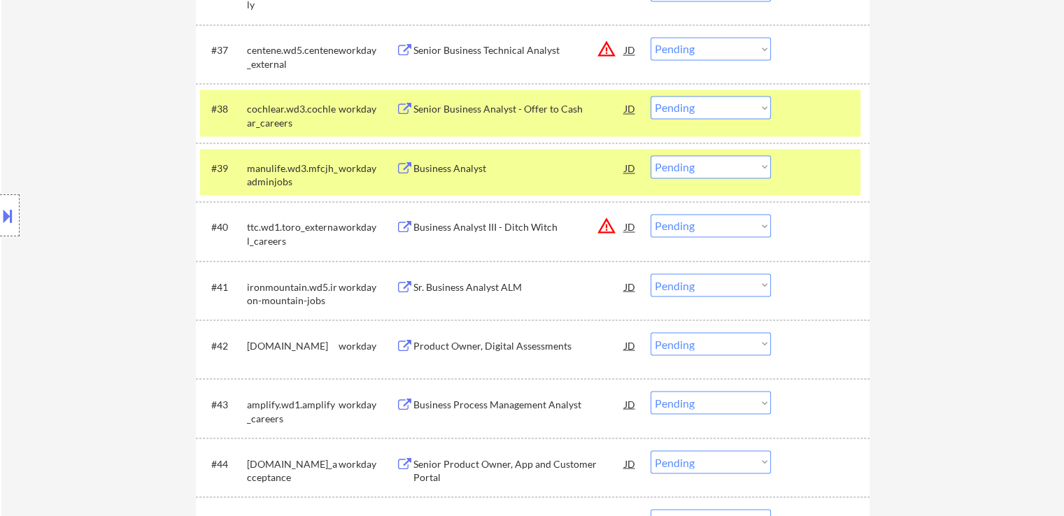
click at [403, 283] on button at bounding box center [404, 287] width 17 height 13
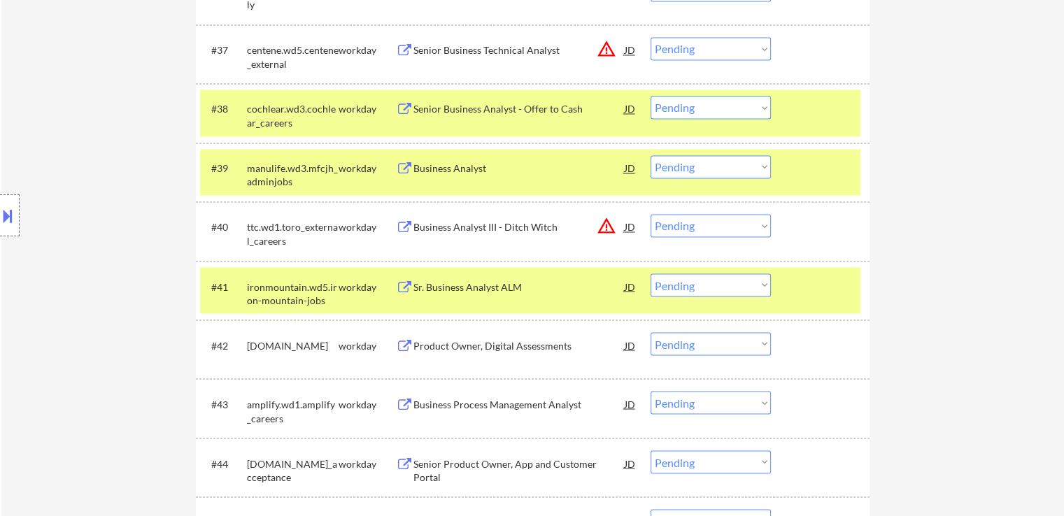
drag, startPoint x: 680, startPoint y: 281, endPoint x: 682, endPoint y: 290, distance: 9.5
click at [680, 281] on select "Choose an option... Pending Applied Excluded (Questions) Excluded (Expired) Exc…" at bounding box center [711, 285] width 120 height 23
click at [651, 274] on select "Choose an option... Pending Applied Excluded (Questions) Excluded (Expired) Exc…" at bounding box center [711, 285] width 120 height 23
click at [400, 344] on button at bounding box center [404, 345] width 17 height 13
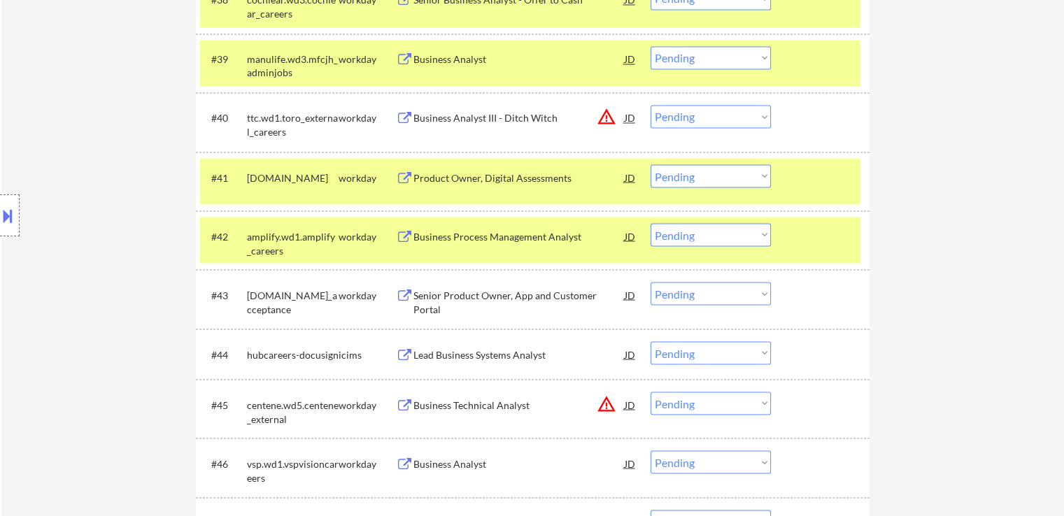
scroll to position [2546, 0]
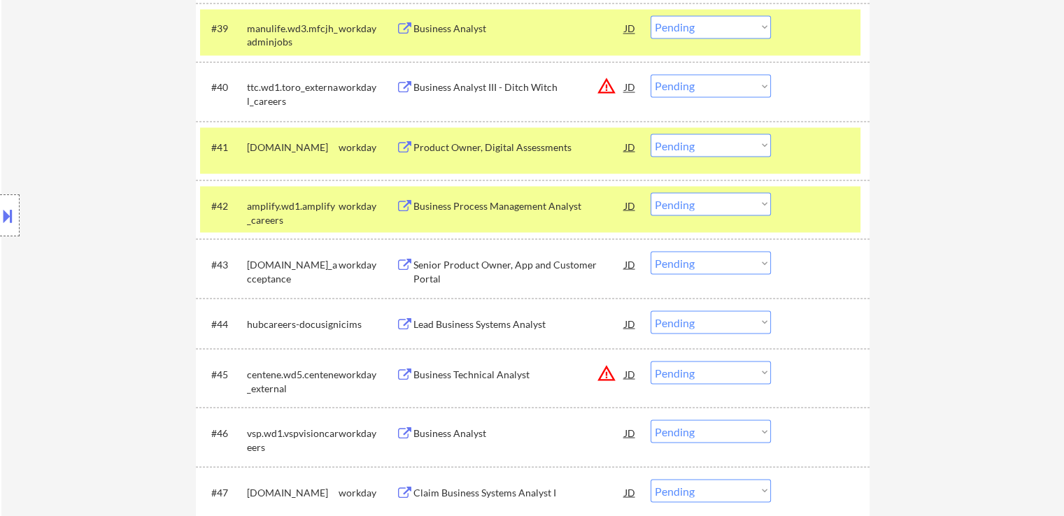
click at [396, 262] on button at bounding box center [404, 264] width 17 height 13
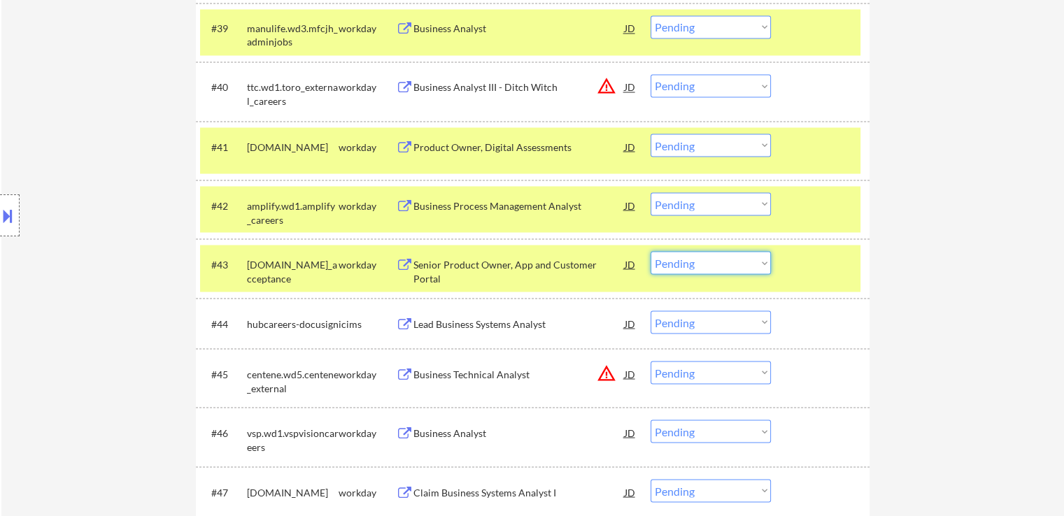
click at [708, 262] on select "Choose an option... Pending Applied Excluded (Questions) Excluded (Expired) Exc…" at bounding box center [711, 262] width 120 height 23
click at [651, 251] on select "Choose an option... Pending Applied Excluded (Questions) Excluded (Expired) Exc…" at bounding box center [711, 262] width 120 height 23
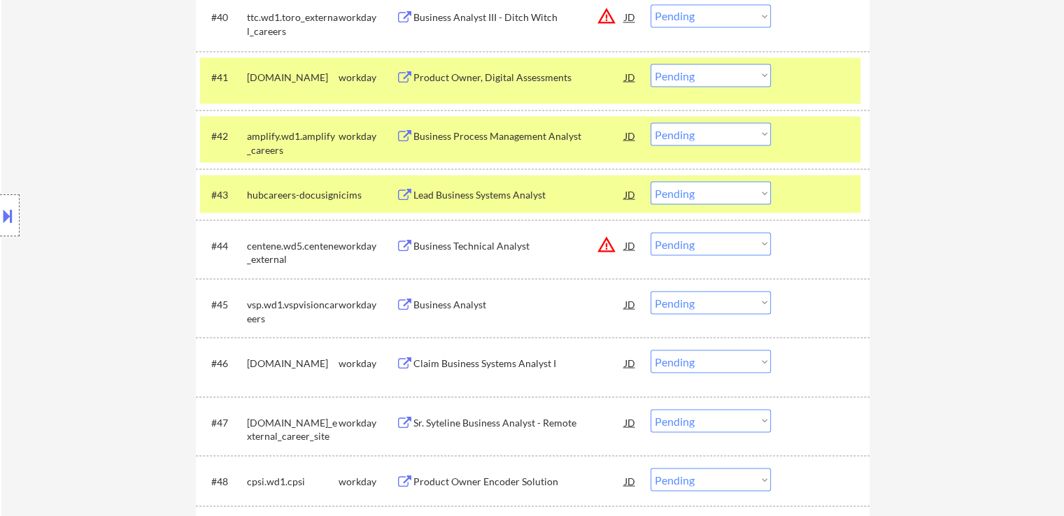
click at [412, 301] on button at bounding box center [404, 304] width 17 height 13
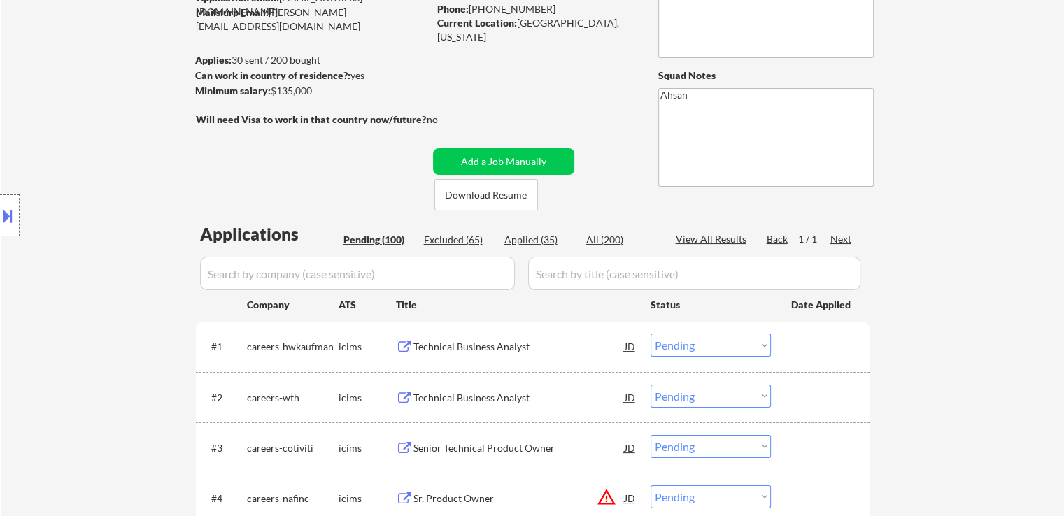
scroll to position [2662, 0]
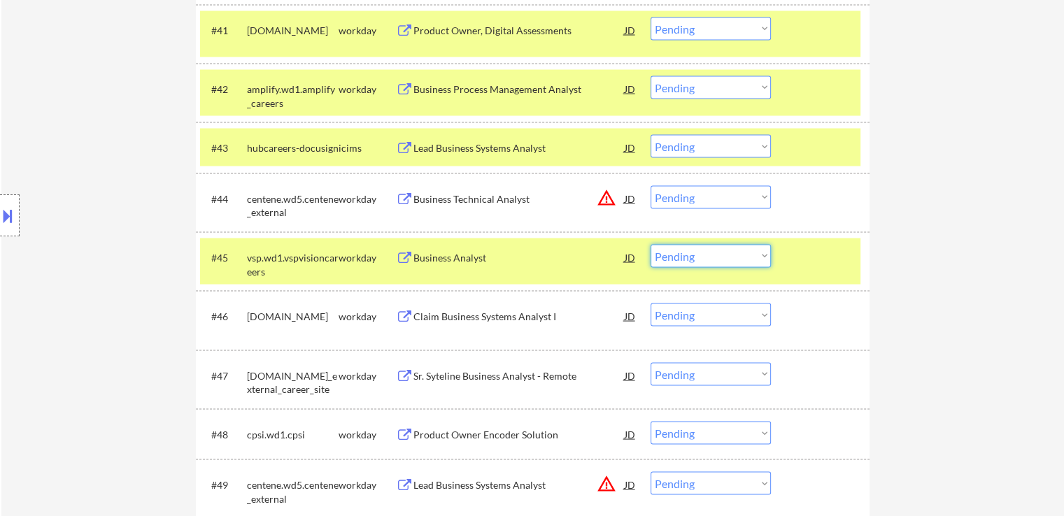
click at [711, 258] on select "Choose an option... Pending Applied Excluded (Questions) Excluded (Expired) Exc…" at bounding box center [711, 256] width 120 height 23
click at [651, 245] on select "Choose an option... Pending Applied Excluded (Questions) Excluded (Expired) Exc…" at bounding box center [711, 256] width 120 height 23
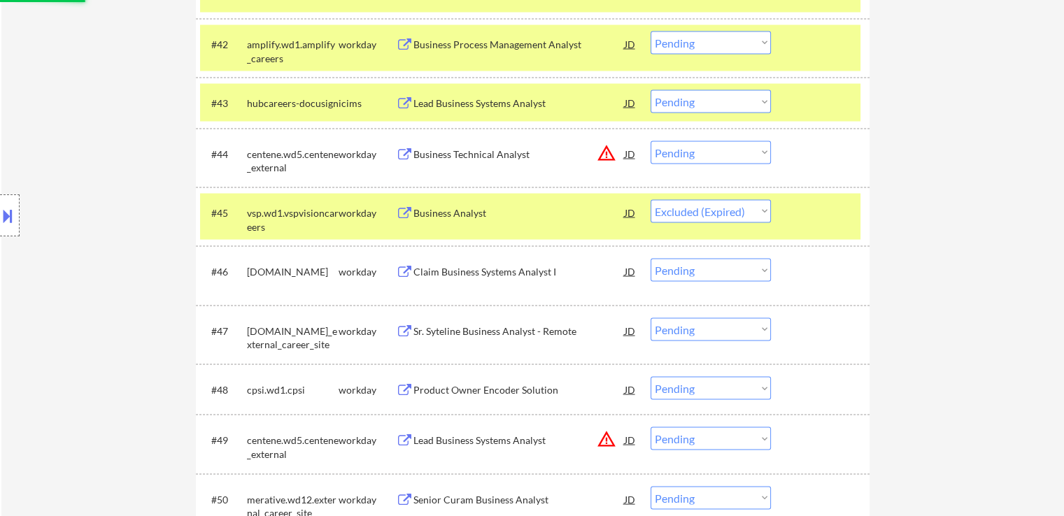
scroll to position [2732, 0]
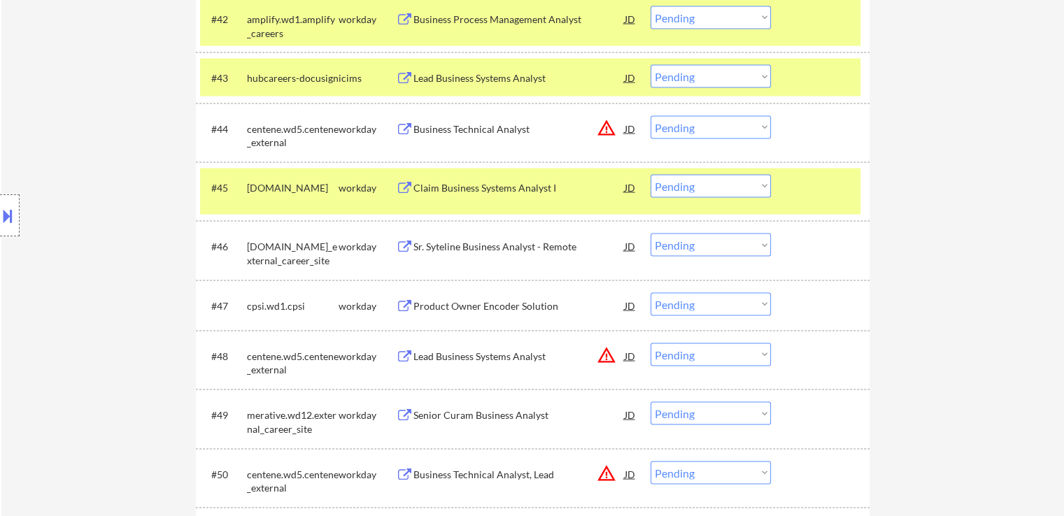
click at [395, 183] on div "workday" at bounding box center [367, 188] width 57 height 14
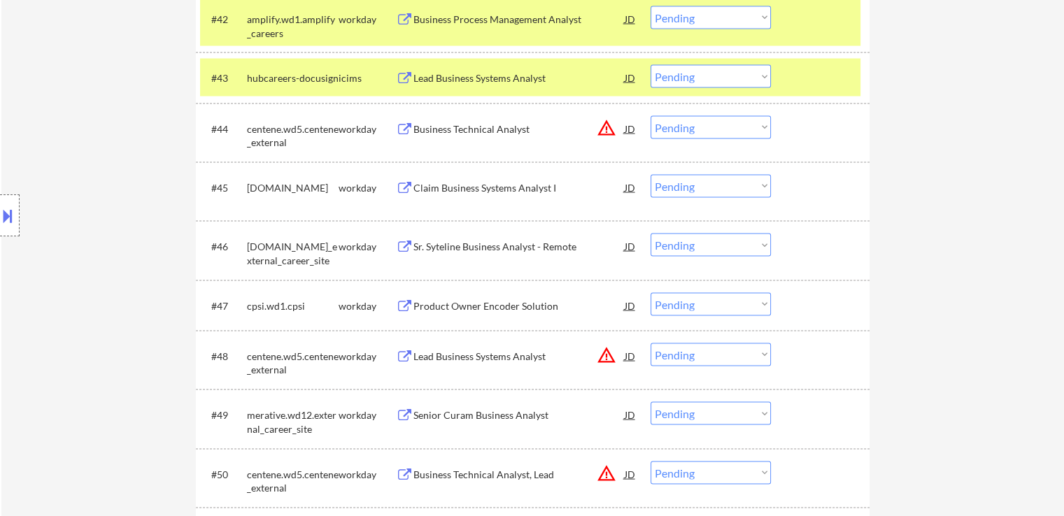
click at [405, 190] on button at bounding box center [404, 188] width 17 height 13
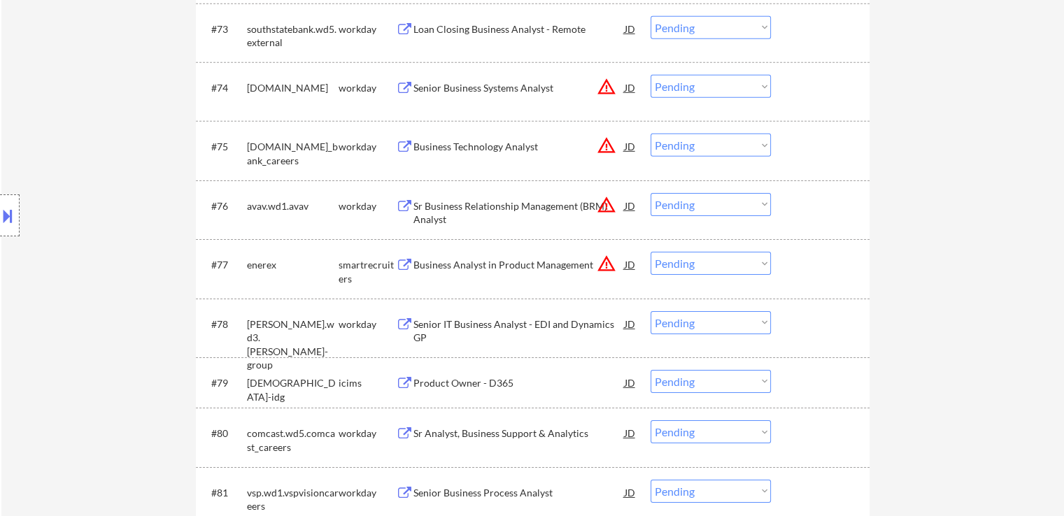
scroll to position [4552, 0]
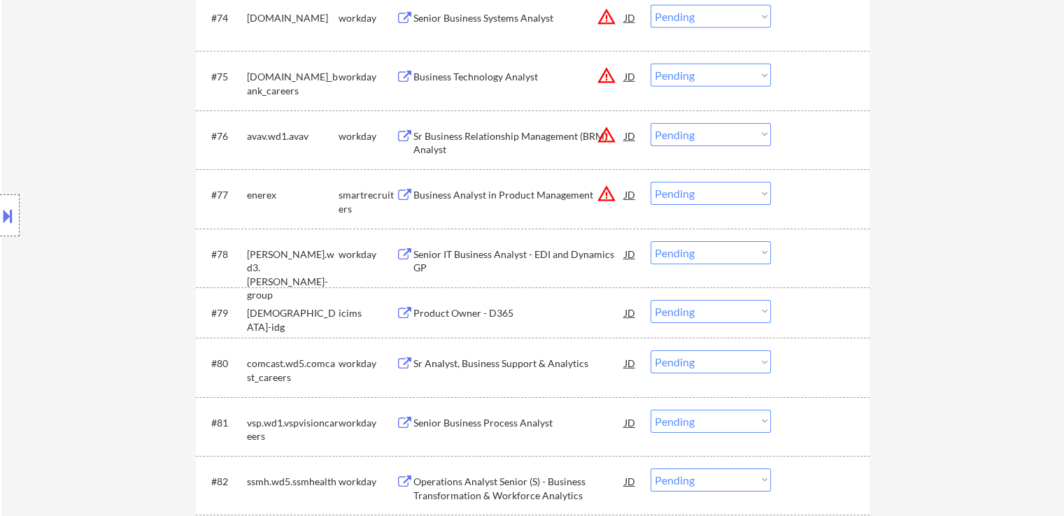
click at [402, 254] on button at bounding box center [404, 254] width 17 height 13
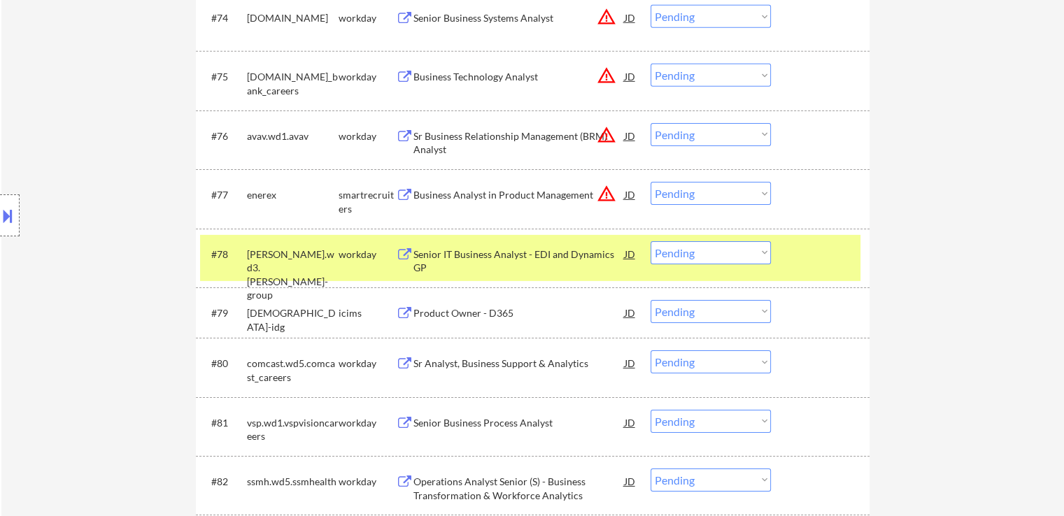
click at [668, 257] on select "Choose an option... Pending Applied Excluded (Questions) Excluded (Expired) Exc…" at bounding box center [711, 252] width 120 height 23
click at [651, 241] on select "Choose an option... Pending Applied Excluded (Questions) Excluded (Expired) Exc…" at bounding box center [711, 252] width 120 height 23
click at [409, 359] on button at bounding box center [404, 364] width 17 height 13
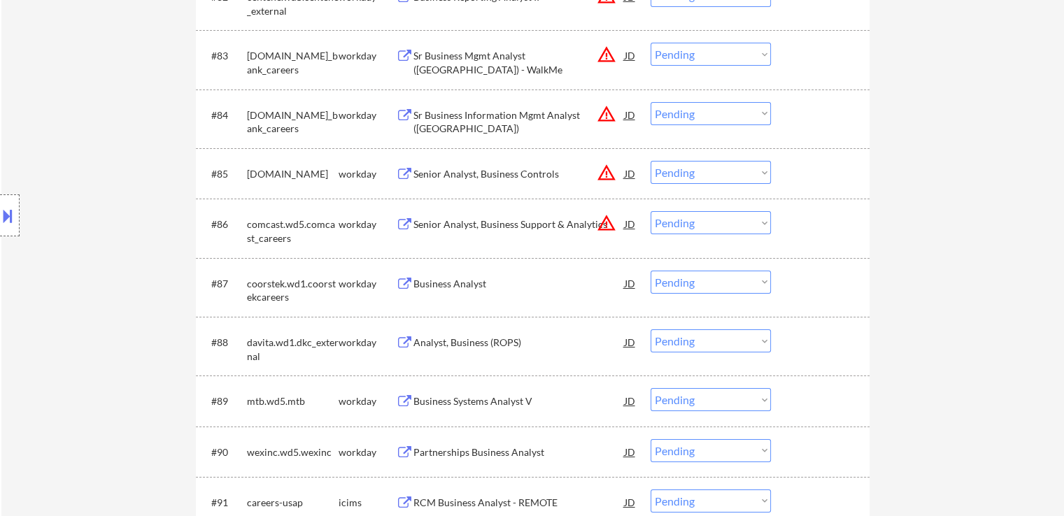
scroll to position [5042, 0]
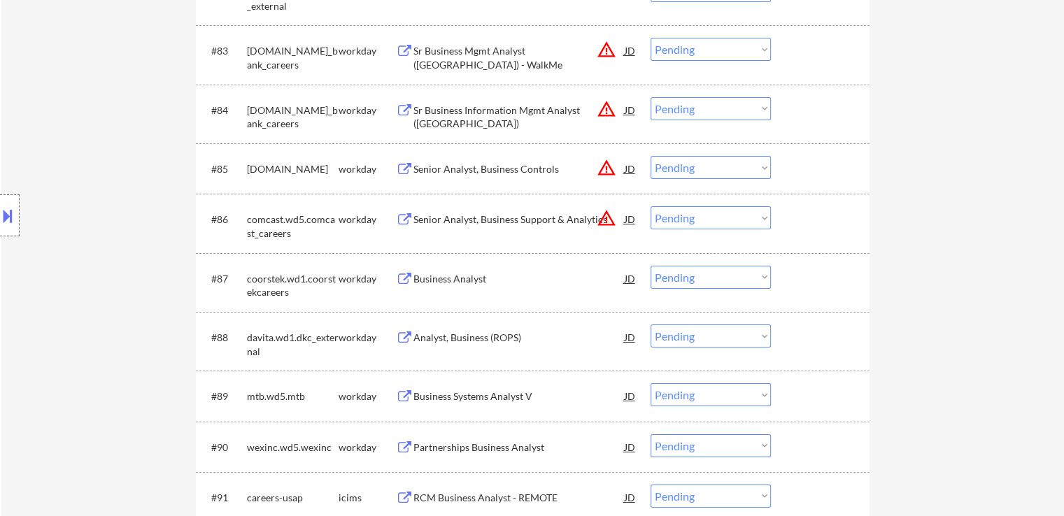
click at [402, 397] on button at bounding box center [404, 397] width 17 height 13
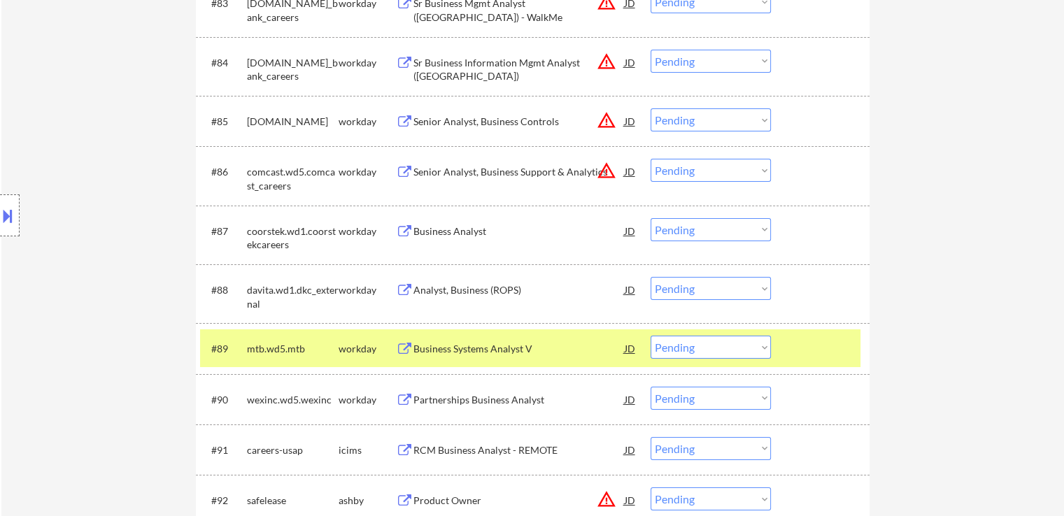
scroll to position [5112, 0]
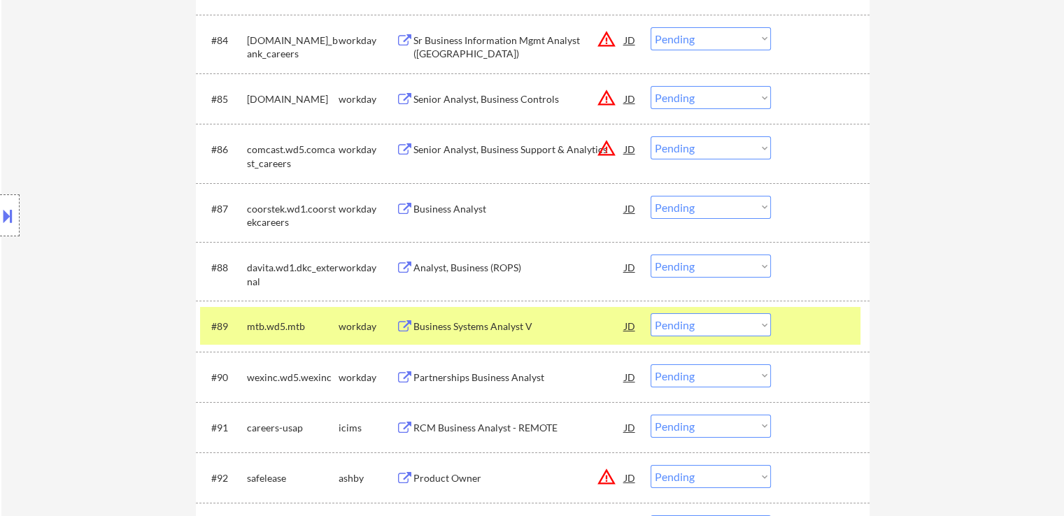
click at [705, 325] on select "Choose an option... Pending Applied Excluded (Questions) Excluded (Expired) Exc…" at bounding box center [711, 325] width 120 height 23
click at [651, 314] on select "Choose an option... Pending Applied Excluded (Questions) Excluded (Expired) Exc…" at bounding box center [711, 325] width 120 height 23
click at [409, 380] on button at bounding box center [404, 378] width 17 height 13
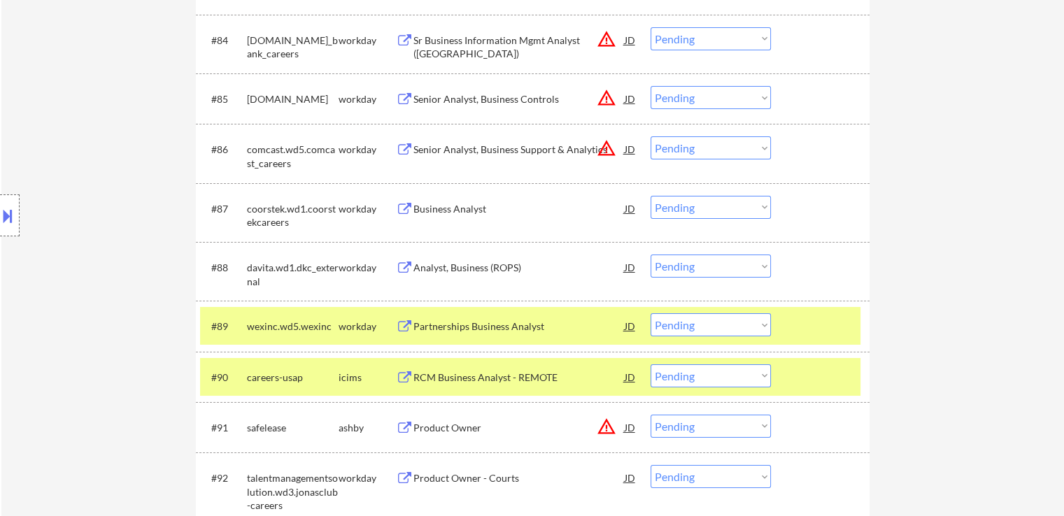
scroll to position [5182, 0]
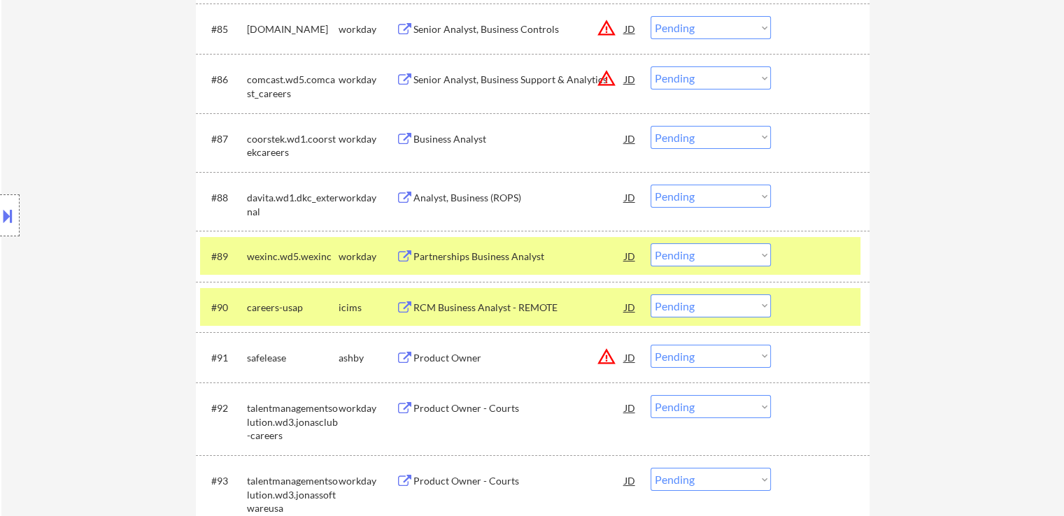
click at [409, 197] on button at bounding box center [404, 198] width 17 height 13
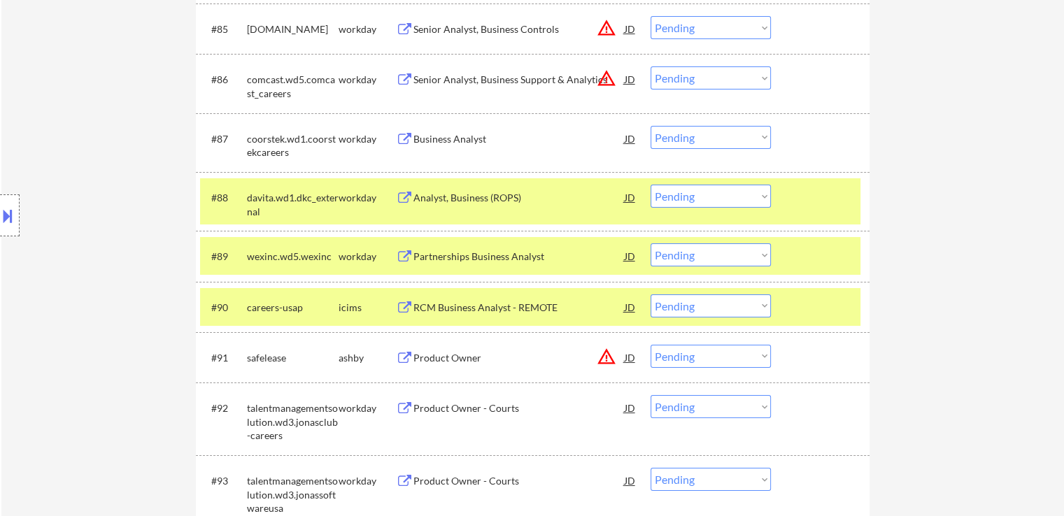
click at [710, 199] on select "Choose an option... Pending Applied Excluded (Questions) Excluded (Expired) Exc…" at bounding box center [711, 196] width 120 height 23
click at [651, 185] on select "Choose an option... Pending Applied Excluded (Questions) Excluded (Expired) Exc…" at bounding box center [711, 196] width 120 height 23
click at [403, 251] on button at bounding box center [404, 257] width 17 height 13
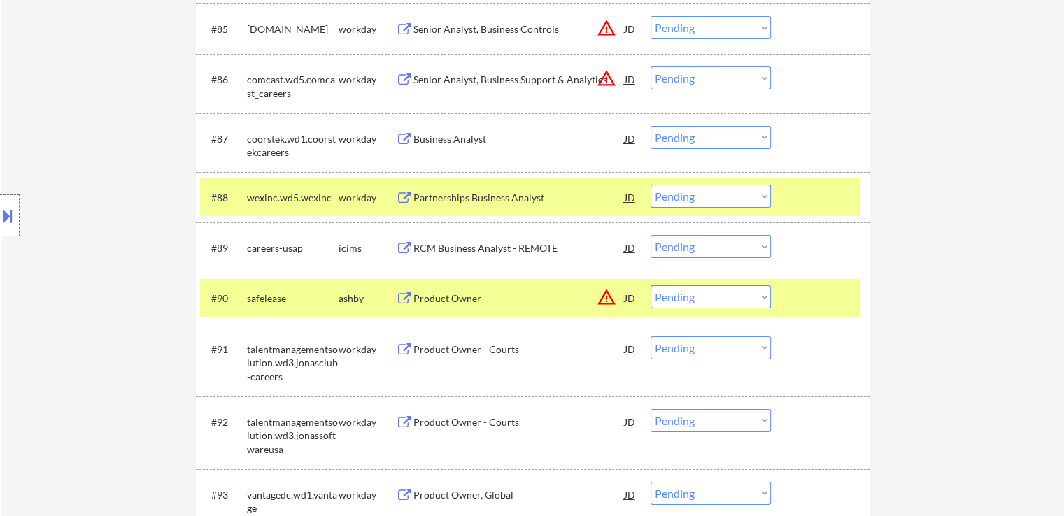
click at [409, 194] on button at bounding box center [404, 198] width 17 height 13
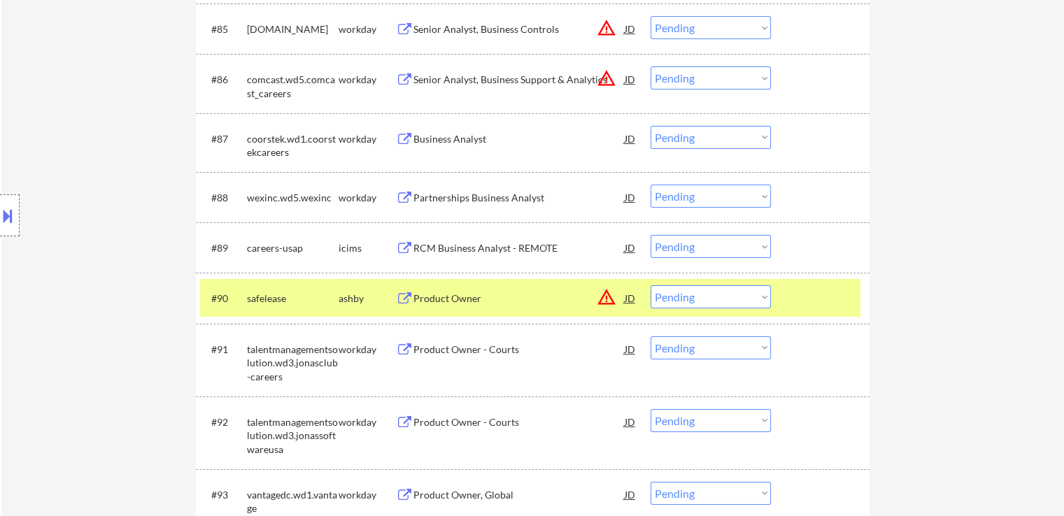
click at [697, 195] on select "Choose an option... Pending Applied Excluded (Questions) Excluded (Expired) Exc…" at bounding box center [711, 196] width 120 height 23
click at [651, 185] on select "Choose an option... Pending Applied Excluded (Questions) Excluded (Expired) Exc…" at bounding box center [711, 196] width 120 height 23
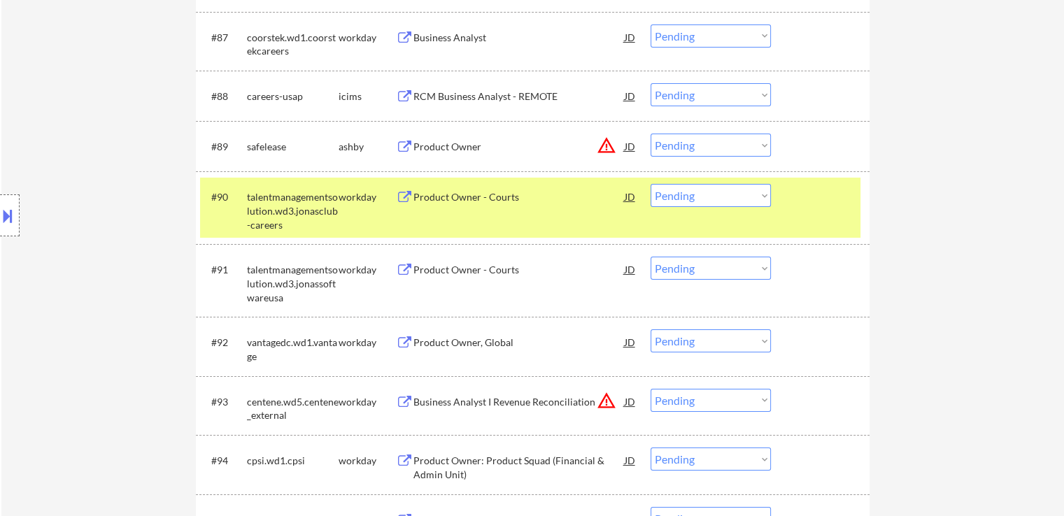
scroll to position [5322, 0]
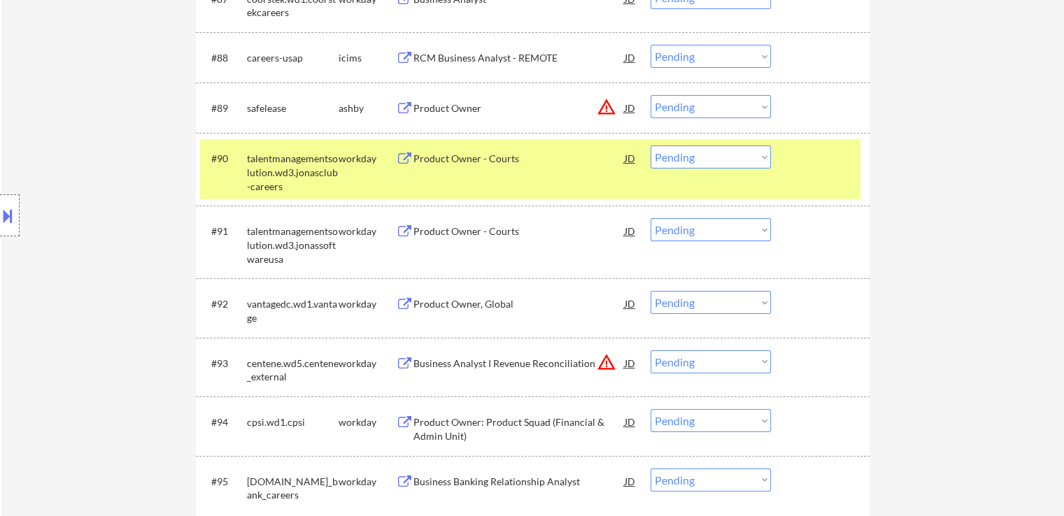
click at [405, 305] on button at bounding box center [404, 304] width 17 height 13
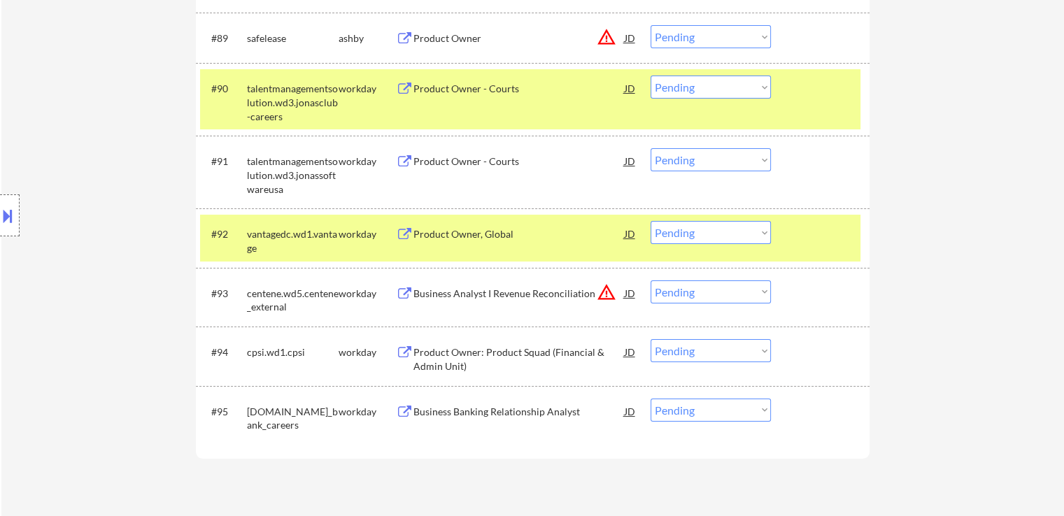
scroll to position [5462, 0]
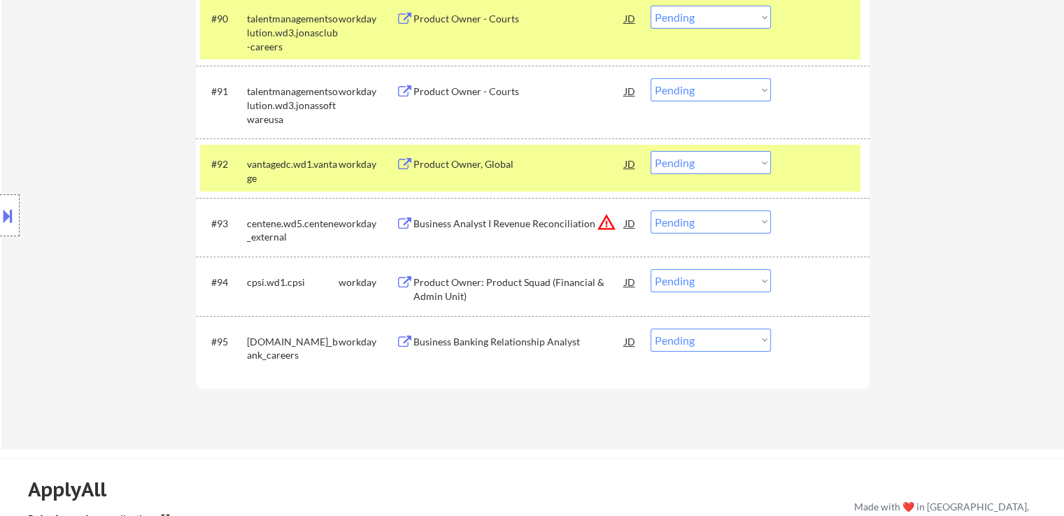
click at [404, 287] on button at bounding box center [404, 282] width 17 height 13
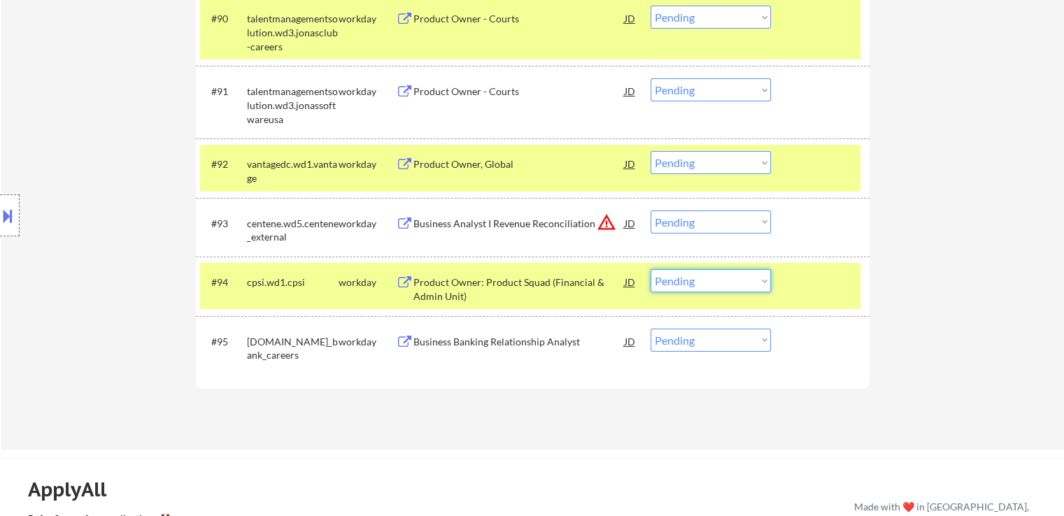
click at [736, 279] on select "Choose an option... Pending Applied Excluded (Questions) Excluded (Expired) Exc…" at bounding box center [711, 280] width 120 height 23
click at [651, 270] on select "Choose an option... Pending Applied Excluded (Questions) Excluded (Expired) Exc…" at bounding box center [711, 280] width 120 height 23
click at [398, 338] on button at bounding box center [404, 342] width 17 height 13
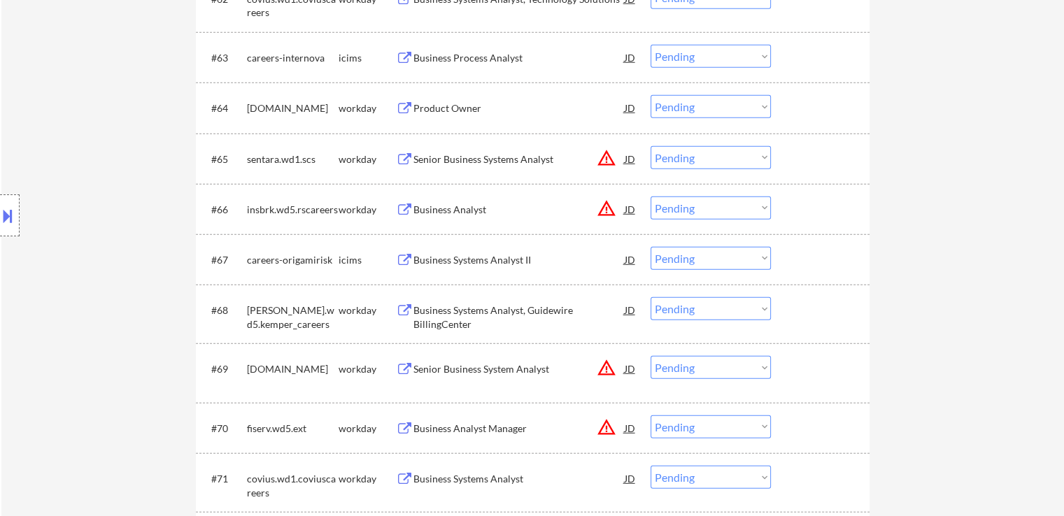
scroll to position [3502, 0]
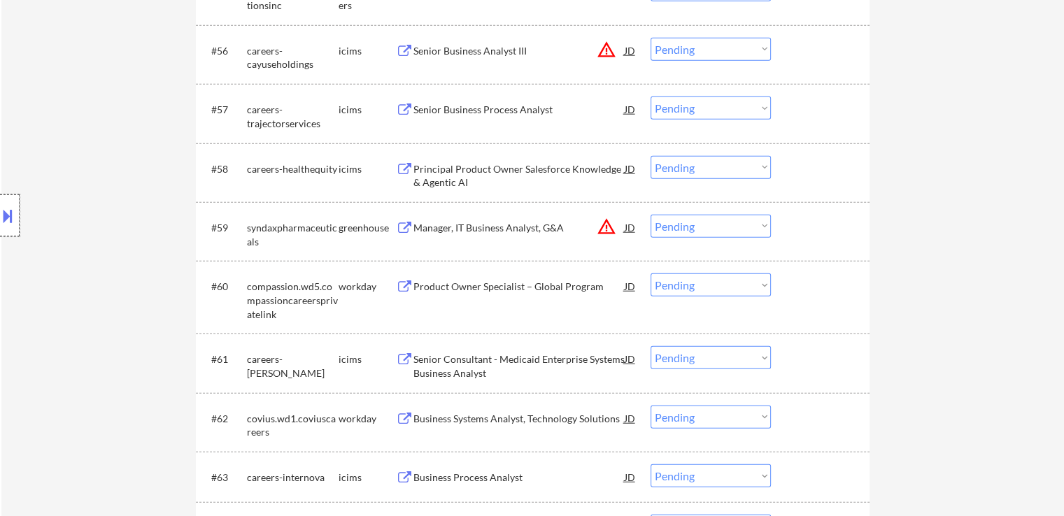
click at [17, 211] on div at bounding box center [10, 216] width 20 height 42
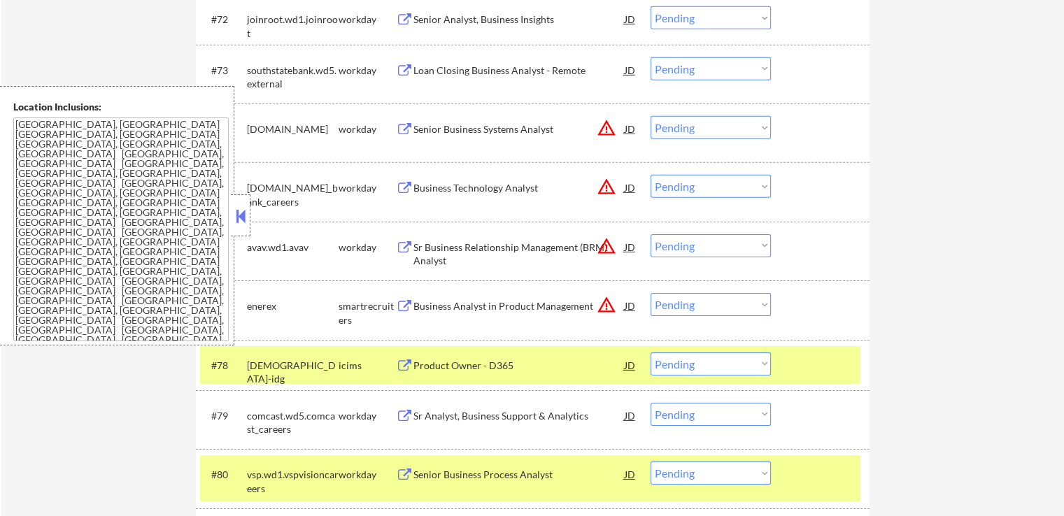
scroll to position [5486, 0]
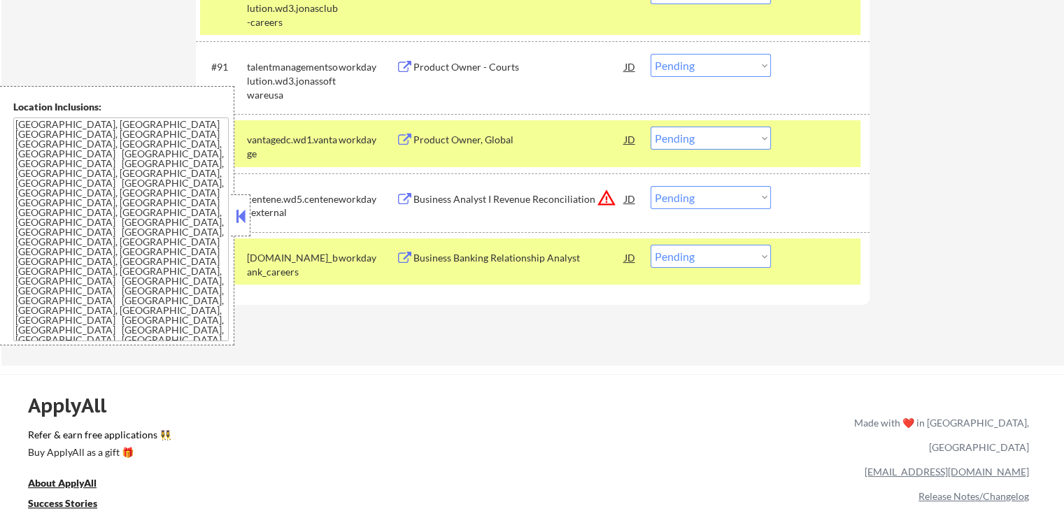
click at [691, 259] on select "Choose an option... Pending Applied Excluded (Questions) Excluded (Expired) Exc…" at bounding box center [711, 256] width 120 height 23
click at [651, 245] on select "Choose an option... Pending Applied Excluded (Questions) Excluded (Expired) Exc…" at bounding box center [711, 256] width 120 height 23
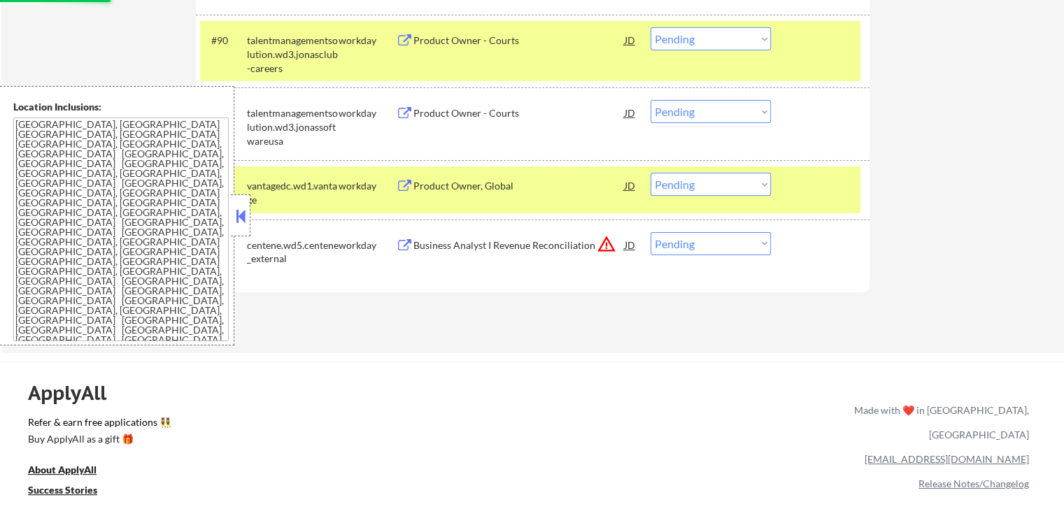
scroll to position [5416, 0]
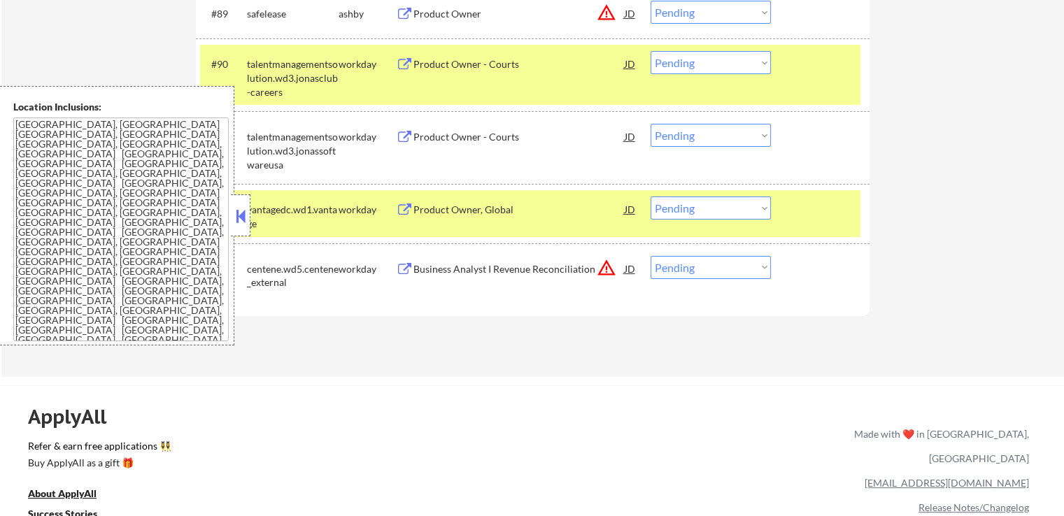
click at [405, 136] on button at bounding box center [404, 137] width 17 height 13
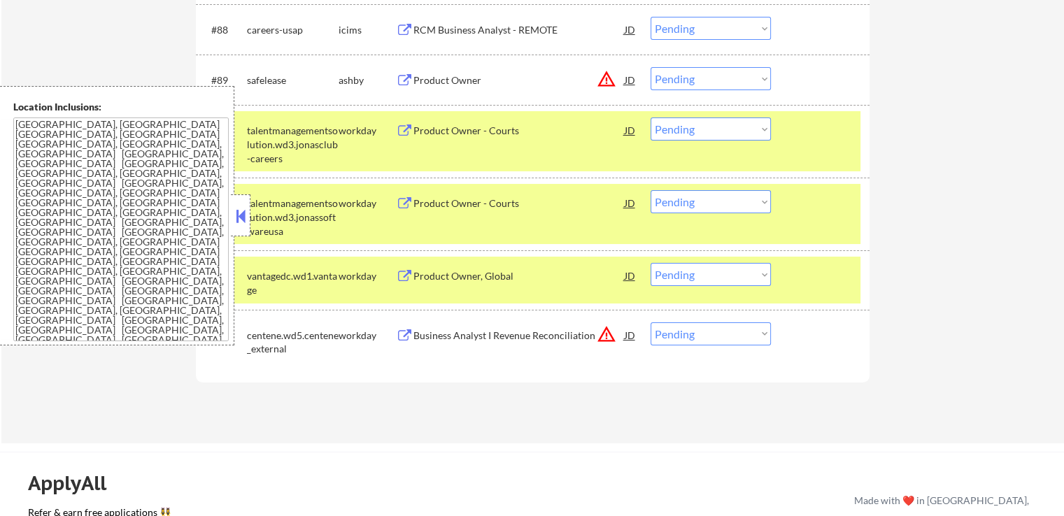
scroll to position [5346, 0]
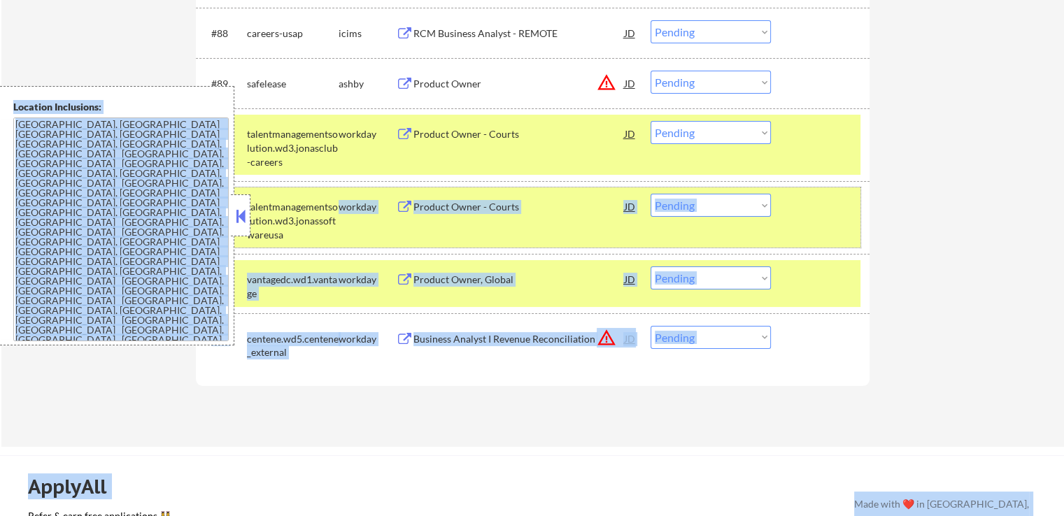
drag, startPoint x: 297, startPoint y: 232, endPoint x: 246, endPoint y: 202, distance: 59.3
click at [241, 218] on button at bounding box center [240, 216] width 15 height 21
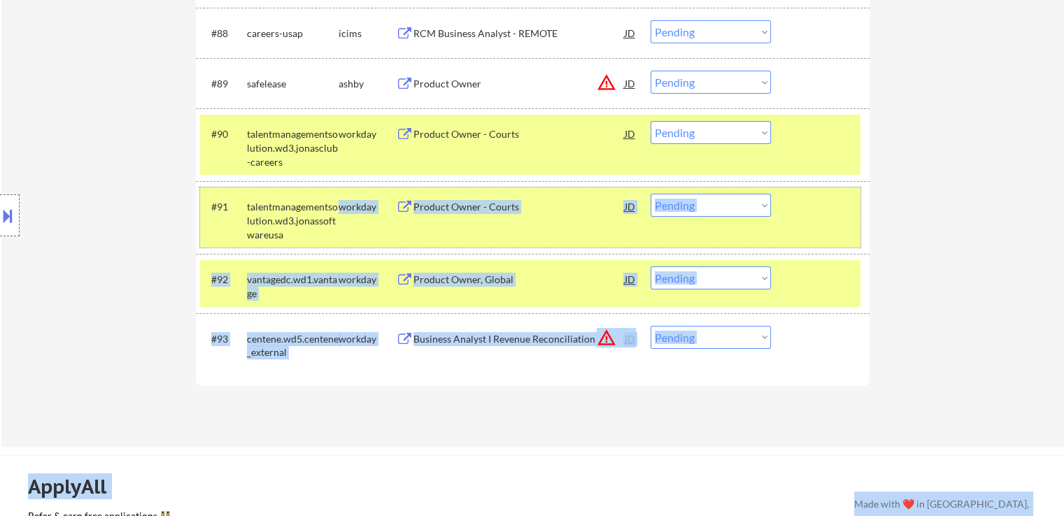
drag, startPoint x: 288, startPoint y: 237, endPoint x: 246, endPoint y: 206, distance: 51.7
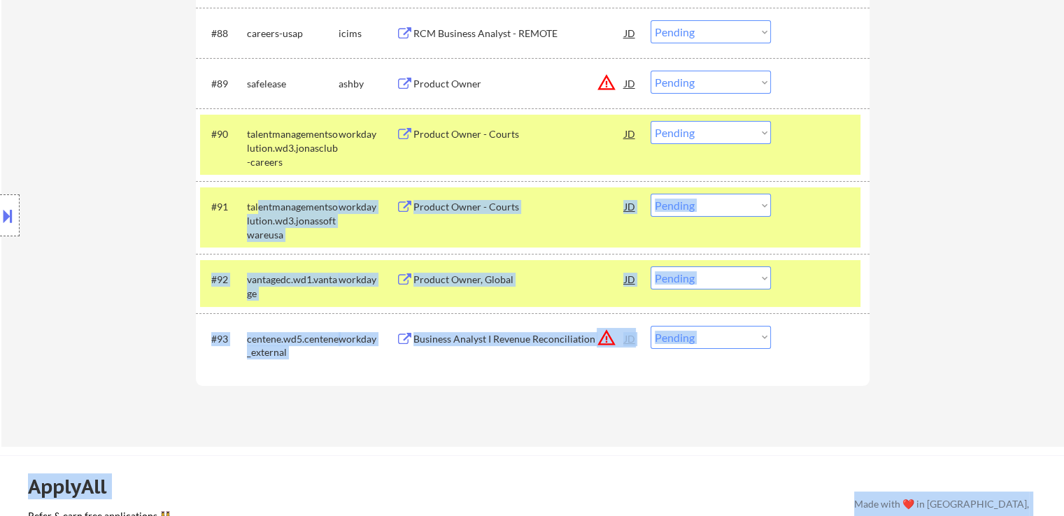
drag, startPoint x: 244, startPoint y: 199, endPoint x: 259, endPoint y: 211, distance: 19.5
drag, startPoint x: 113, startPoint y: 232, endPoint x: 132, endPoint y: 251, distance: 26.7
click at [113, 232] on div "Location Inclusions: [GEOGRAPHIC_DATA], [GEOGRAPHIC_DATA] [GEOGRAPHIC_DATA], [G…" at bounding box center [125, 216] width 251 height 260
click at [160, 267] on div "Location Inclusions: [GEOGRAPHIC_DATA], [GEOGRAPHIC_DATA] [GEOGRAPHIC_DATA], [G…" at bounding box center [125, 216] width 251 height 260
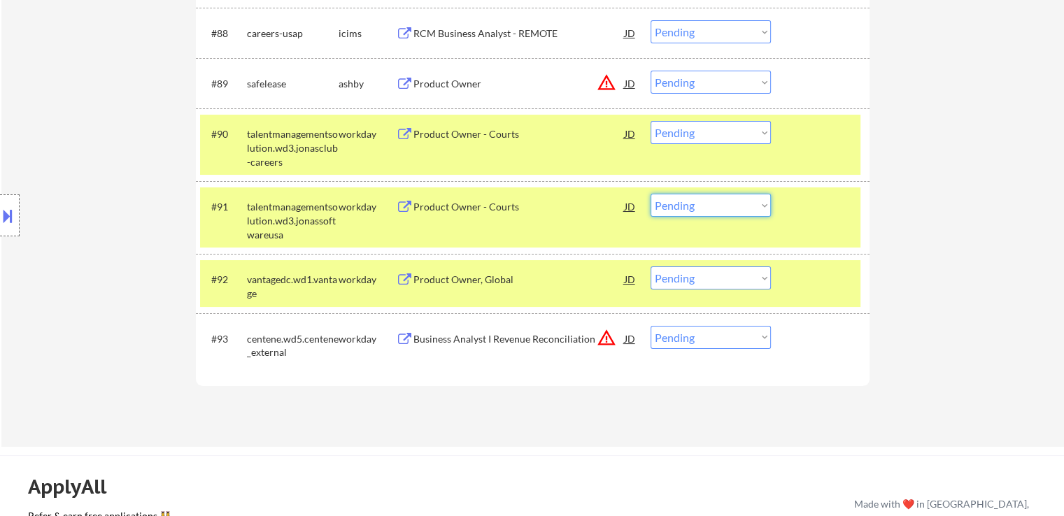
click at [714, 213] on select "Choose an option... Pending Applied Excluded (Questions) Excluded (Expired) Exc…" at bounding box center [711, 205] width 120 height 23
click at [651, 195] on select "Choose an option... Pending Applied Excluded (Questions) Excluded (Expired) Exc…" at bounding box center [711, 205] width 120 height 23
click at [696, 132] on select "Choose an option... Pending Applied Excluded (Questions) Excluded (Expired) Exc…" at bounding box center [711, 132] width 120 height 23
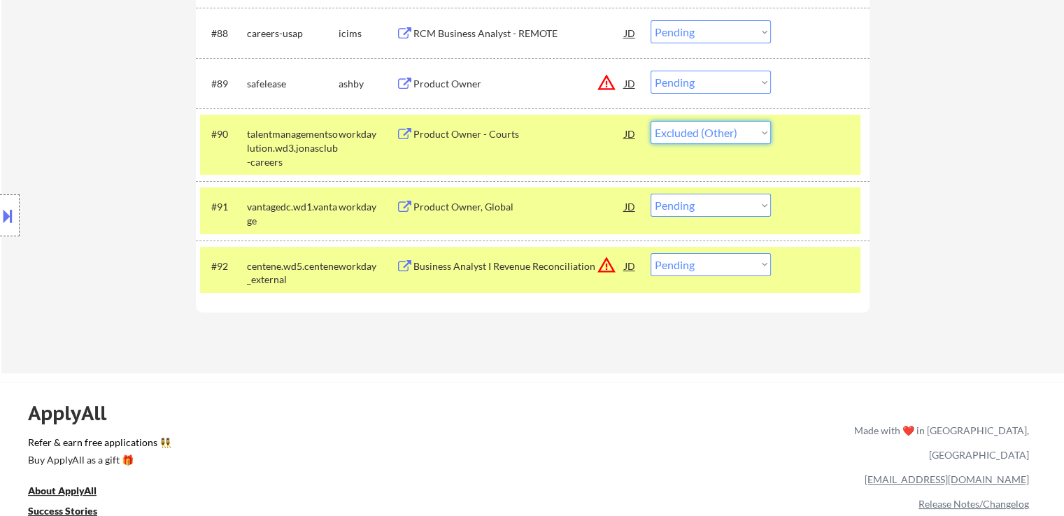
click at [651, 122] on select "Choose an option... Pending Applied Excluded (Questions) Excluded (Expired) Exc…" at bounding box center [711, 132] width 120 height 23
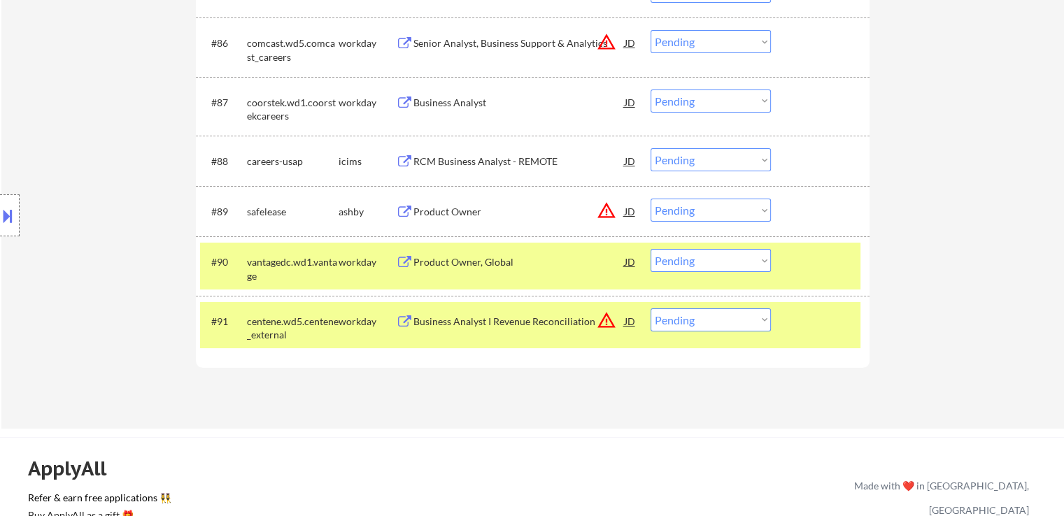
scroll to position [5136, 0]
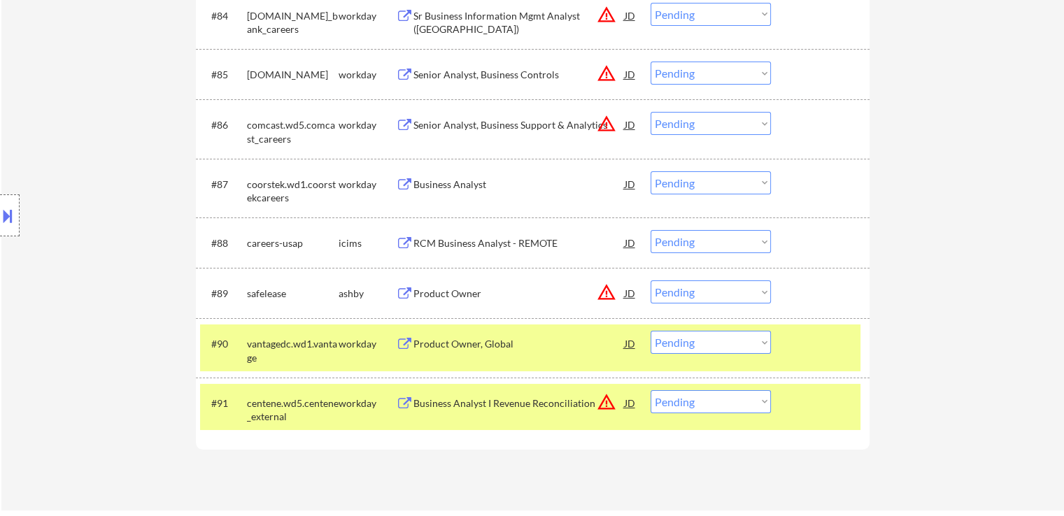
click at [402, 183] on button at bounding box center [404, 184] width 17 height 13
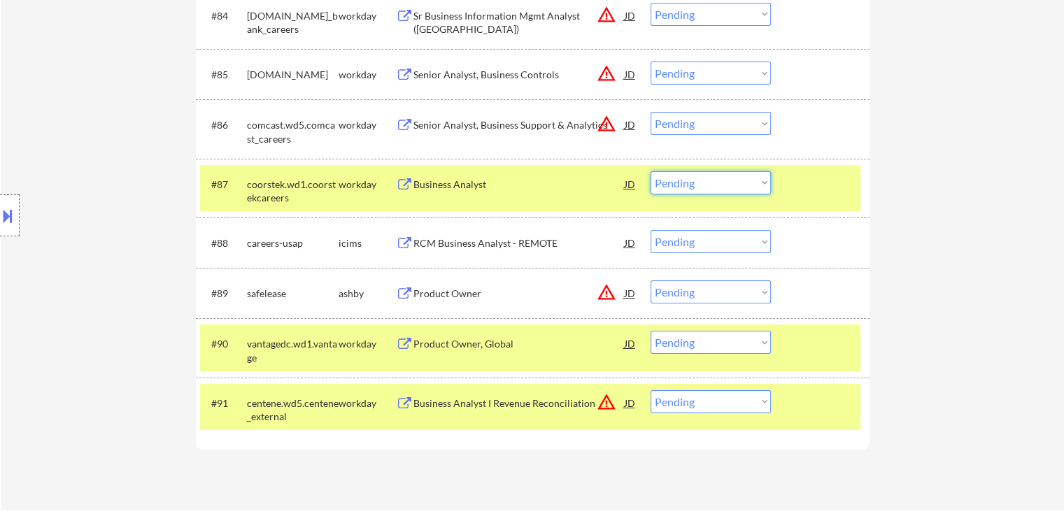
click at [722, 176] on select "Choose an option... Pending Applied Excluded (Questions) Excluded (Expired) Exc…" at bounding box center [711, 182] width 120 height 23
click at [651, 171] on select "Choose an option... Pending Applied Excluded (Questions) Excluded (Expired) Exc…" at bounding box center [711, 182] width 120 height 23
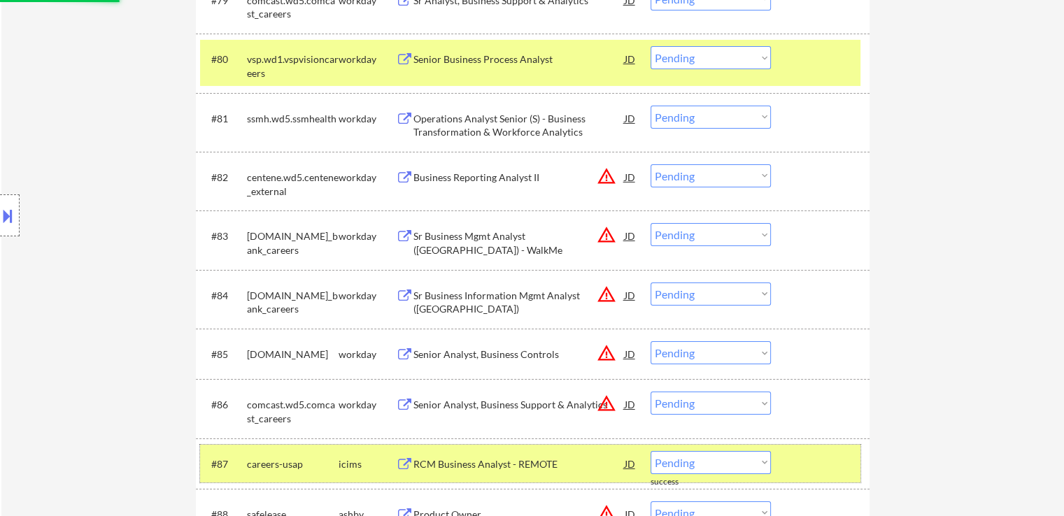
scroll to position [4786, 0]
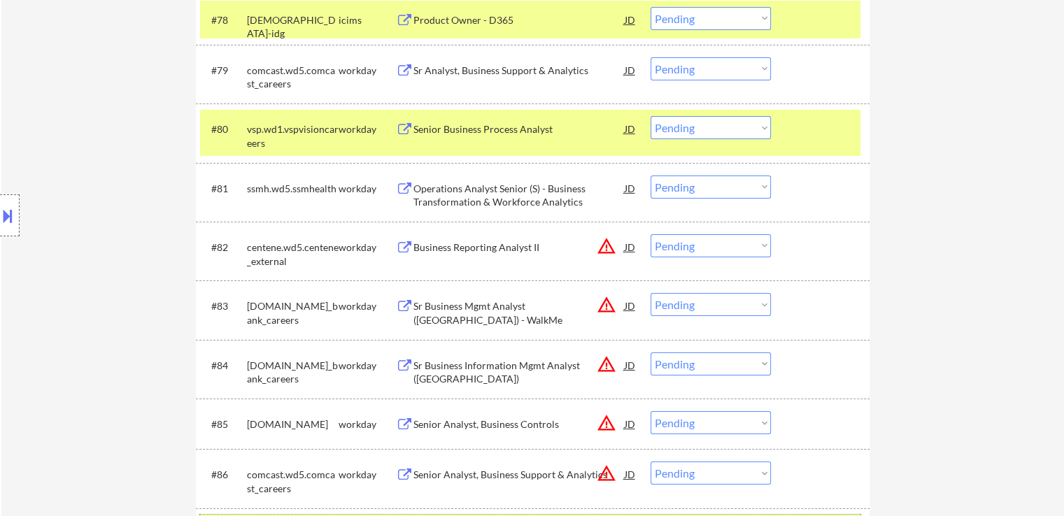
click at [403, 132] on button at bounding box center [404, 129] width 17 height 13
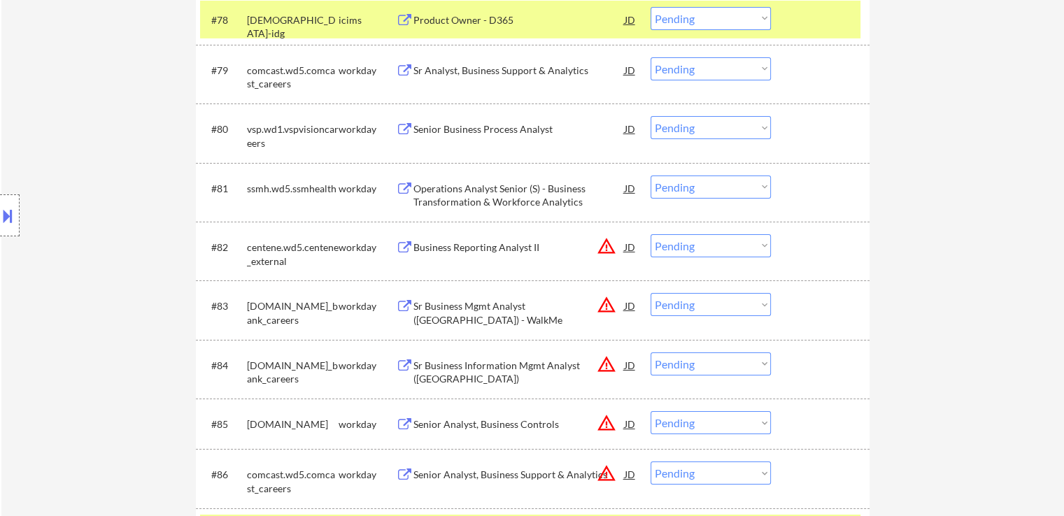
click at [696, 132] on select "Choose an option... Pending Applied Excluded (Questions) Excluded (Expired) Exc…" at bounding box center [711, 127] width 120 height 23
click at [651, 116] on select "Choose an option... Pending Applied Excluded (Questions) Excluded (Expired) Exc…" at bounding box center [711, 127] width 120 height 23
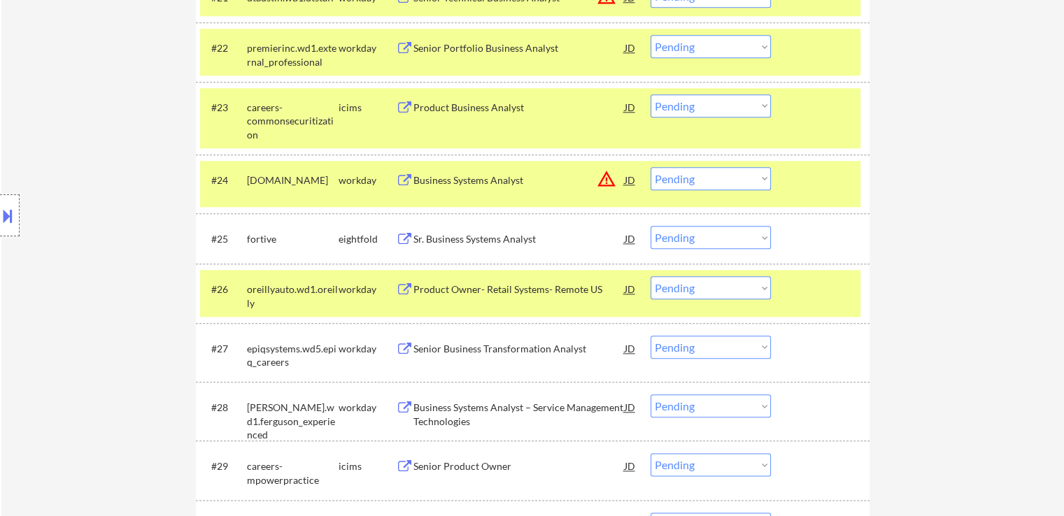
scroll to position [1567, 0]
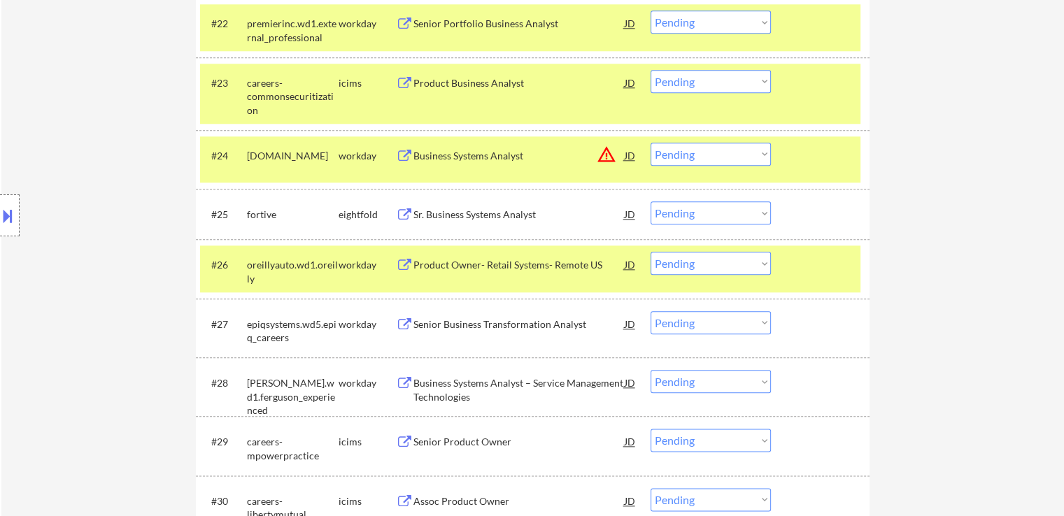
click at [398, 265] on button at bounding box center [404, 265] width 17 height 13
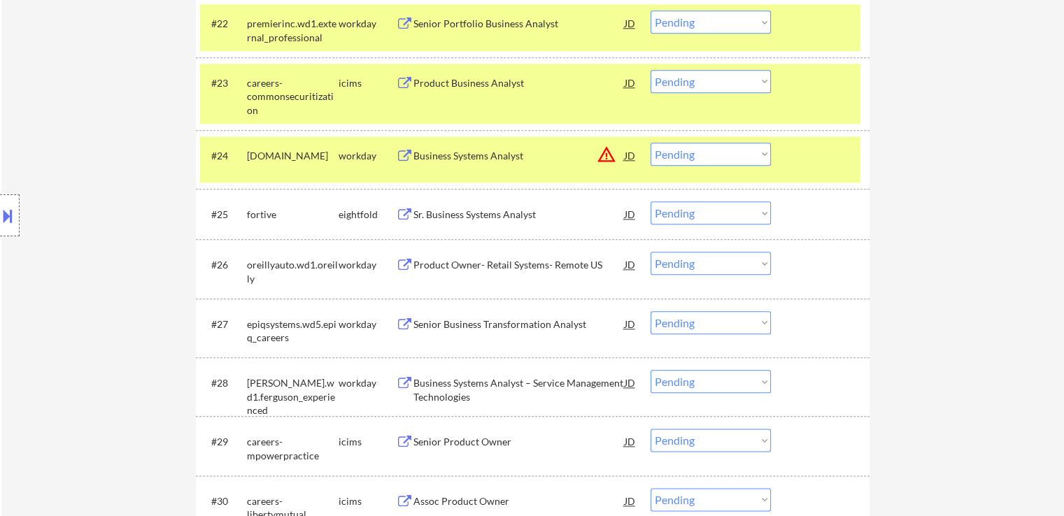
click at [706, 262] on select "Choose an option... Pending Applied Excluded (Questions) Excluded (Expired) Exc…" at bounding box center [711, 263] width 120 height 23
click at [651, 252] on select "Choose an option... Pending Applied Excluded (Questions) Excluded (Expired) Exc…" at bounding box center [711, 263] width 120 height 23
click at [390, 323] on div "workday" at bounding box center [367, 325] width 57 height 14
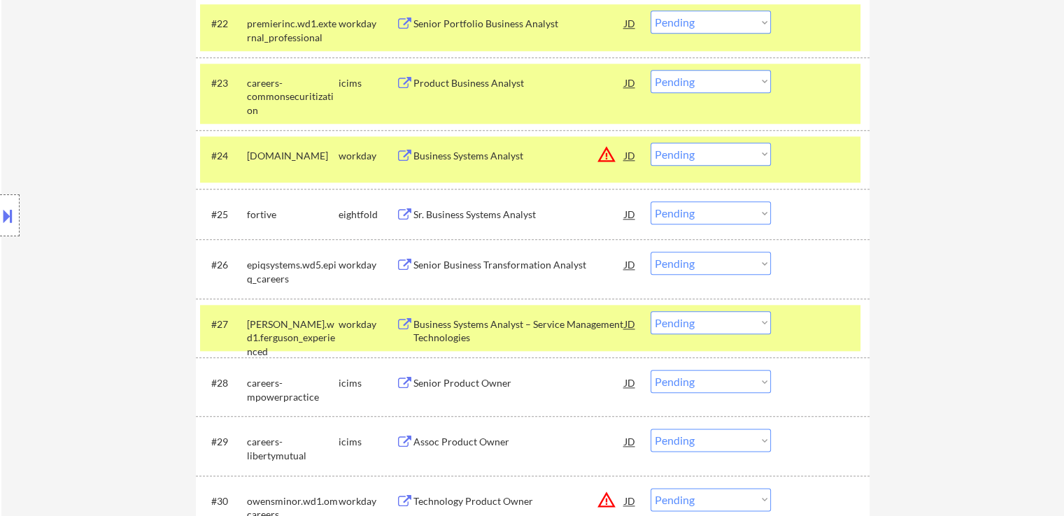
click at [403, 260] on button at bounding box center [404, 265] width 17 height 13
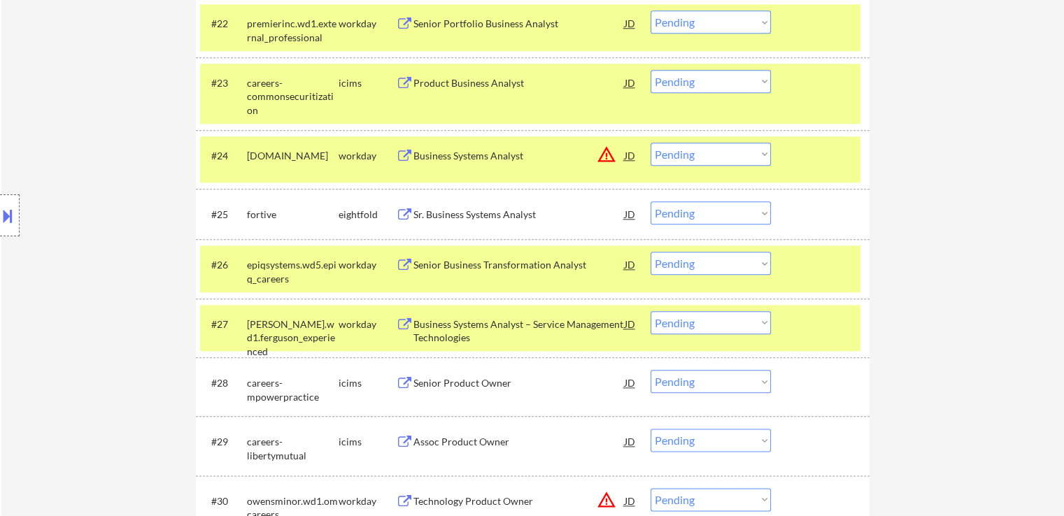
click at [721, 271] on select "Choose an option... Pending Applied Excluded (Questions) Excluded (Expired) Exc…" at bounding box center [711, 263] width 120 height 23
click at [651, 252] on select "Choose an option... Pending Applied Excluded (Questions) Excluded (Expired) Exc…" at bounding box center [711, 263] width 120 height 23
click at [403, 320] on button at bounding box center [404, 324] width 17 height 13
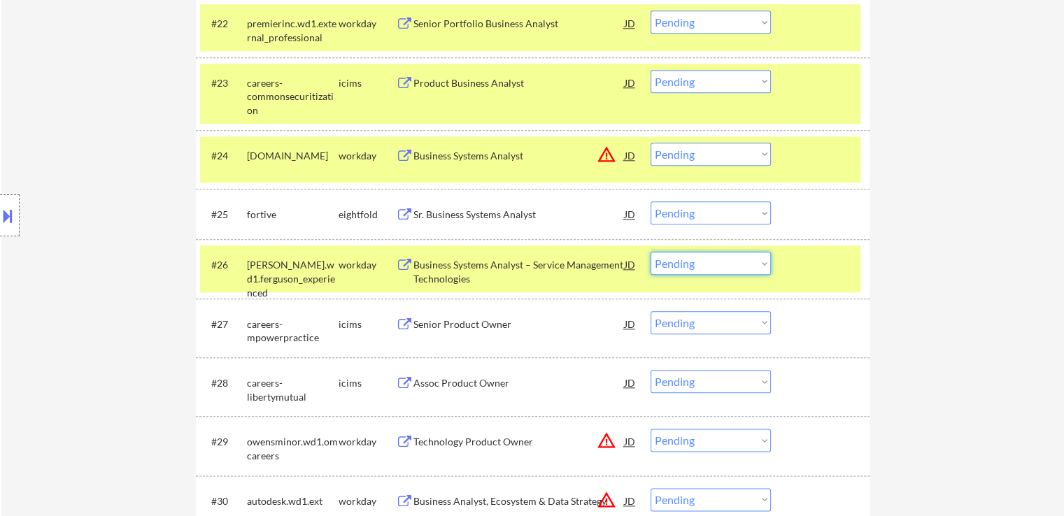
click at [718, 265] on select "Choose an option... Pending Applied Excluded (Questions) Excluded (Expired) Exc…" at bounding box center [711, 263] width 120 height 23
click at [651, 252] on select "Choose an option... Pending Applied Excluded (Questions) Excluded (Expired) Exc…" at bounding box center [711, 263] width 120 height 23
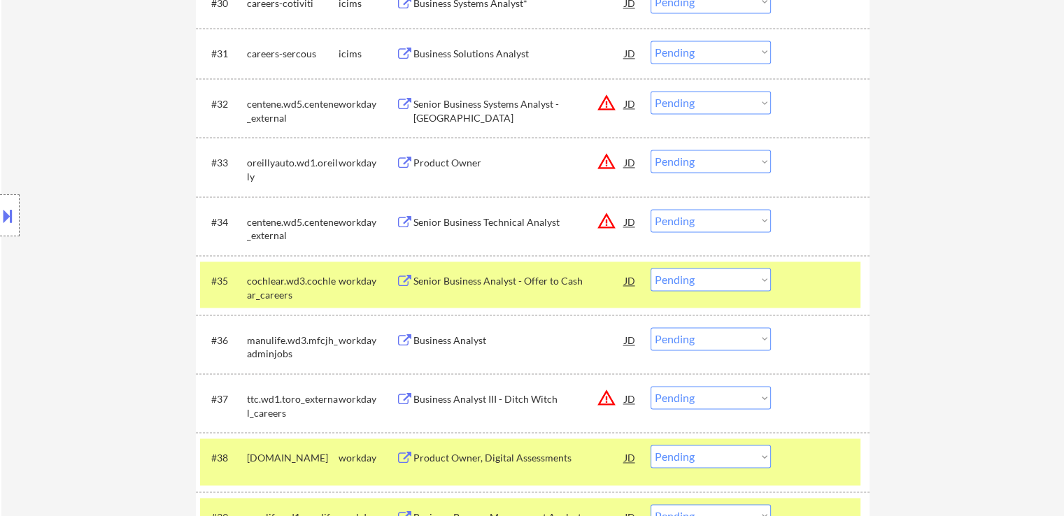
scroll to position [2197, 0]
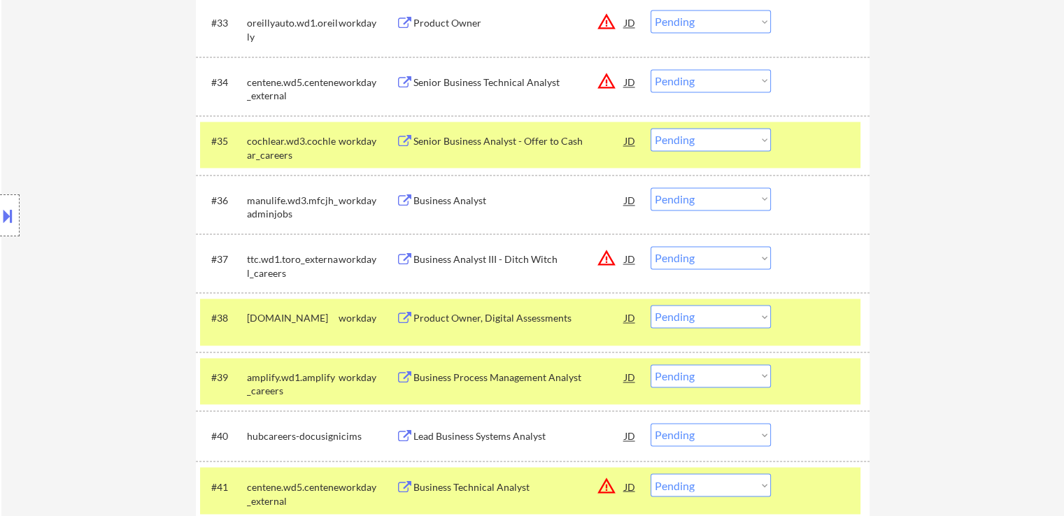
click at [406, 201] on button at bounding box center [404, 201] width 17 height 13
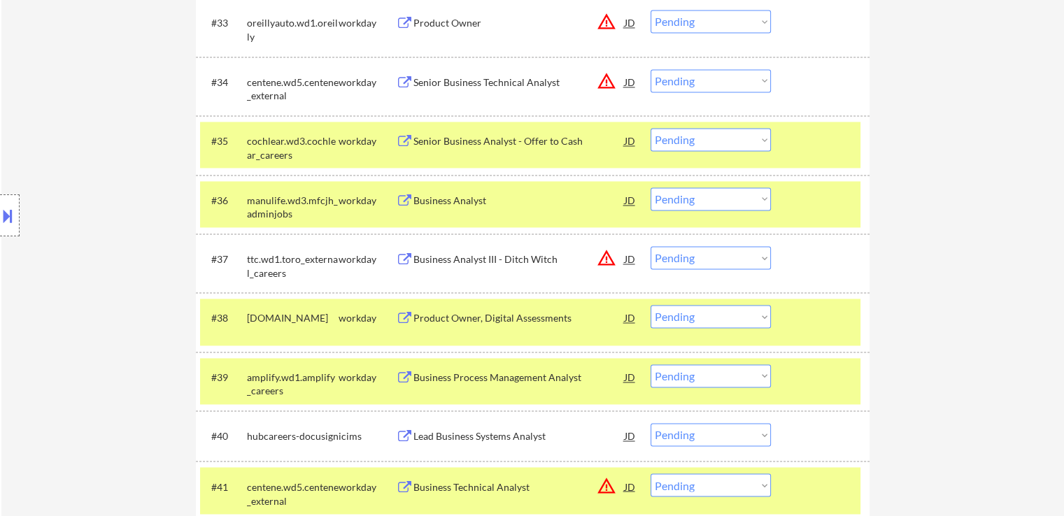
click at [732, 205] on select "Choose an option... Pending Applied Excluded (Questions) Excluded (Expired) Exc…" at bounding box center [711, 199] width 120 height 23
click at [651, 188] on select "Choose an option... Pending Applied Excluded (Questions) Excluded (Expired) Exc…" at bounding box center [711, 199] width 120 height 23
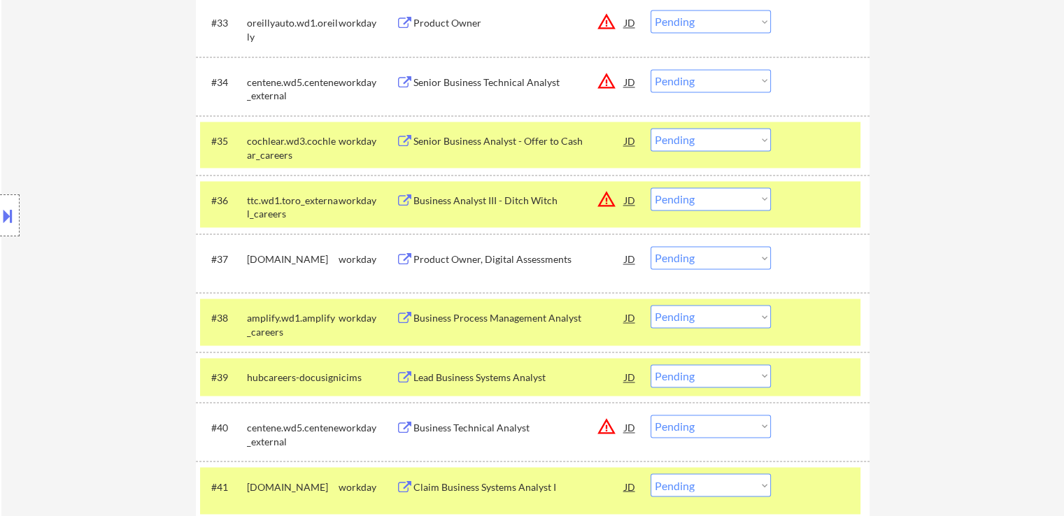
click at [401, 255] on button at bounding box center [404, 259] width 17 height 13
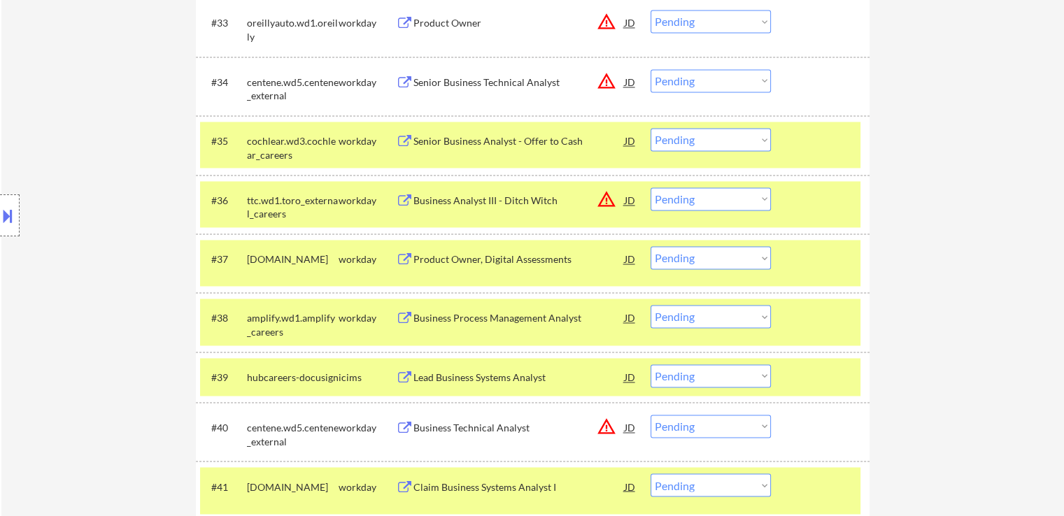
click at [409, 321] on button at bounding box center [404, 318] width 17 height 13
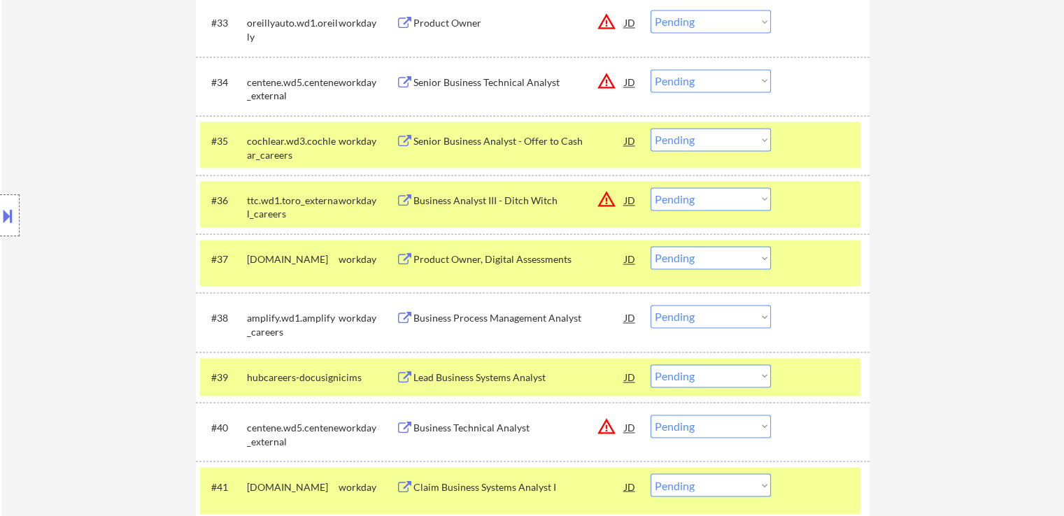
click at [736, 321] on select "Choose an option... Pending Applied Excluded (Questions) Excluded (Expired) Exc…" at bounding box center [711, 316] width 120 height 23
click at [651, 305] on select "Choose an option... Pending Applied Excluded (Questions) Excluded (Expired) Exc…" at bounding box center [711, 316] width 120 height 23
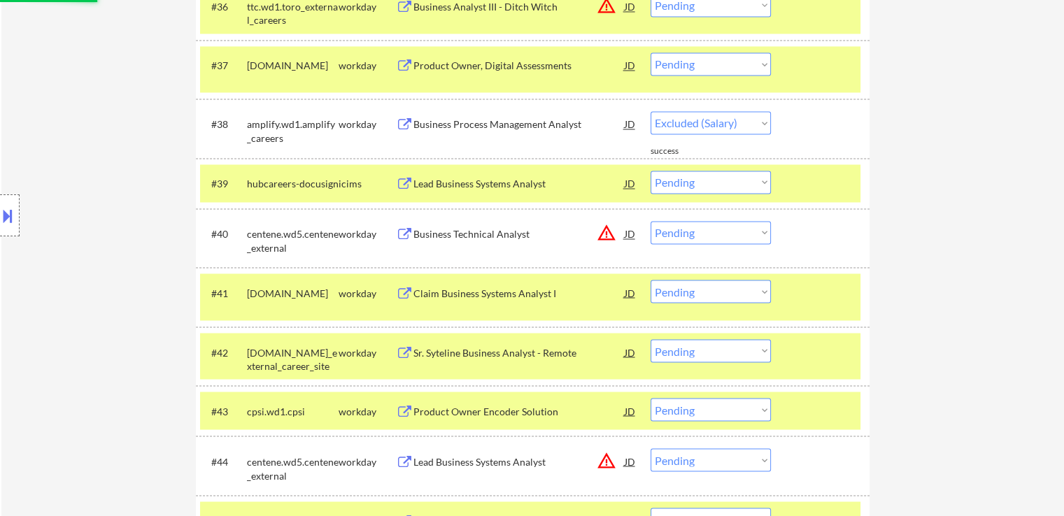
scroll to position [2407, 0]
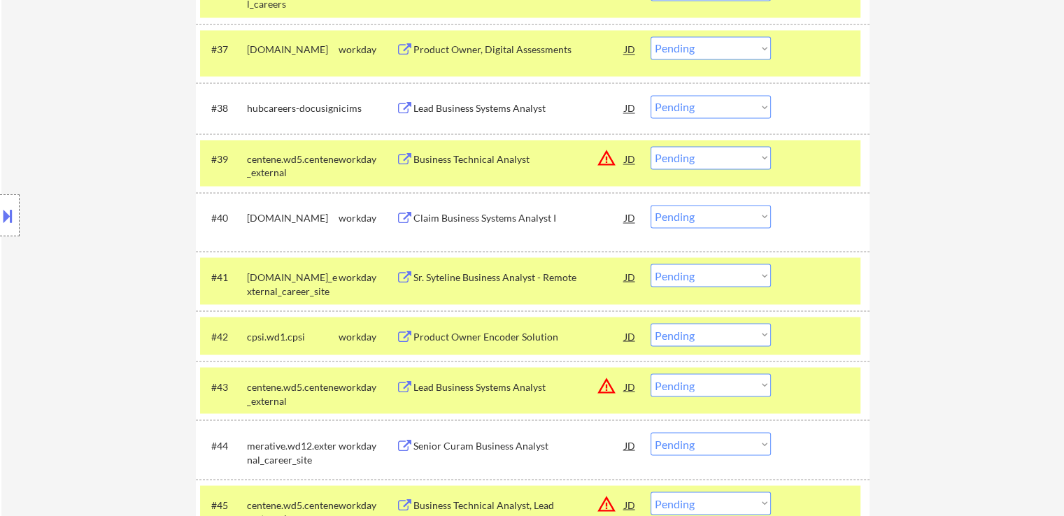
click at [405, 216] on button at bounding box center [404, 218] width 17 height 13
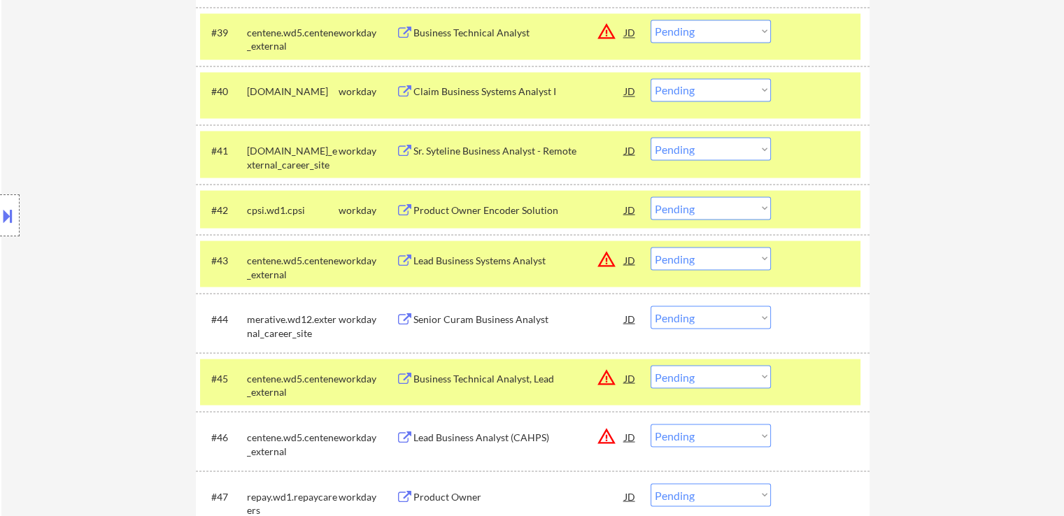
scroll to position [2547, 0]
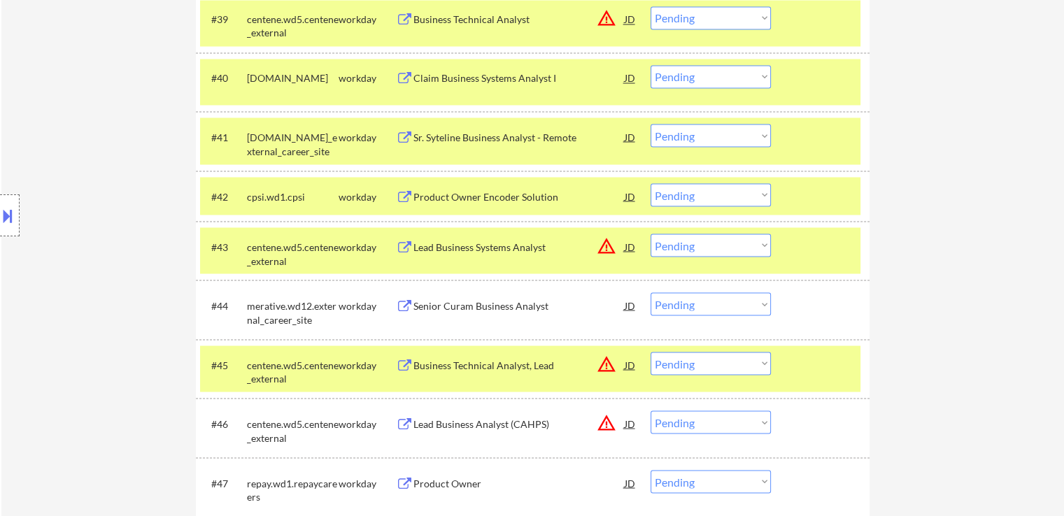
click at [405, 309] on button at bounding box center [404, 306] width 17 height 13
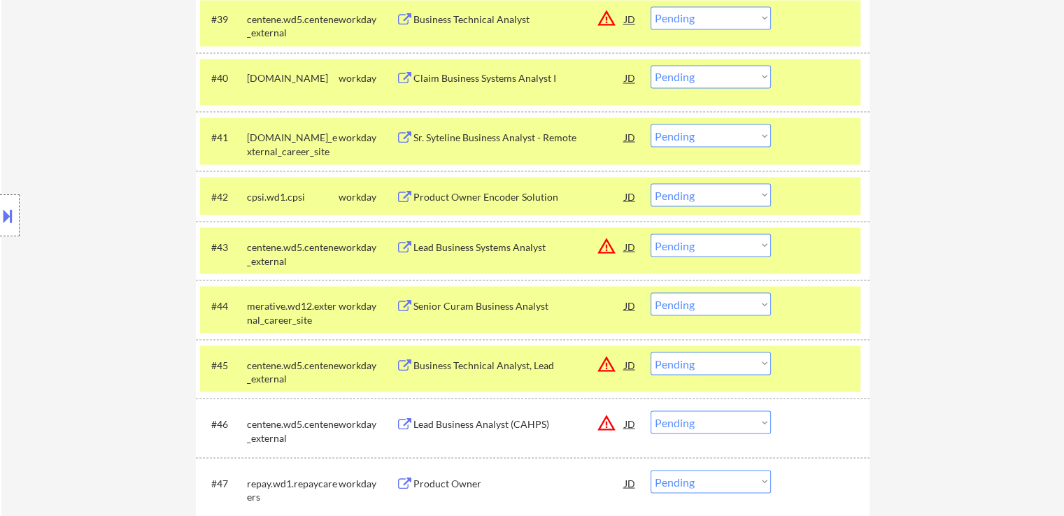
click at [657, 302] on select "Choose an option... Pending Applied Excluded (Questions) Excluded (Expired) Exc…" at bounding box center [711, 304] width 120 height 23
click at [651, 293] on select "Choose an option... Pending Applied Excluded (Questions) Excluded (Expired) Exc…" at bounding box center [711, 304] width 120 height 23
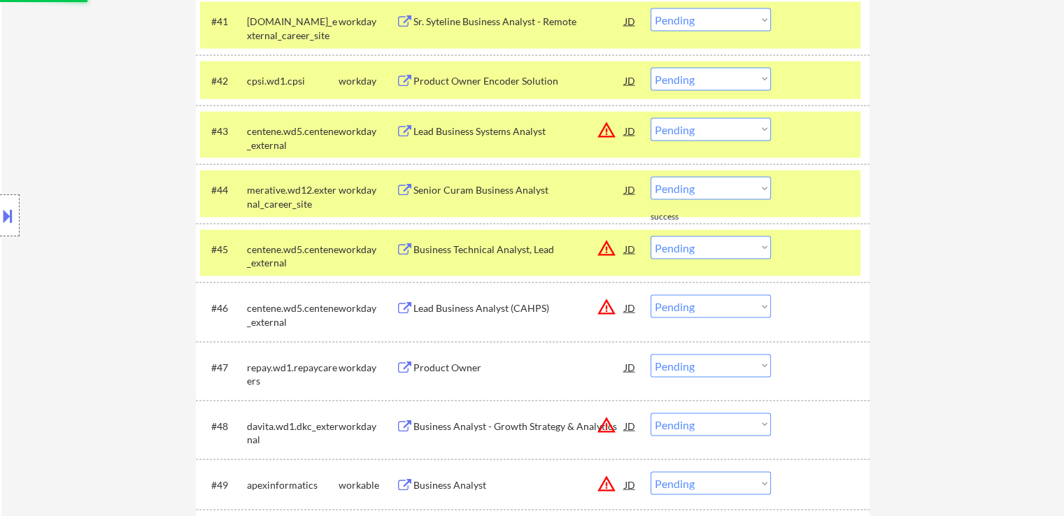
scroll to position [2687, 0]
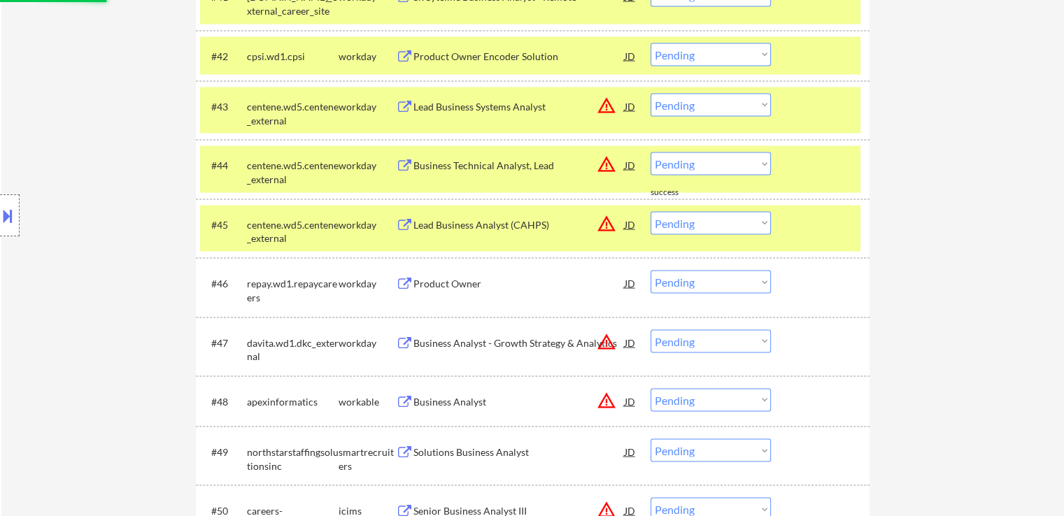
click at [405, 286] on button at bounding box center [404, 284] width 17 height 13
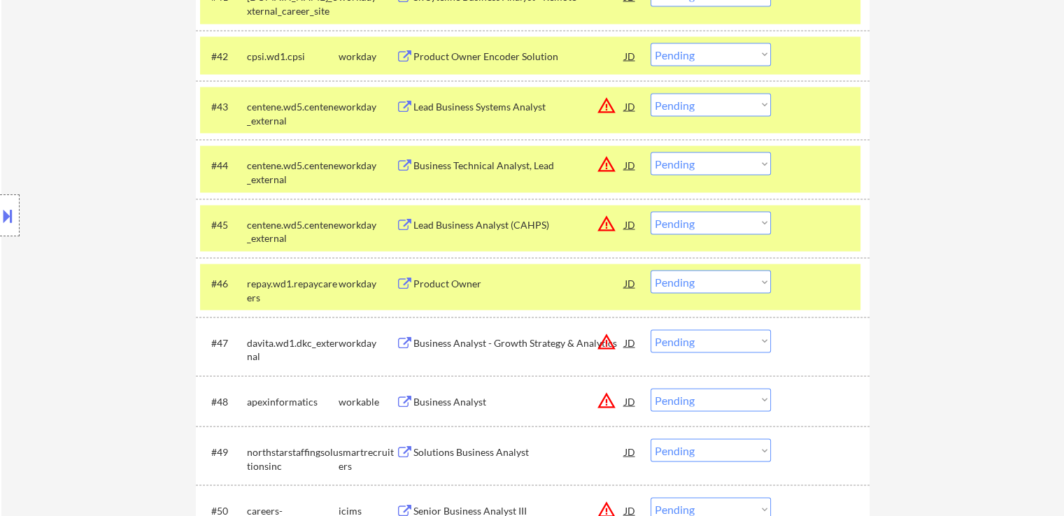
click at [712, 281] on select "Choose an option... Pending Applied Excluded (Questions) Excluded (Expired) Exc…" at bounding box center [711, 282] width 120 height 23
click at [651, 271] on select "Choose an option... Pending Applied Excluded (Questions) Excluded (Expired) Exc…" at bounding box center [711, 282] width 120 height 23
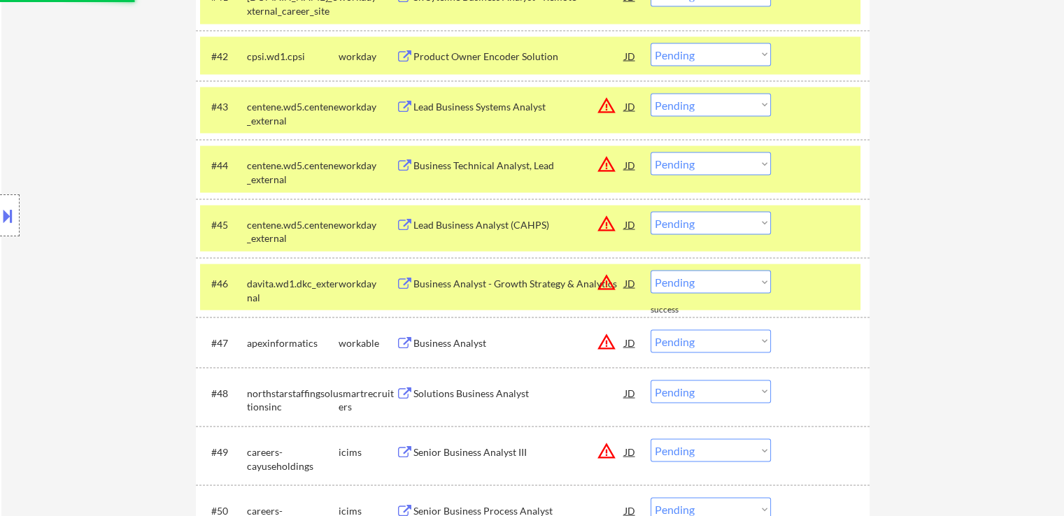
click at [408, 390] on button at bounding box center [404, 394] width 17 height 13
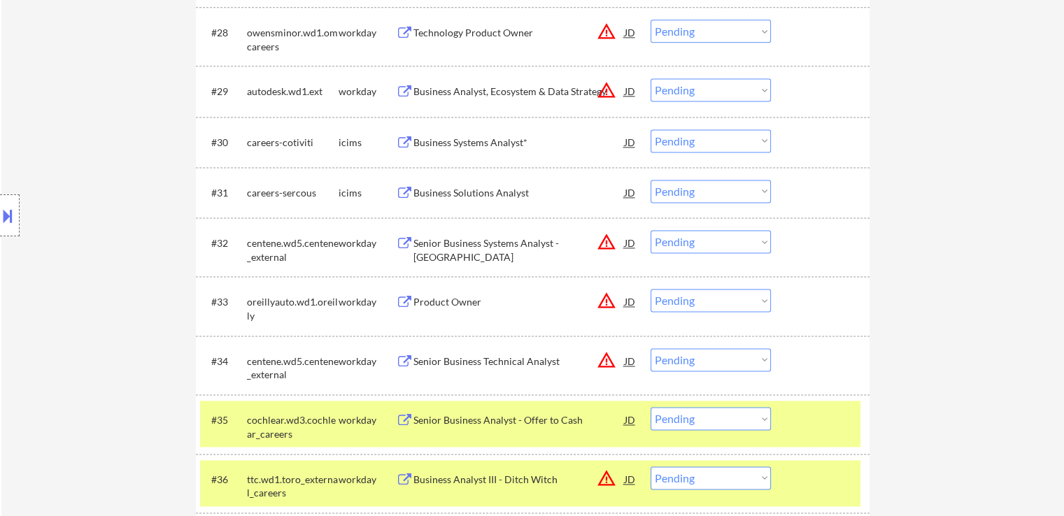
scroll to position [1917, 0]
click at [14, 213] on button at bounding box center [7, 215] width 15 height 23
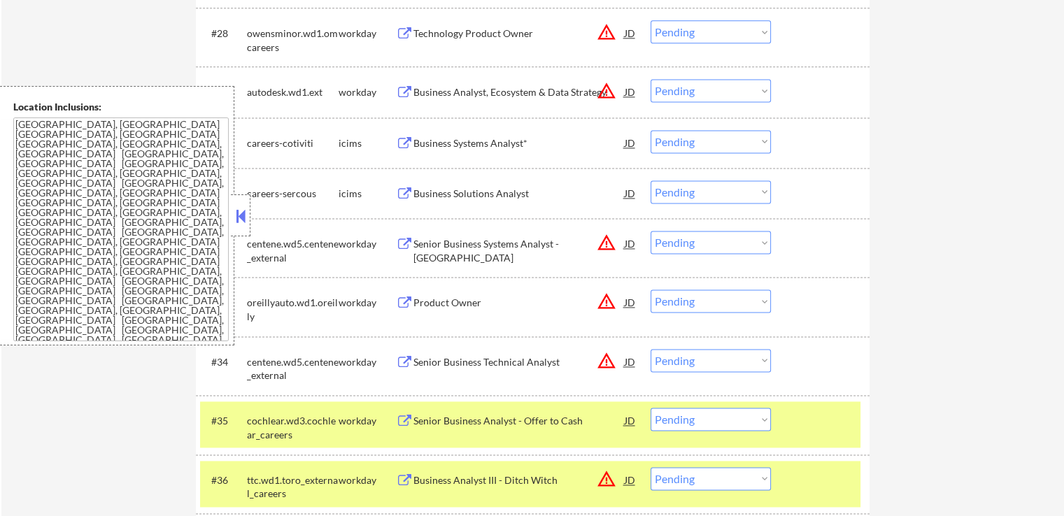
scroll to position [2829, 0]
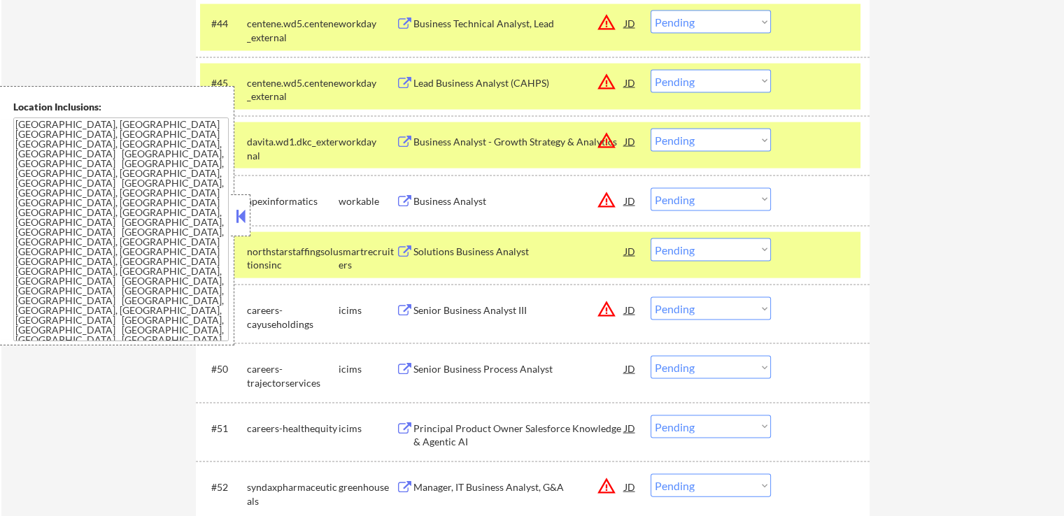
click at [708, 250] on select "Choose an option... Pending Applied Excluded (Questions) Excluded (Expired) Exc…" at bounding box center [711, 250] width 120 height 23
click at [651, 239] on select "Choose an option... Pending Applied Excluded (Questions) Excluded (Expired) Exc…" at bounding box center [711, 250] width 120 height 23
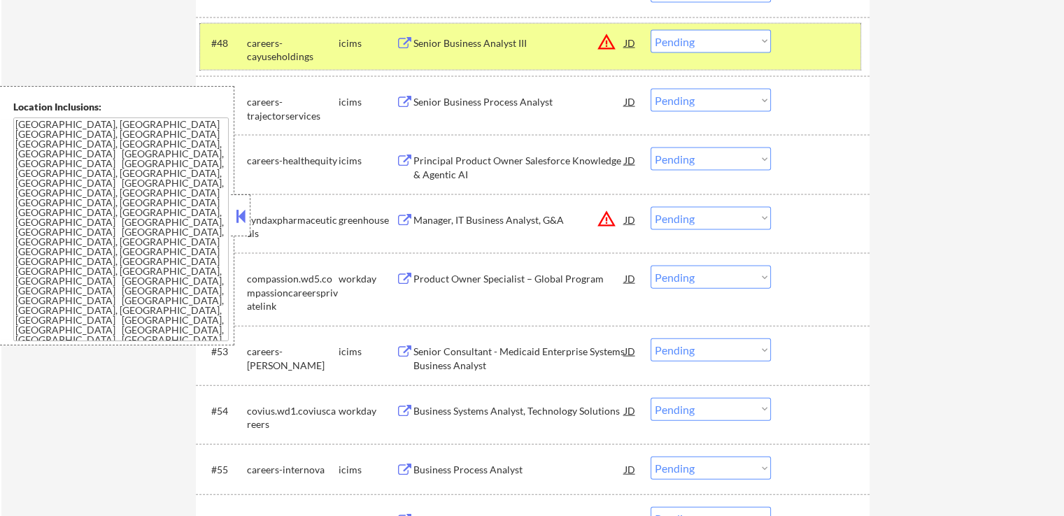
scroll to position [3039, 0]
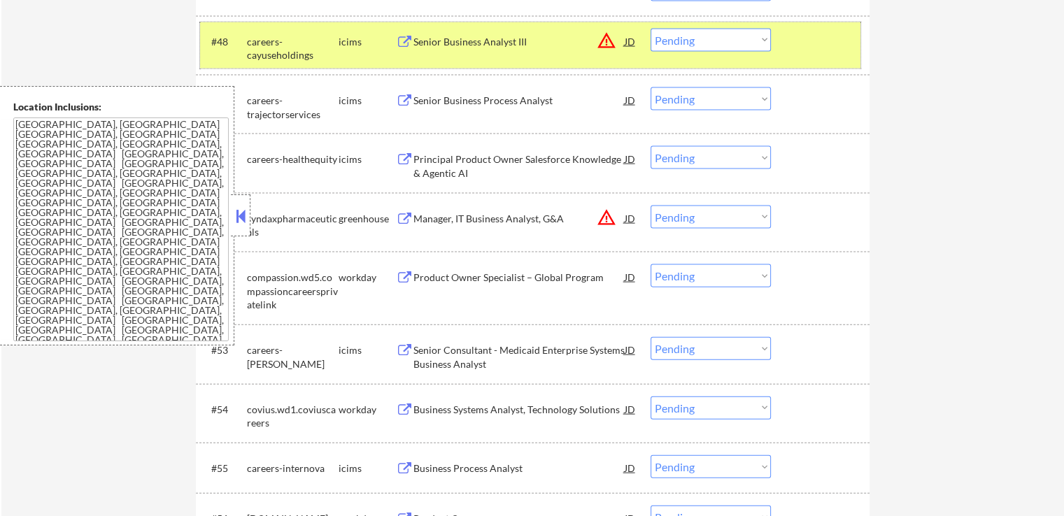
click at [404, 276] on button at bounding box center [404, 278] width 17 height 13
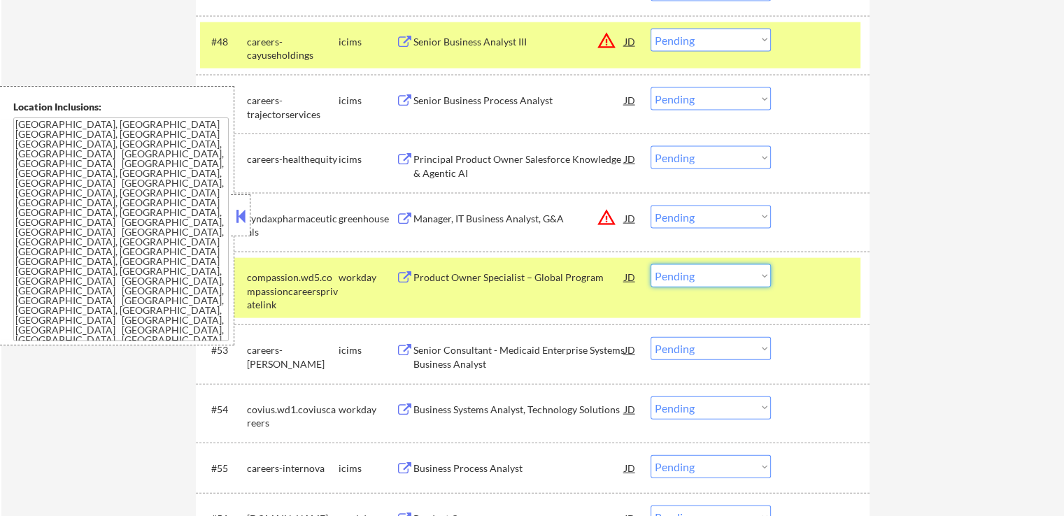
click at [708, 276] on select "Choose an option... Pending Applied Excluded (Questions) Excluded (Expired) Exc…" at bounding box center [711, 276] width 120 height 23
click at [651, 265] on select "Choose an option... Pending Applied Excluded (Questions) Excluded (Expired) Exc…" at bounding box center [711, 276] width 120 height 23
click at [402, 412] on button at bounding box center [404, 410] width 17 height 13
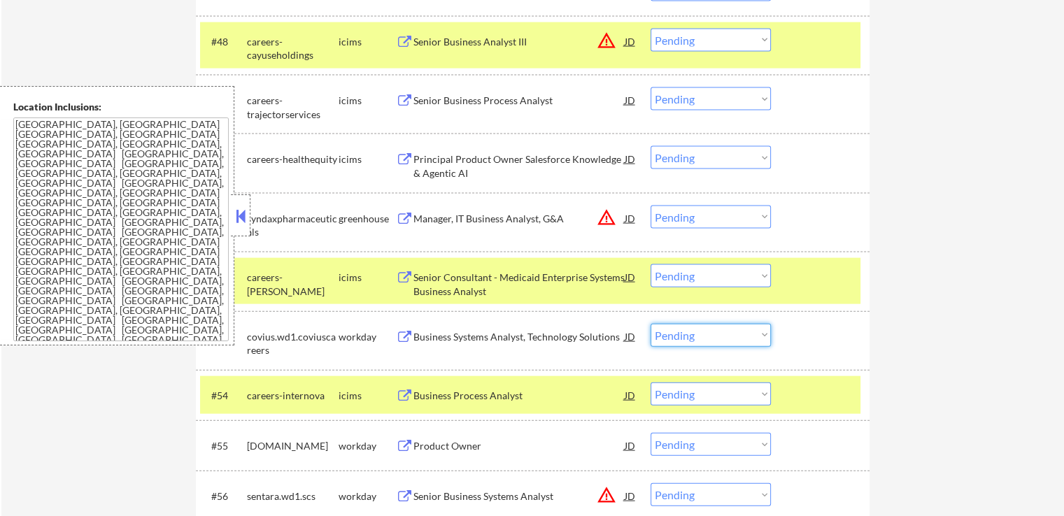
click at [724, 337] on select "Choose an option... Pending Applied Excluded (Questions) Excluded (Expired) Exc…" at bounding box center [711, 335] width 120 height 23
click at [651, 324] on select "Choose an option... Pending Applied Excluded (Questions) Excluded (Expired) Exc…" at bounding box center [711, 335] width 120 height 23
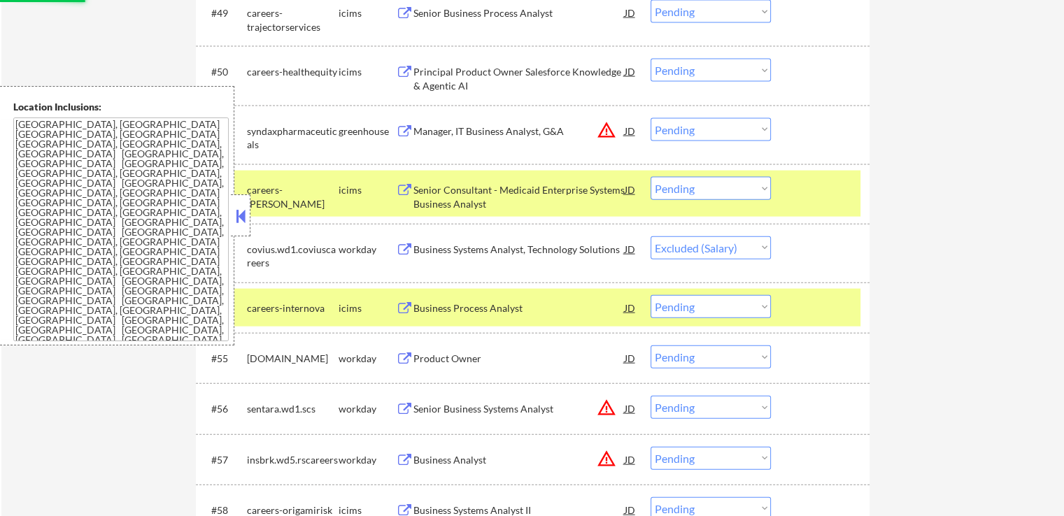
scroll to position [3179, 0]
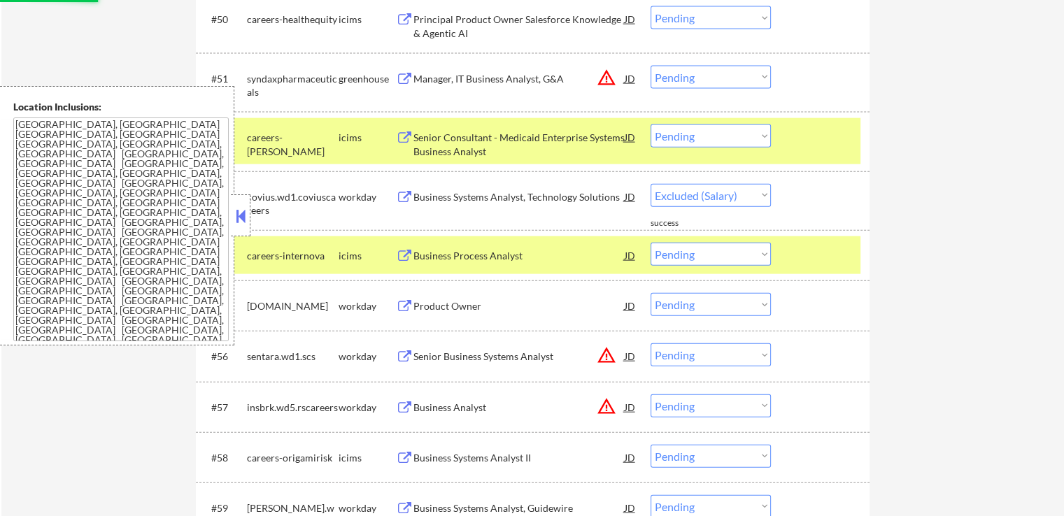
click at [406, 304] on button at bounding box center [404, 306] width 17 height 13
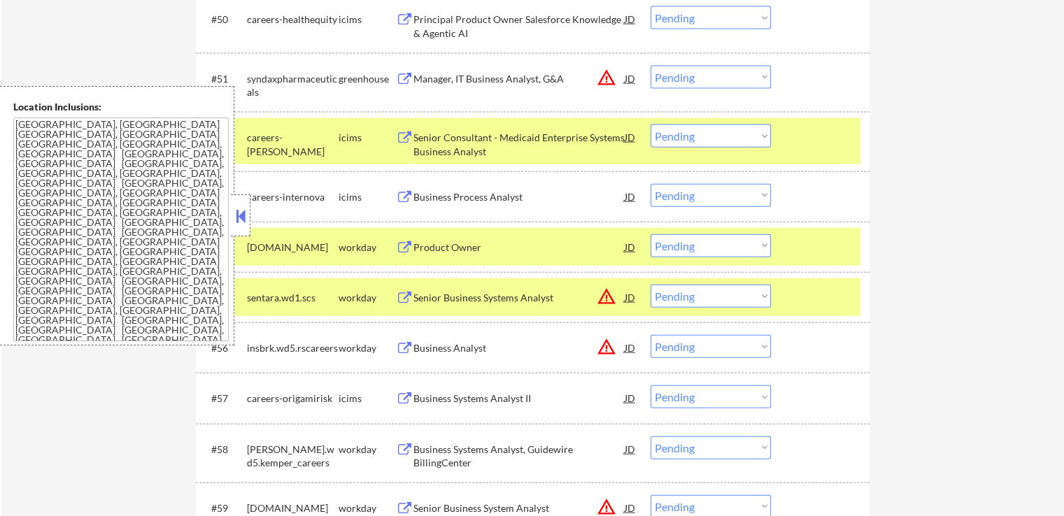
click at [683, 245] on select "Choose an option... Pending Applied Excluded (Questions) Excluded (Expired) Exc…" at bounding box center [711, 245] width 120 height 23
click at [651, 234] on select "Choose an option... Pending Applied Excluded (Questions) Excluded (Expired) Exc…" at bounding box center [711, 245] width 120 height 23
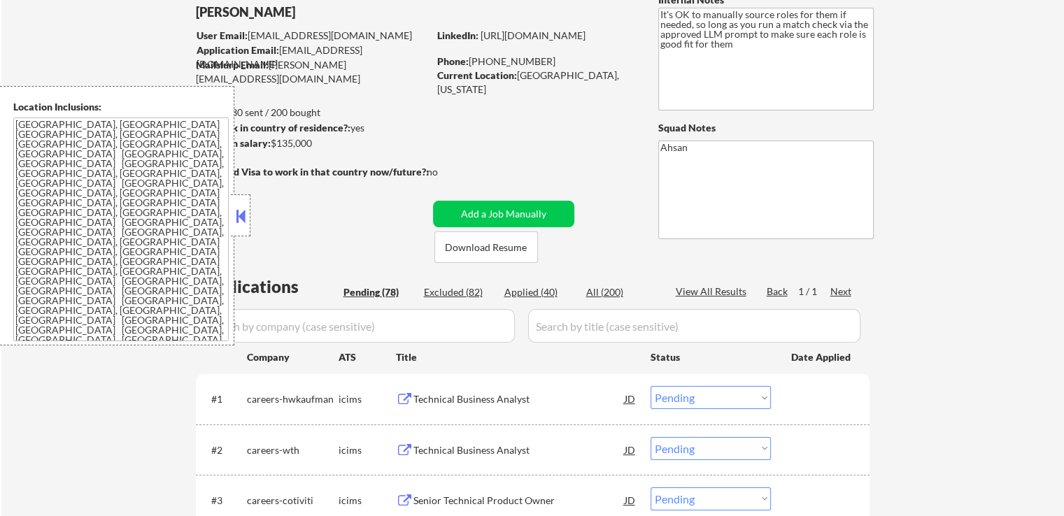
scroll to position [169, 0]
